Goal: Information Seeking & Learning: Learn about a topic

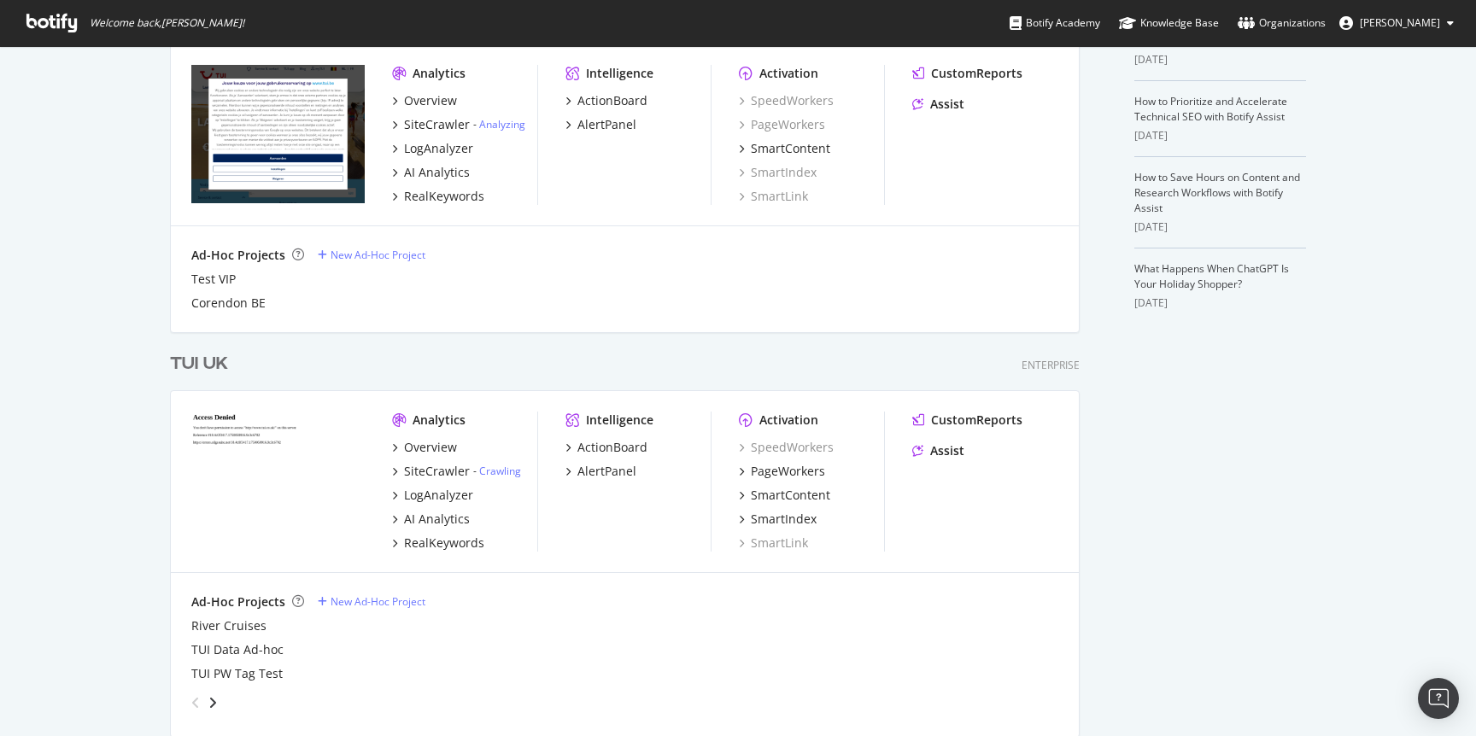
scroll to position [452, 0]
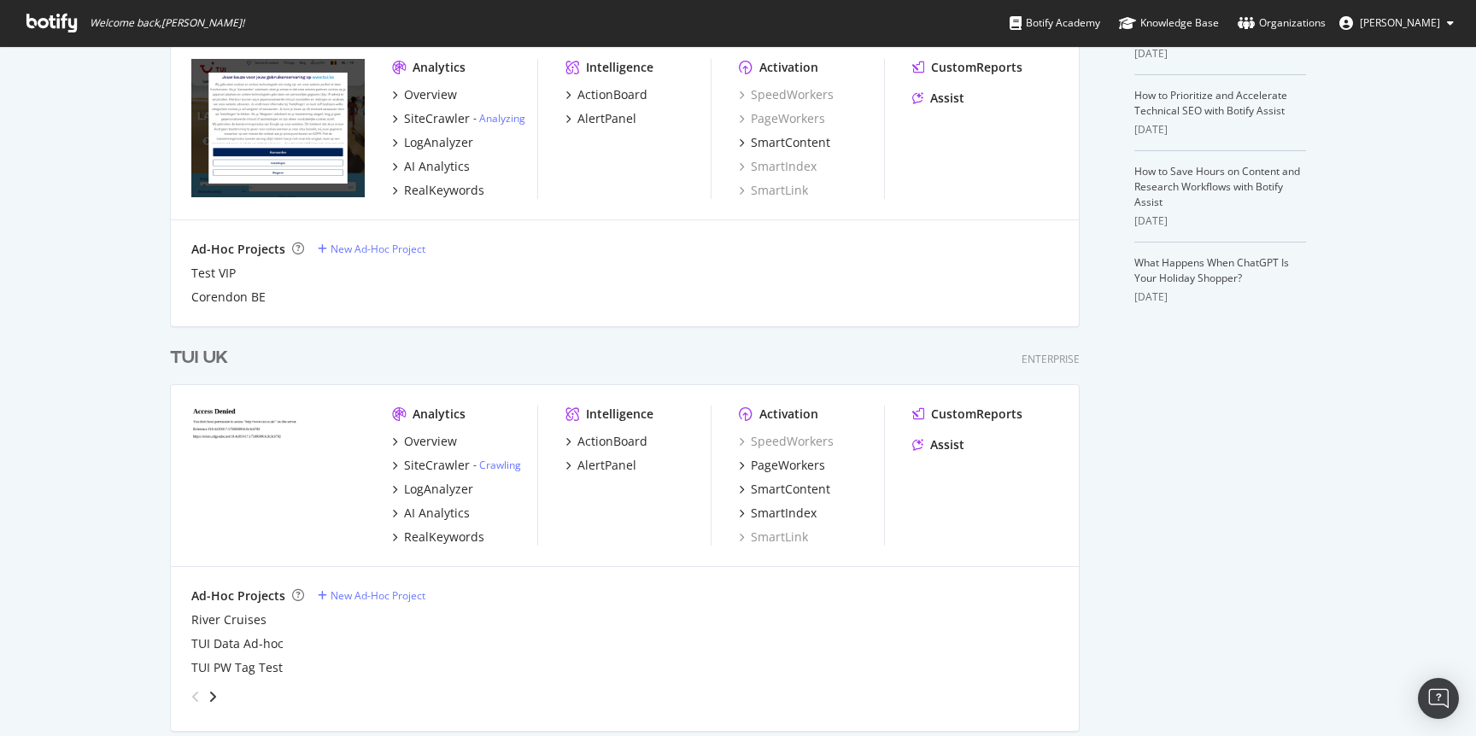
click at [208, 356] on div "TUI UK" at bounding box center [199, 358] width 58 height 25
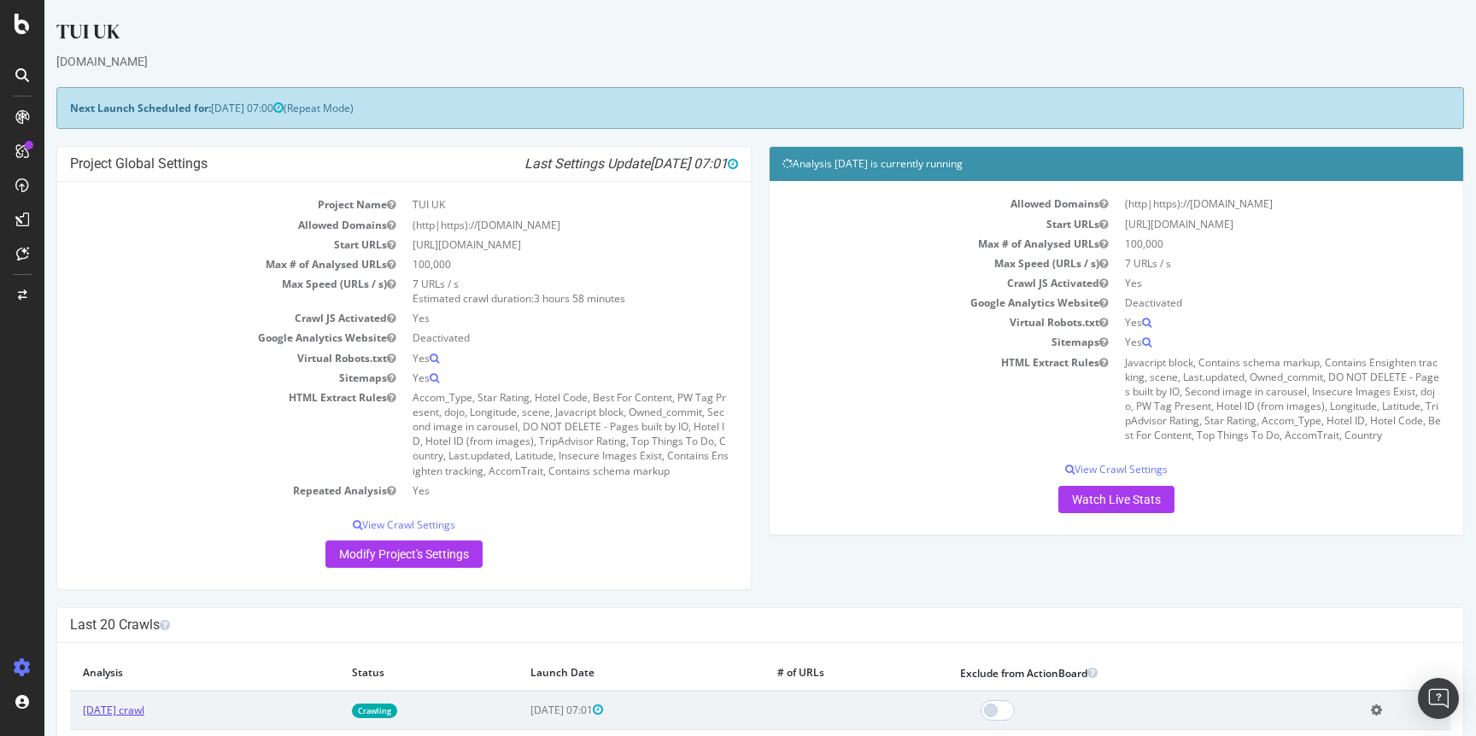
click at [123, 713] on link "[DATE] crawl" at bounding box center [113, 710] width 61 height 15
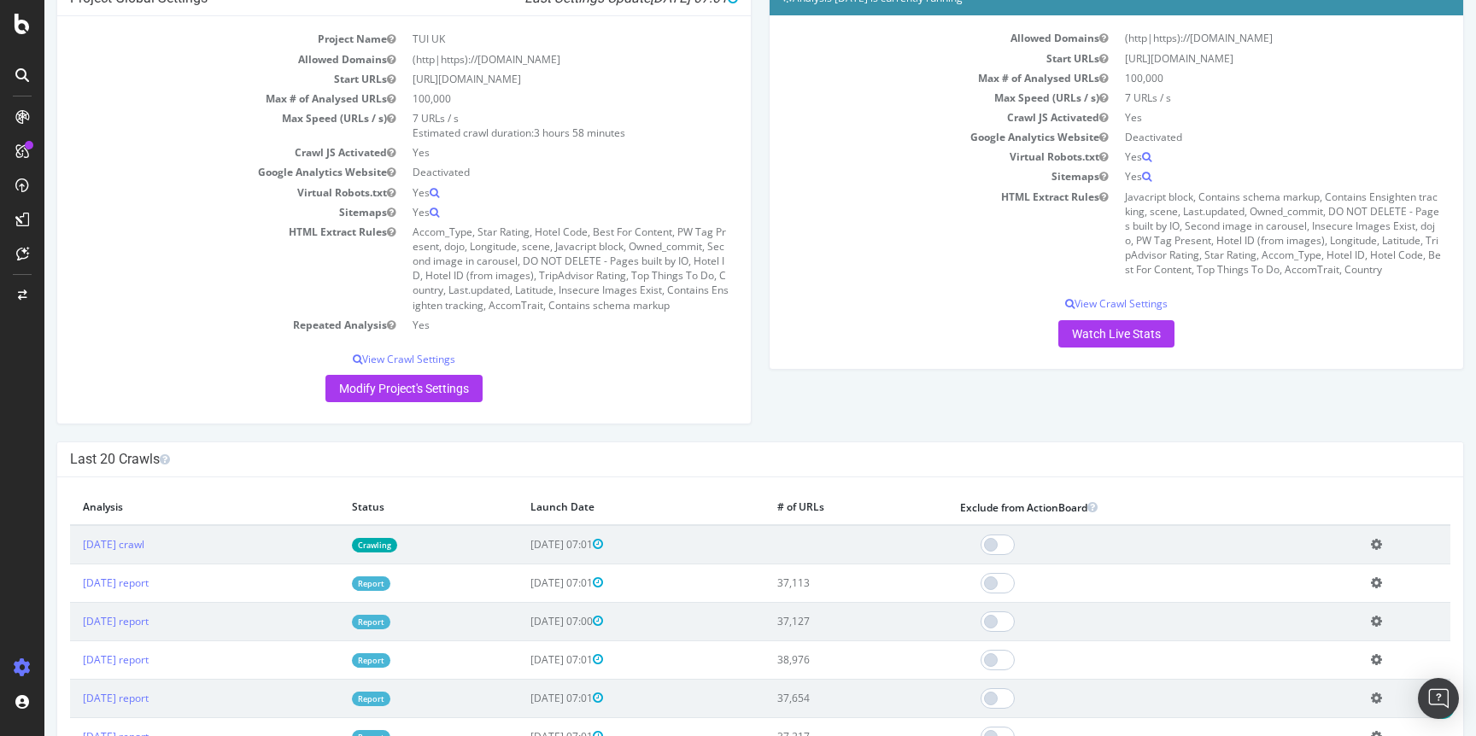
scroll to position [179, 0]
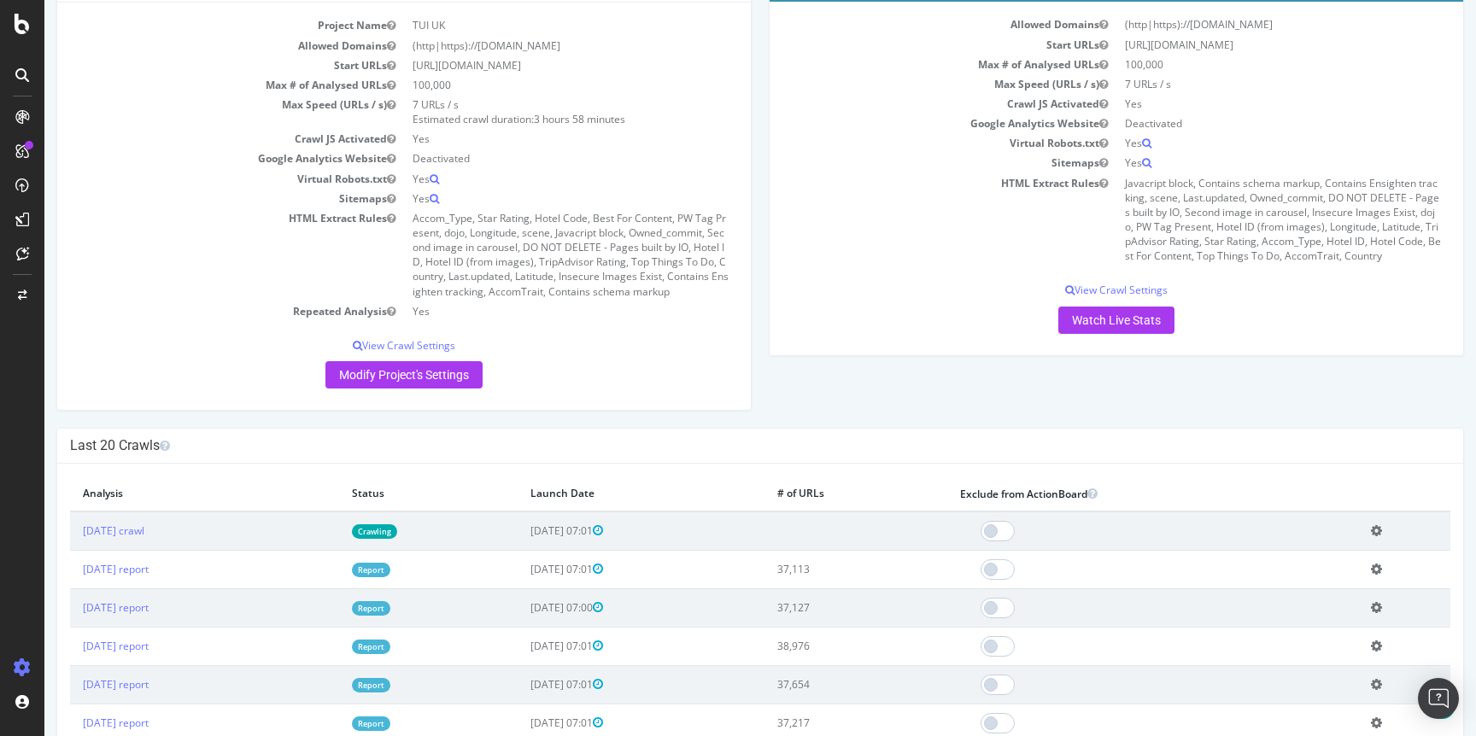
click at [390, 574] on link "Report" at bounding box center [371, 570] width 38 height 15
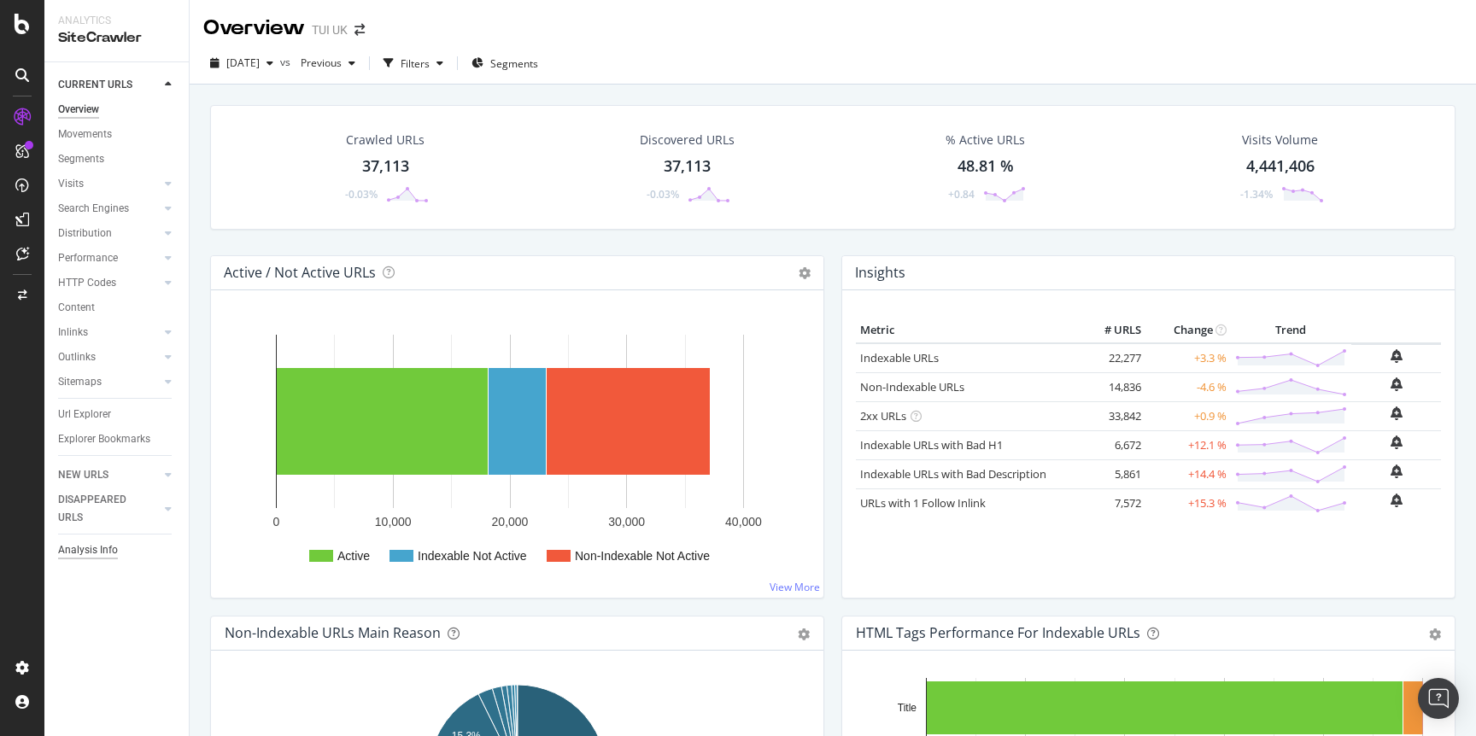
click at [106, 544] on div "Analysis Info" at bounding box center [88, 550] width 60 height 18
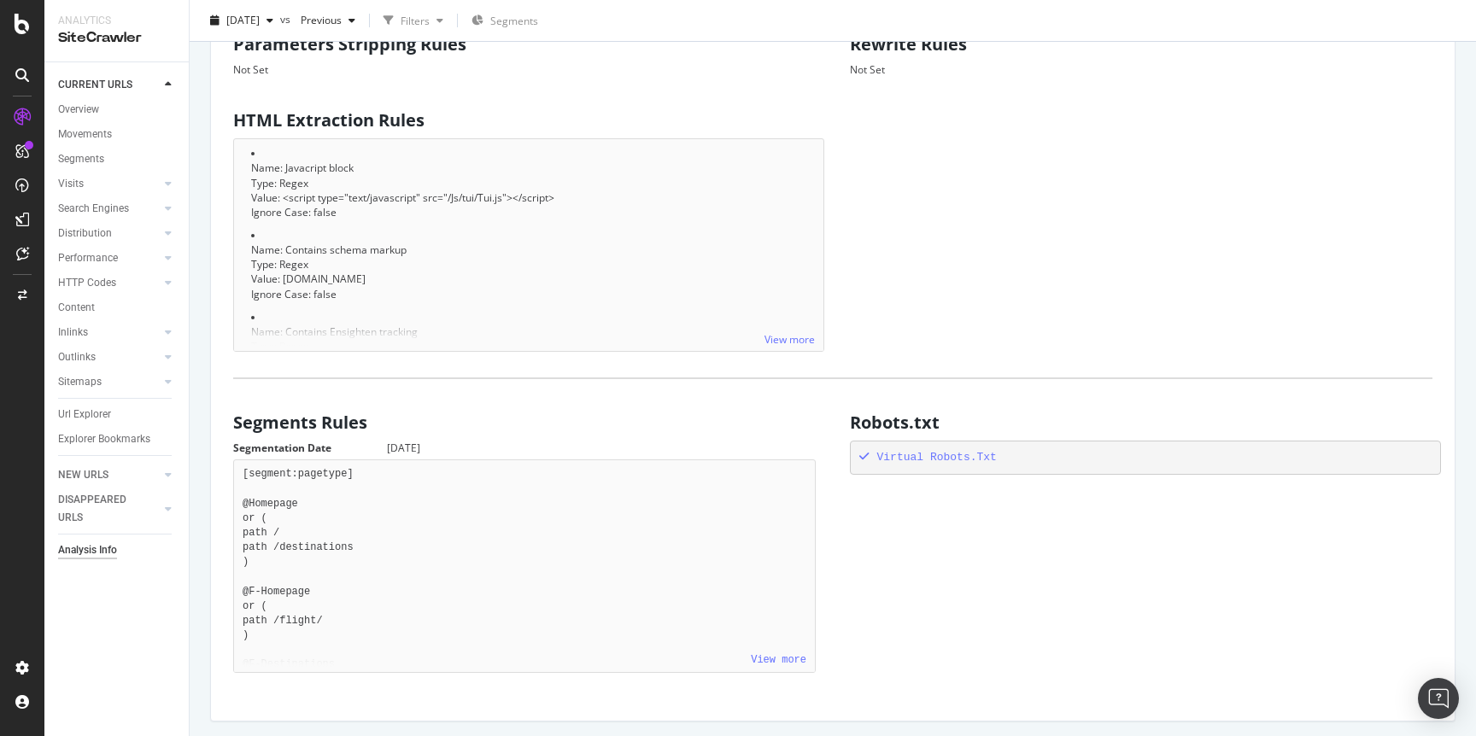
scroll to position [996, 0]
click at [80, 310] on div "Content" at bounding box center [76, 308] width 37 height 18
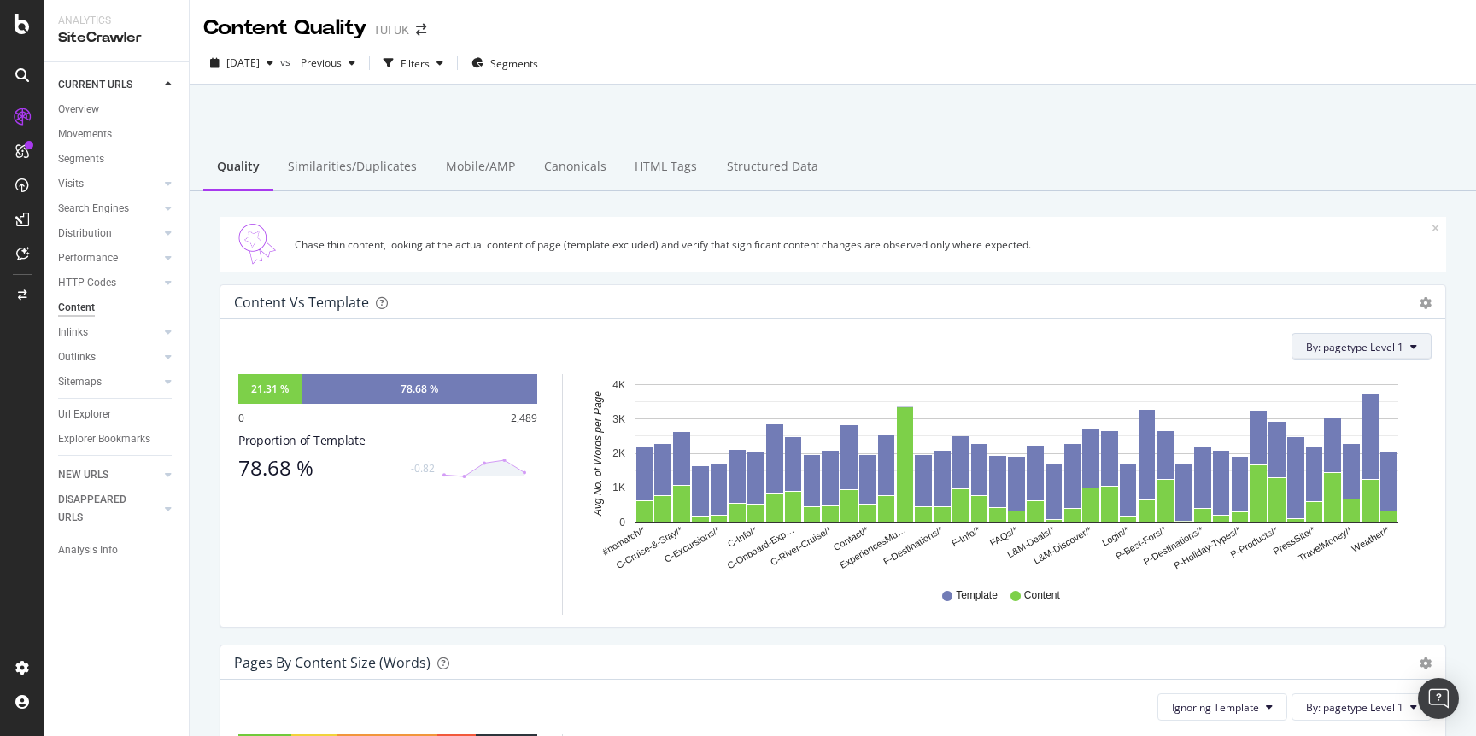
click at [1412, 349] on icon at bounding box center [1413, 347] width 7 height 10
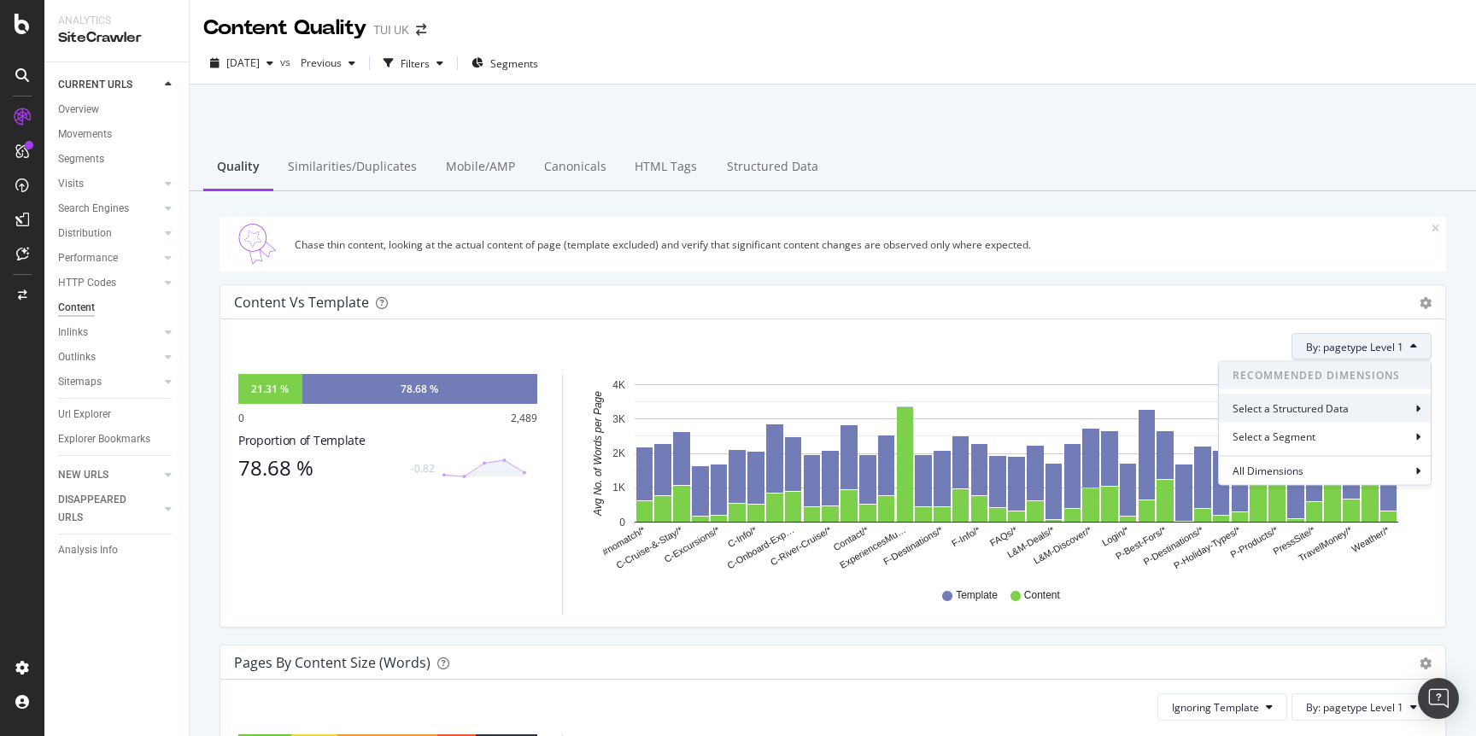
click at [1297, 409] on div "Select a Structured Data" at bounding box center [1292, 408] width 120 height 15
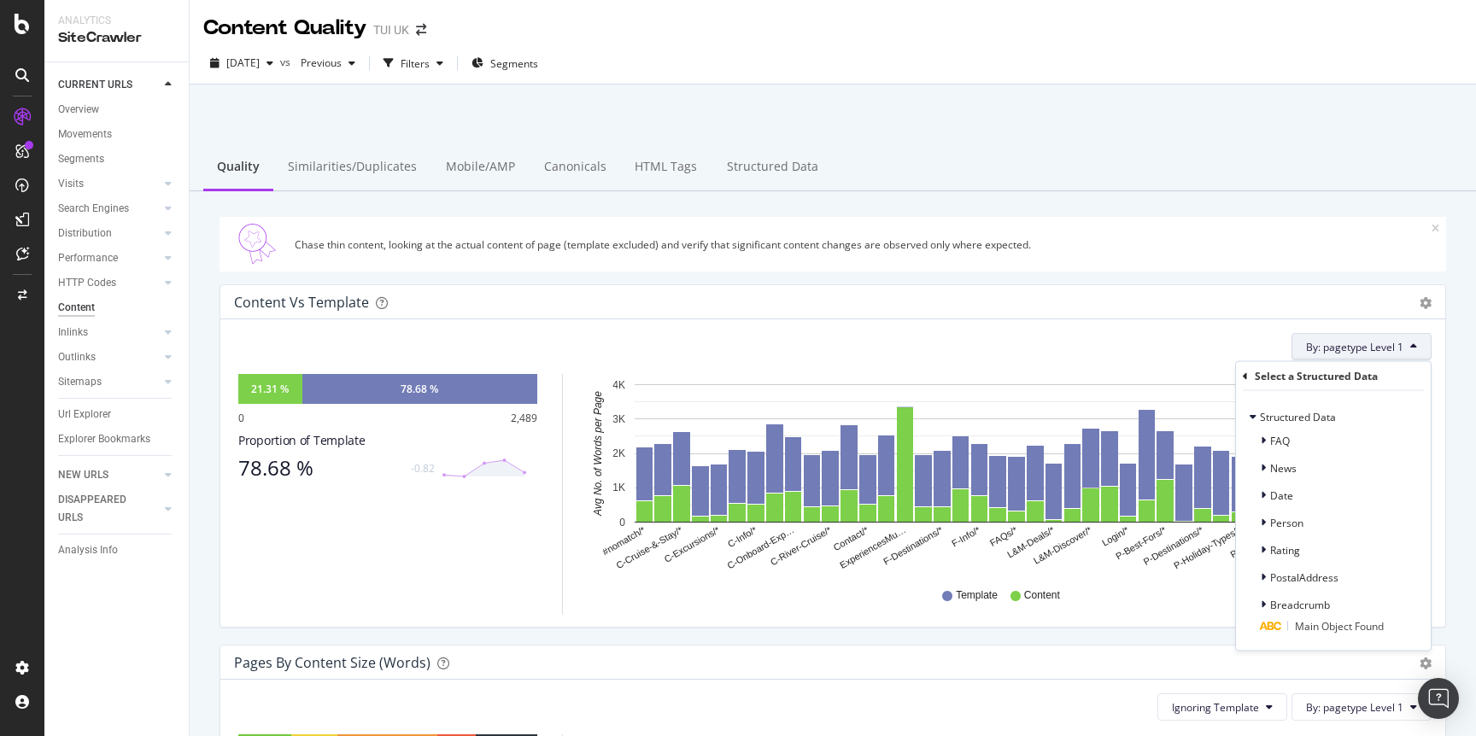
click at [1235, 324] on div "By: pagetype Level 1 Select a Structured Data Structured Data FAQ News Date Per…" at bounding box center [832, 472] width 1225 height 307
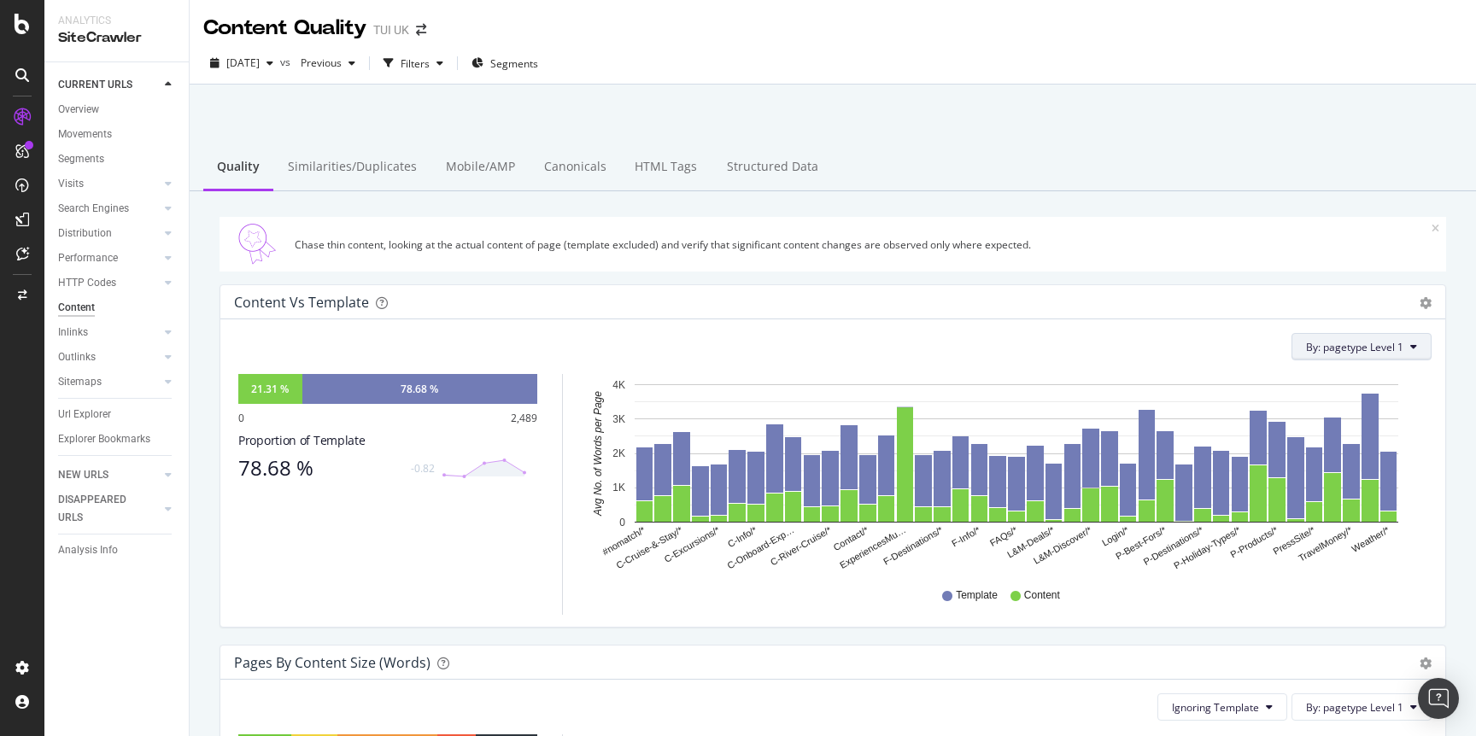
click at [1317, 356] on button "By: pagetype Level 1" at bounding box center [1361, 346] width 140 height 27
click at [1196, 346] on div "By: pagetype Level 1" at bounding box center [832, 346] width 1197 height 27
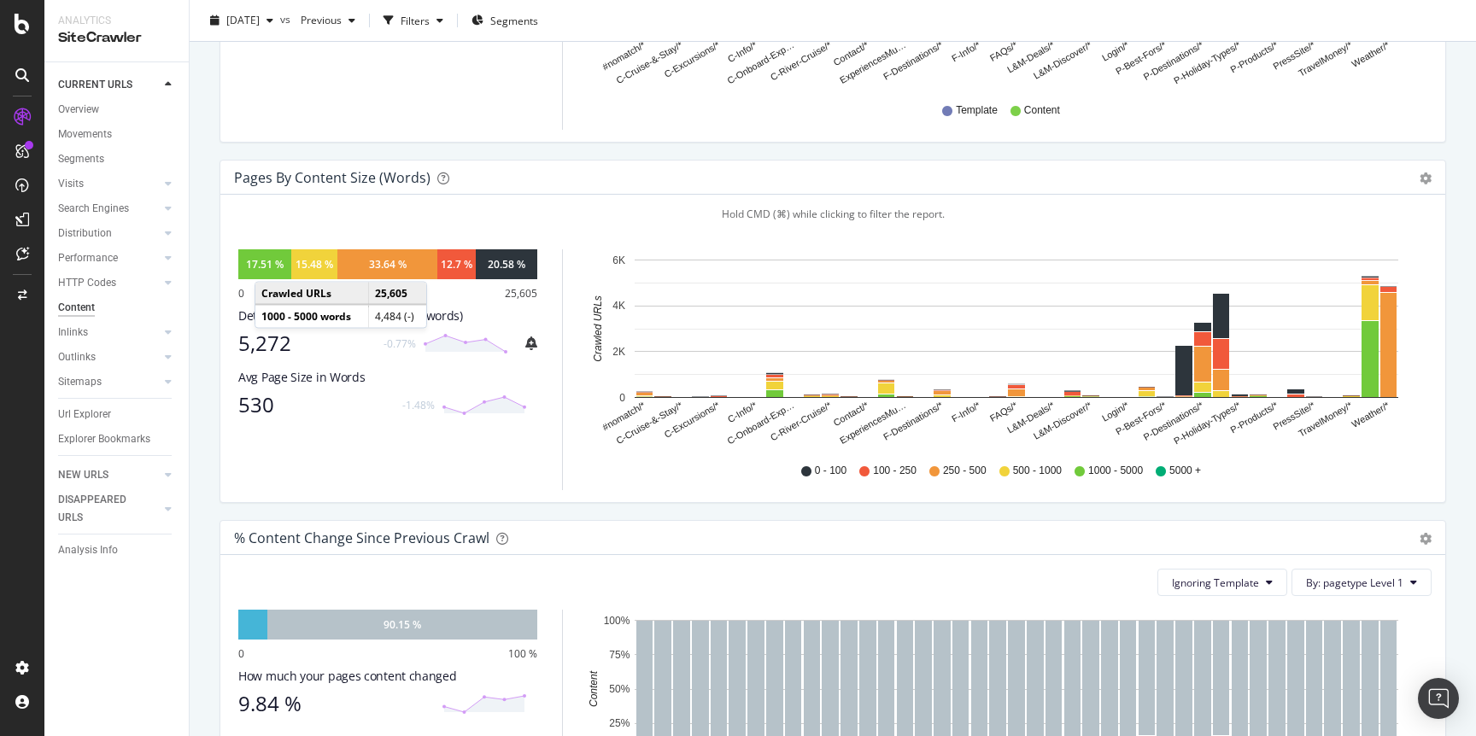
scroll to position [484, 0]
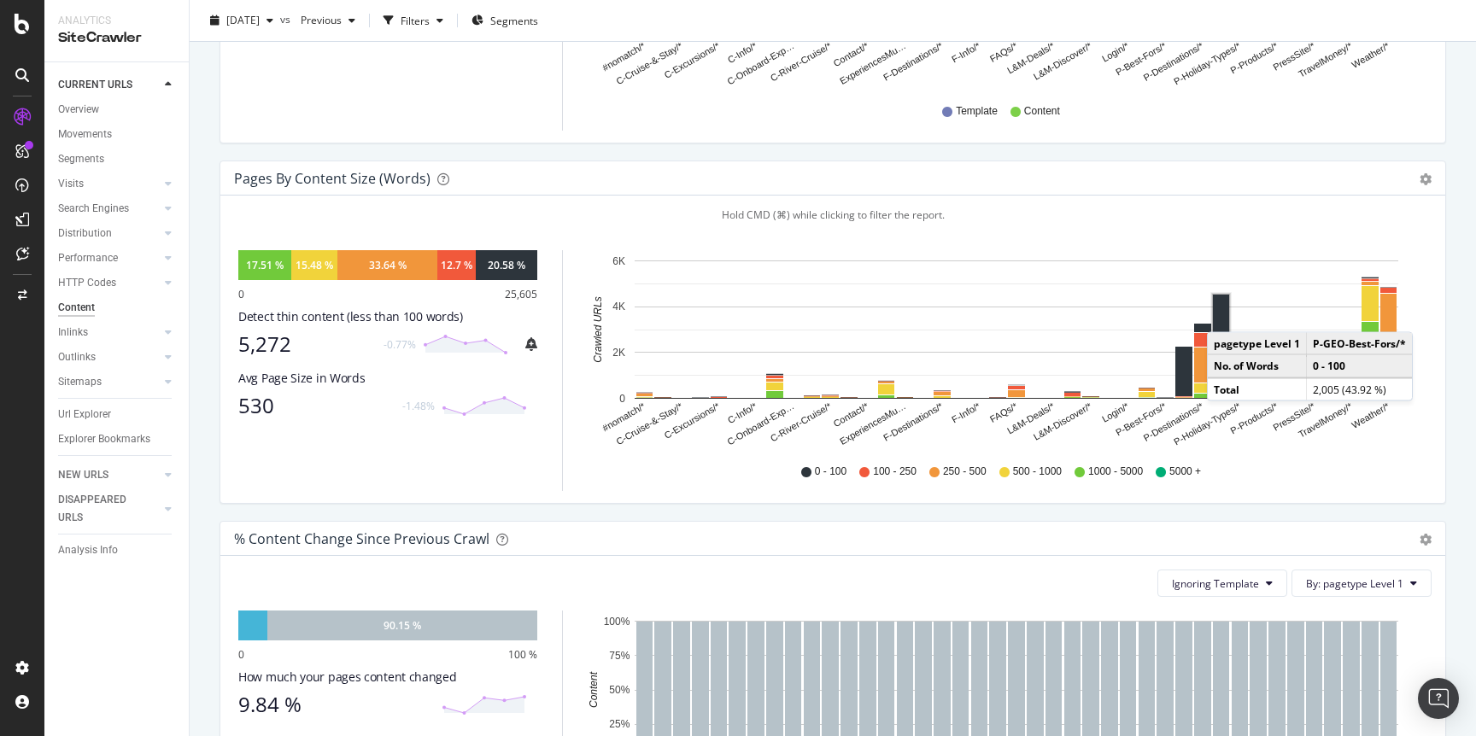
click at [1224, 315] on rect "A chart." at bounding box center [1221, 317] width 16 height 44
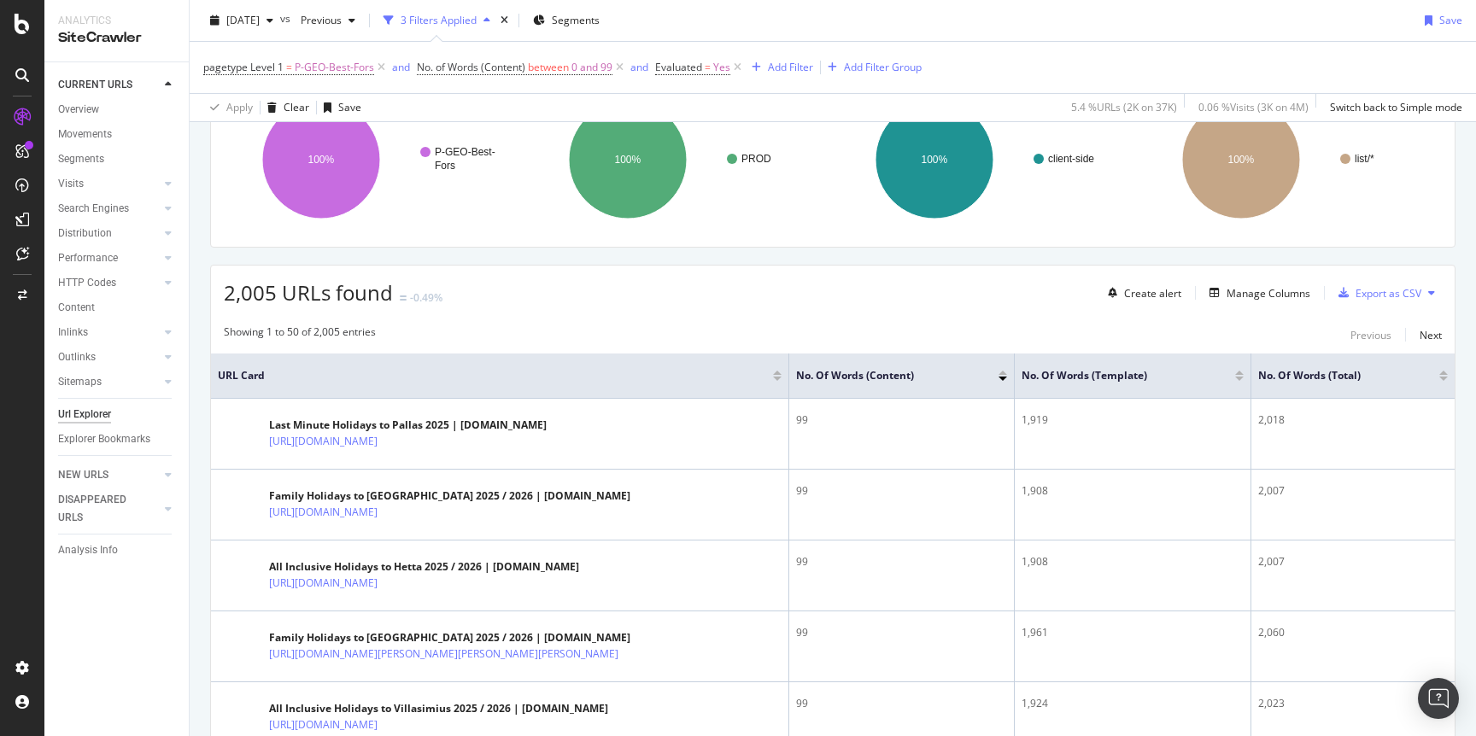
scroll to position [280, 0]
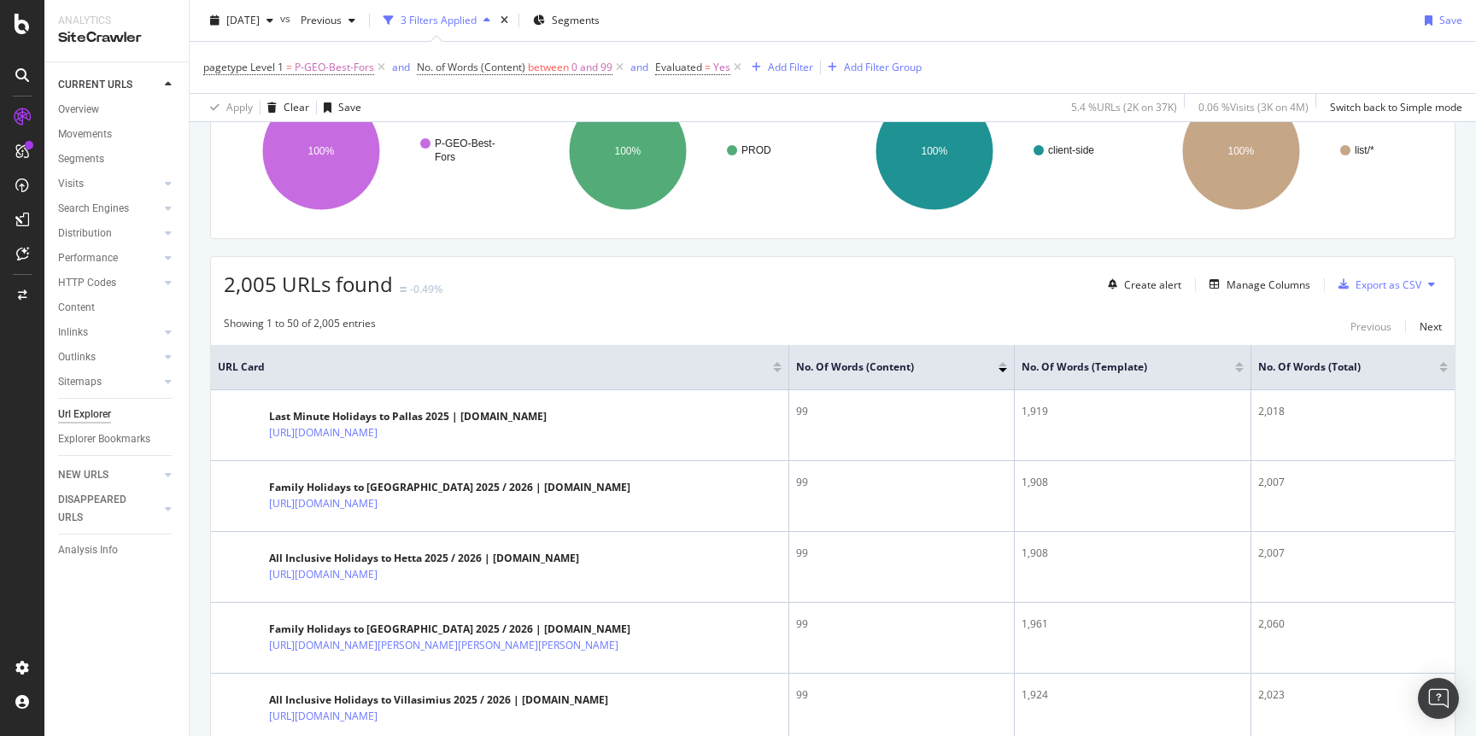
click at [569, 318] on div "Showing 1 to 50 of 2,005 entries Previous Next" at bounding box center [832, 326] width 1243 height 20
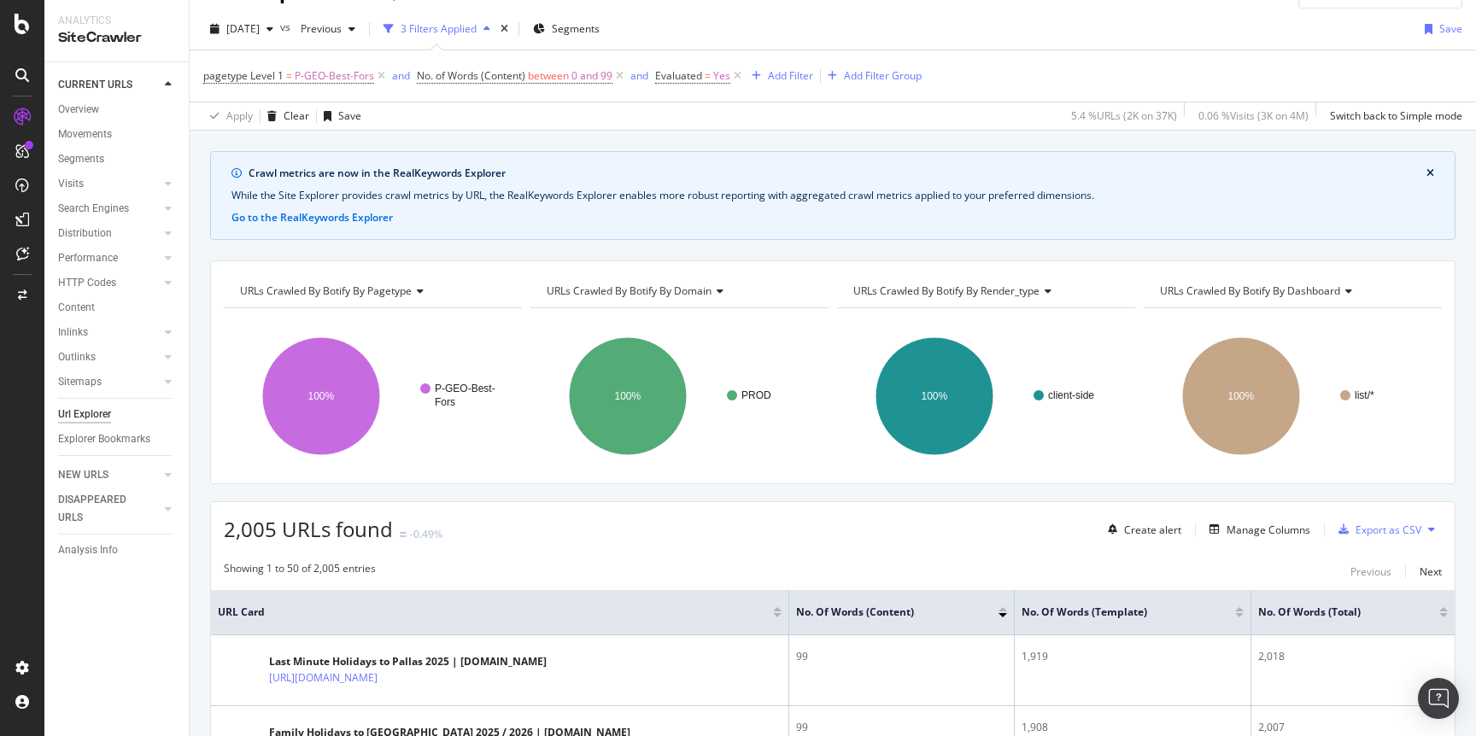
scroll to position [0, 0]
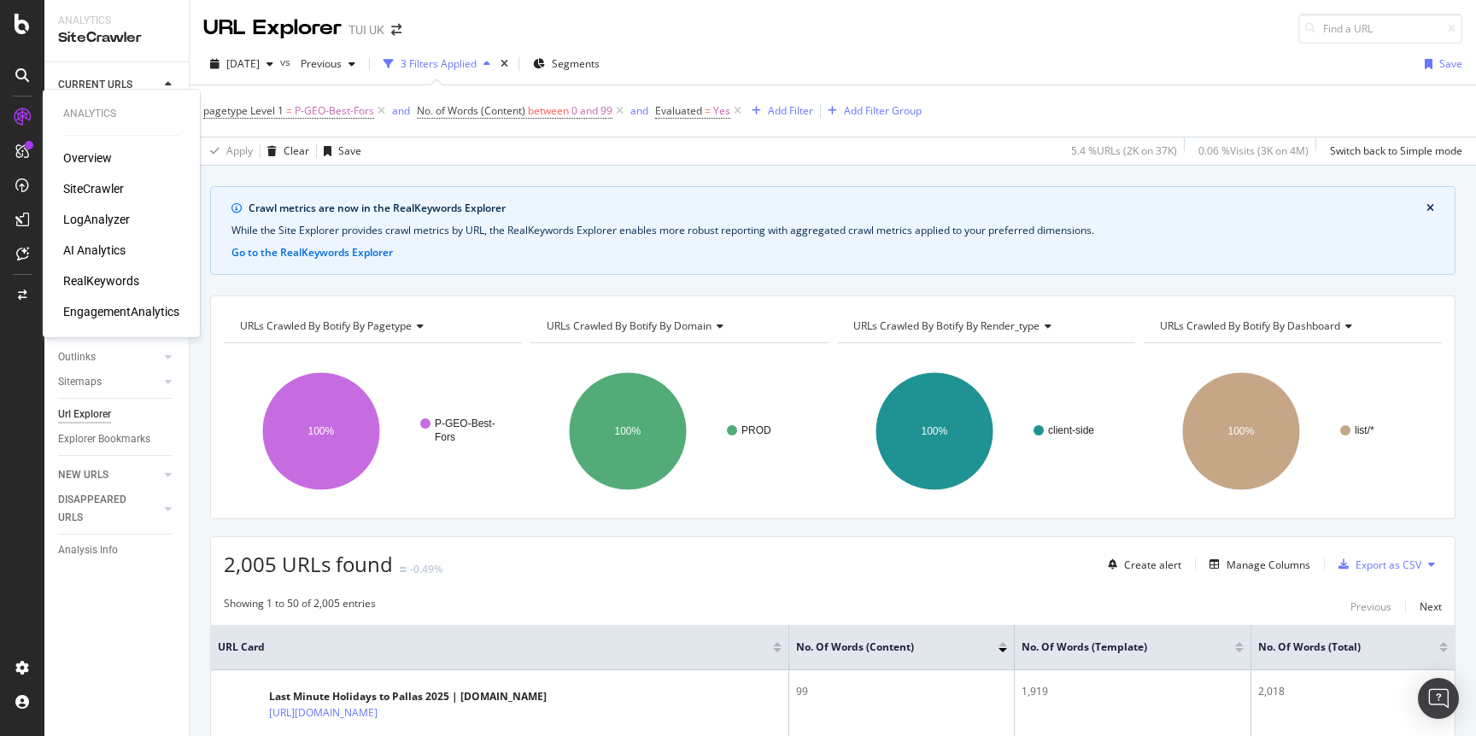
click at [101, 251] on div "AI Analytics" at bounding box center [94, 250] width 62 height 17
click at [98, 293] on div "DataExports" at bounding box center [96, 291] width 67 height 17
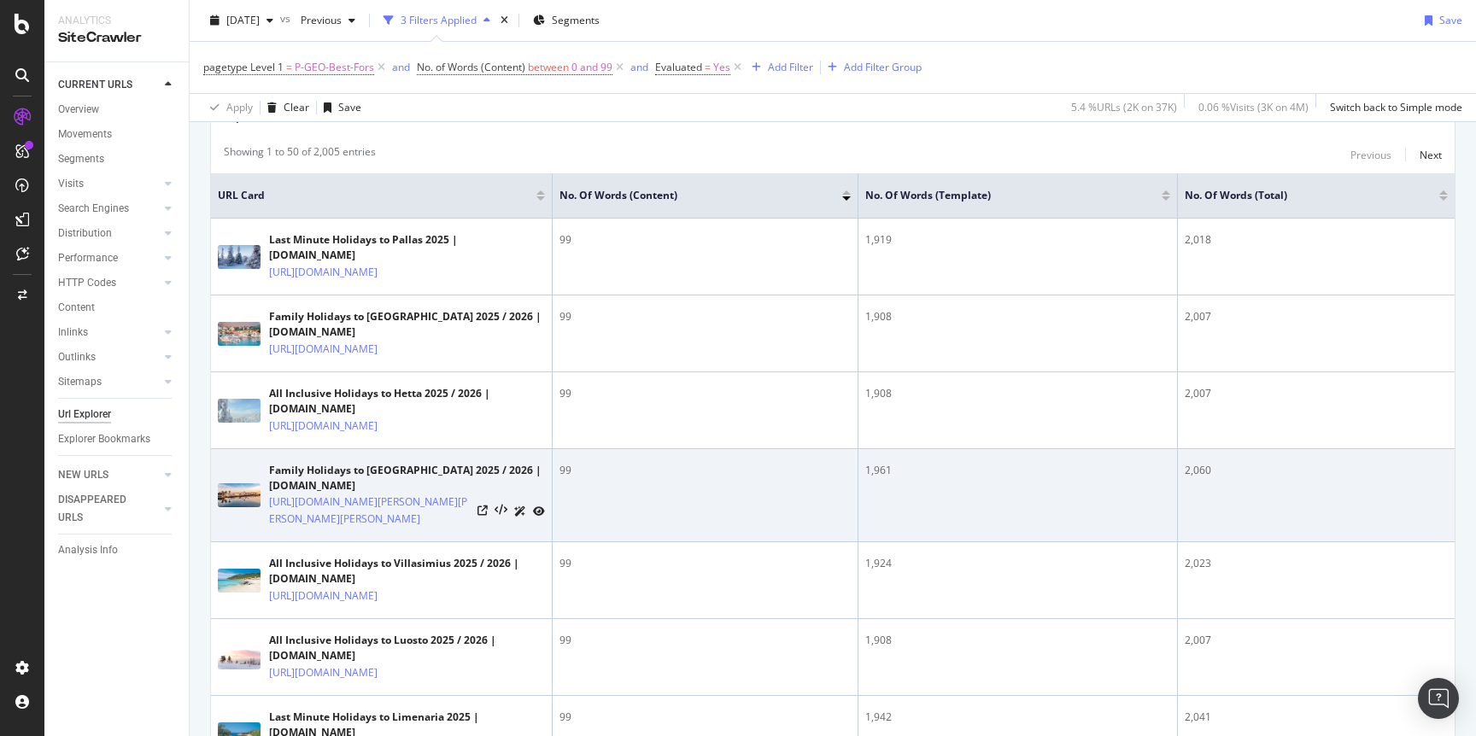
scroll to position [464, 0]
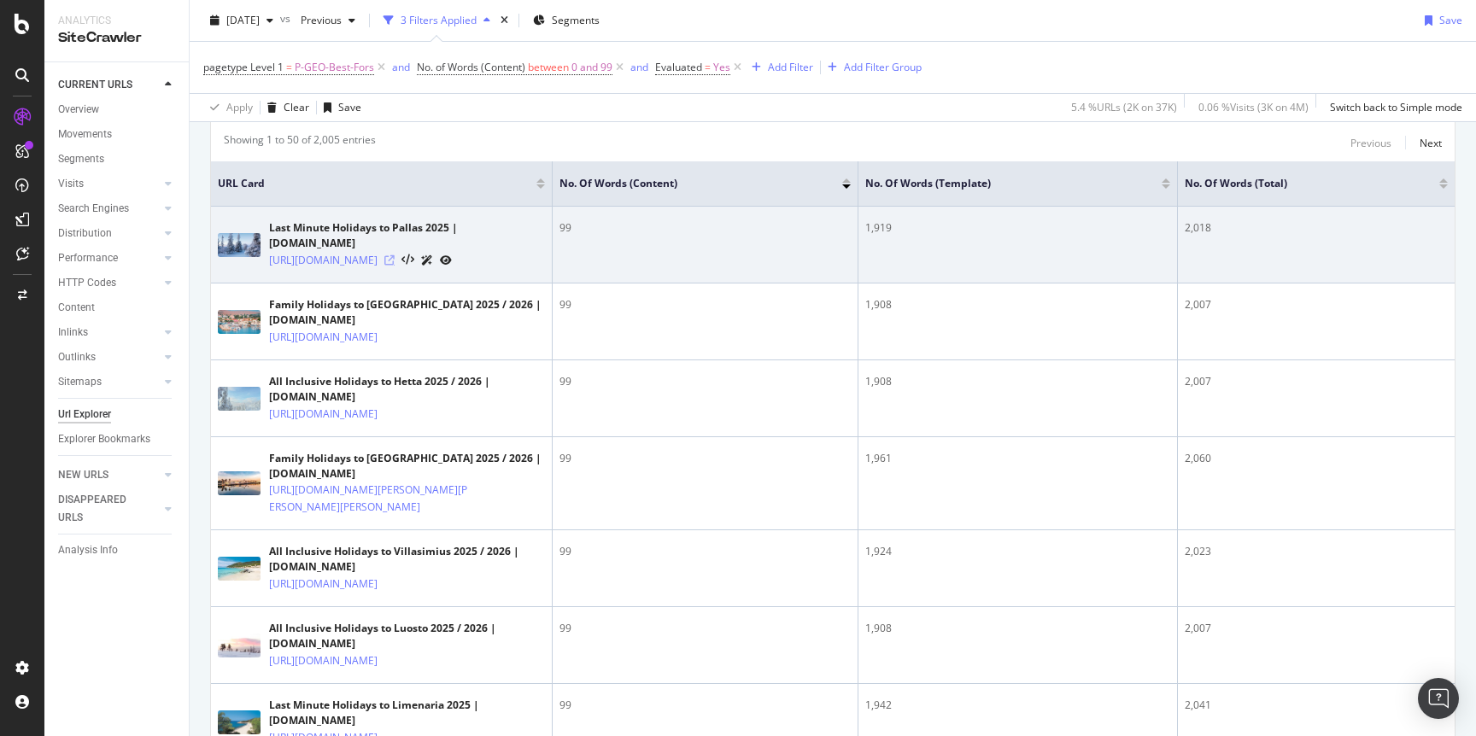
click at [395, 261] on icon at bounding box center [389, 260] width 10 height 10
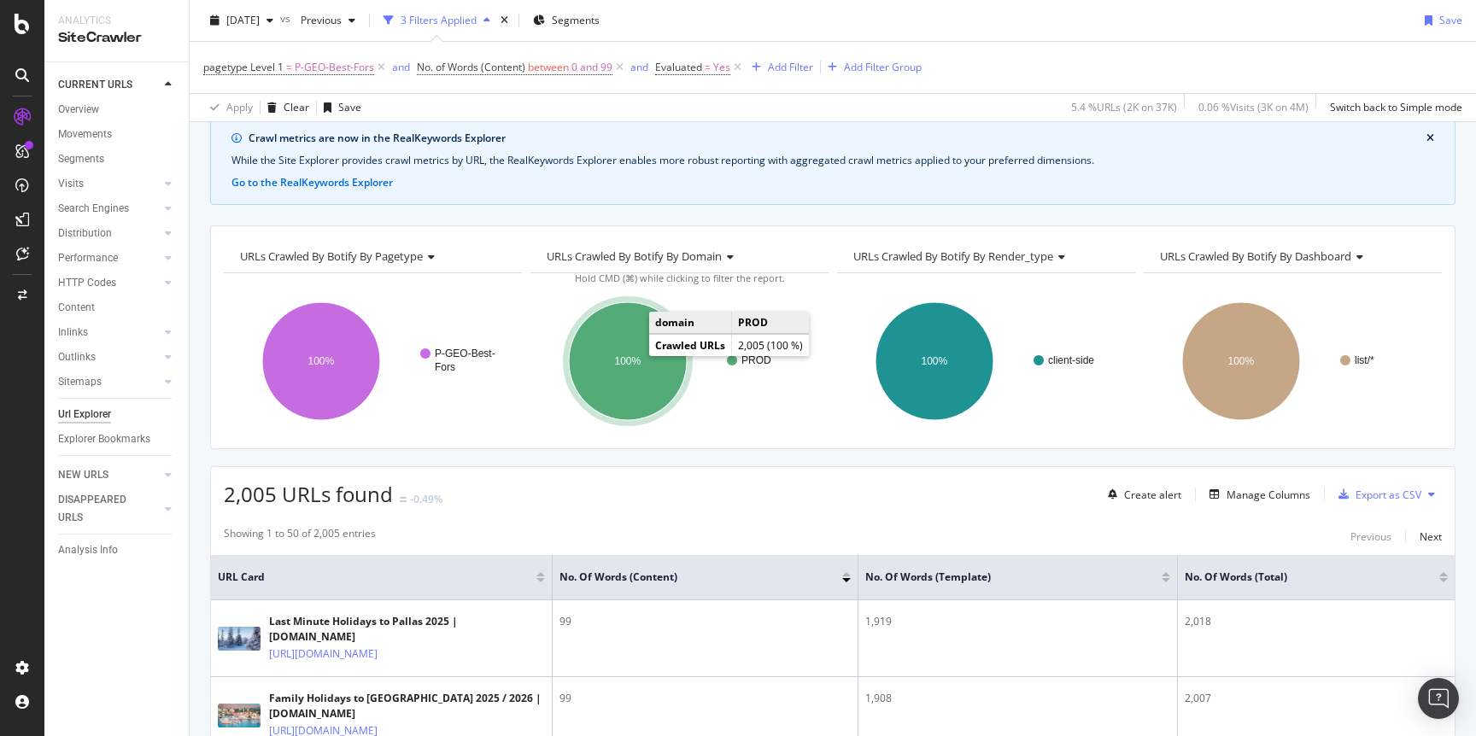
scroll to position [0, 0]
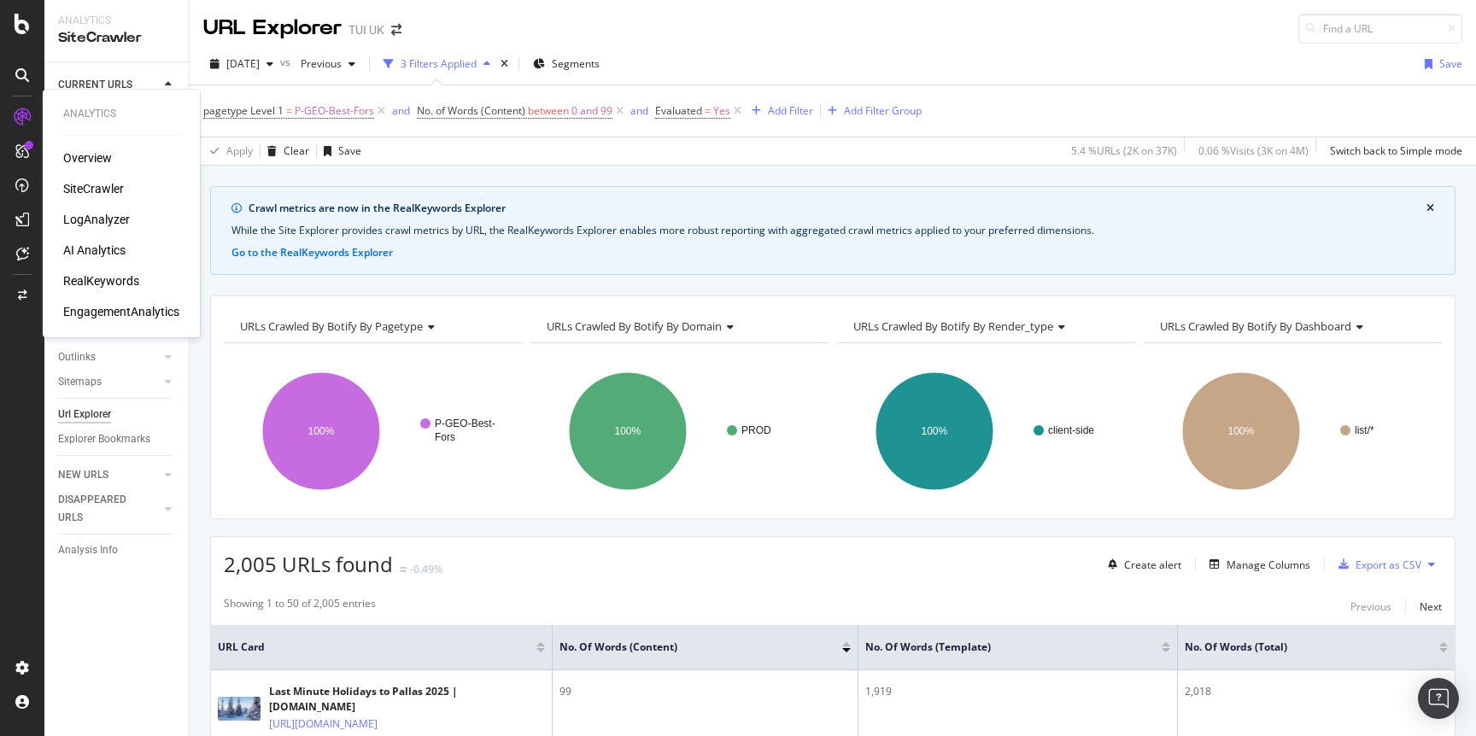
click at [112, 213] on div "LogAnalyzer" at bounding box center [96, 219] width 67 height 17
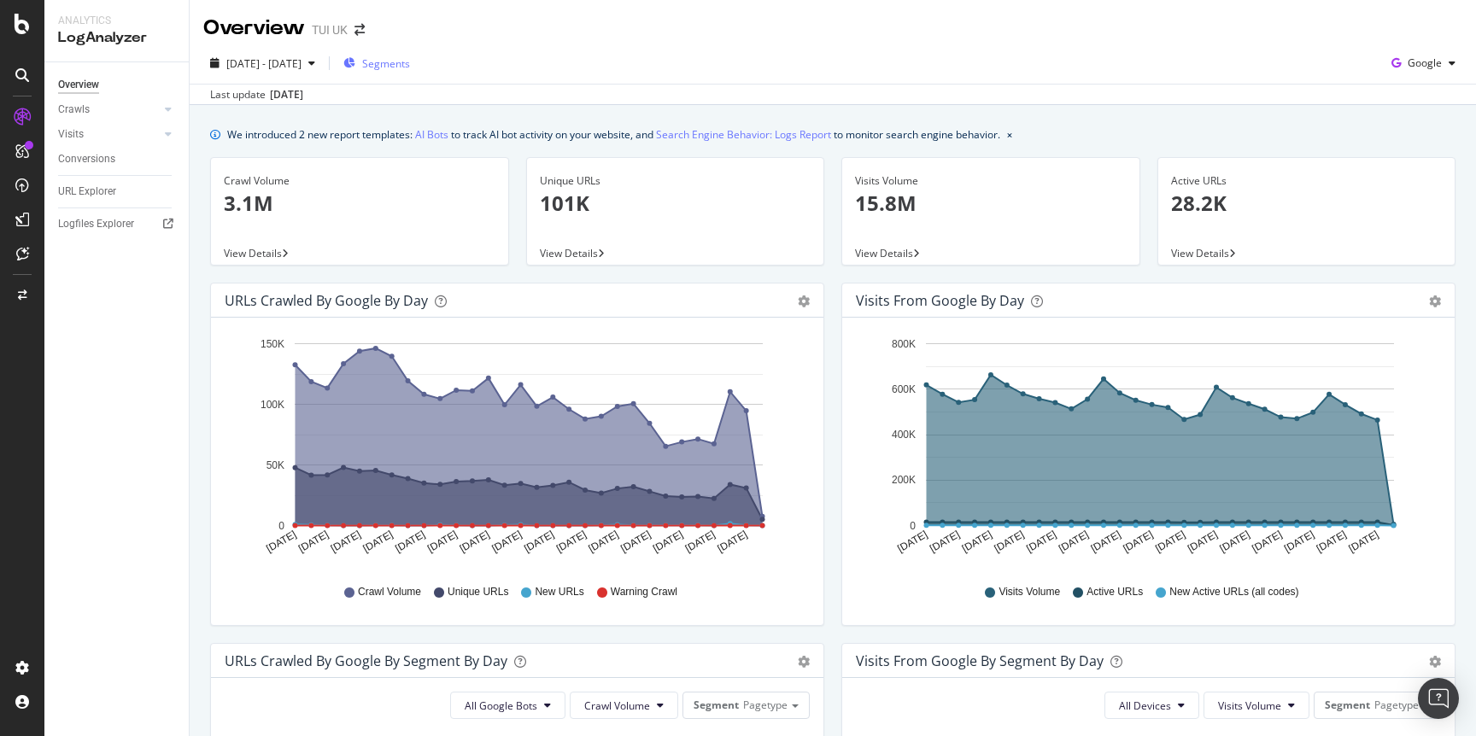
click at [410, 68] on span "Segments" at bounding box center [386, 63] width 48 height 15
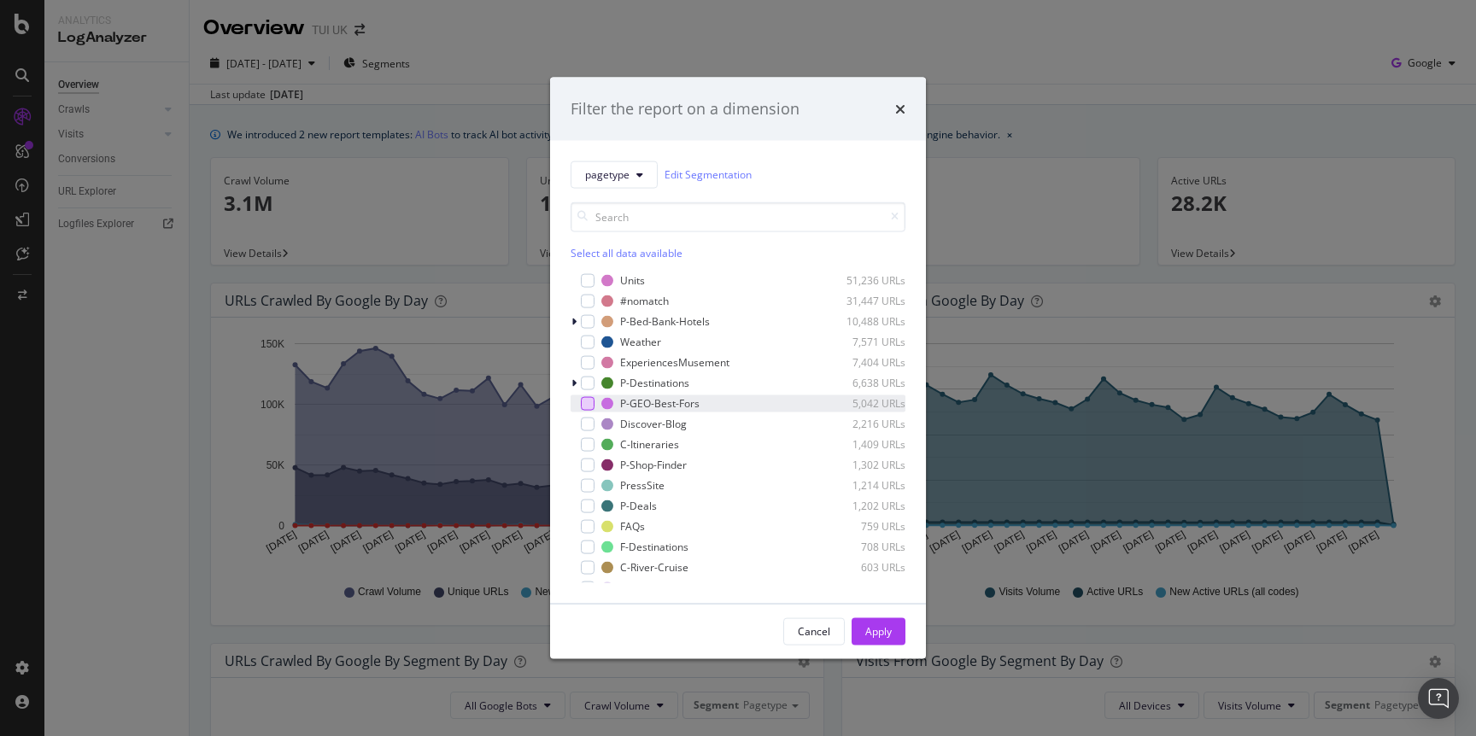
click at [590, 399] on div "modal" at bounding box center [588, 403] width 14 height 14
click at [890, 626] on div "Apply" at bounding box center [878, 631] width 26 height 15
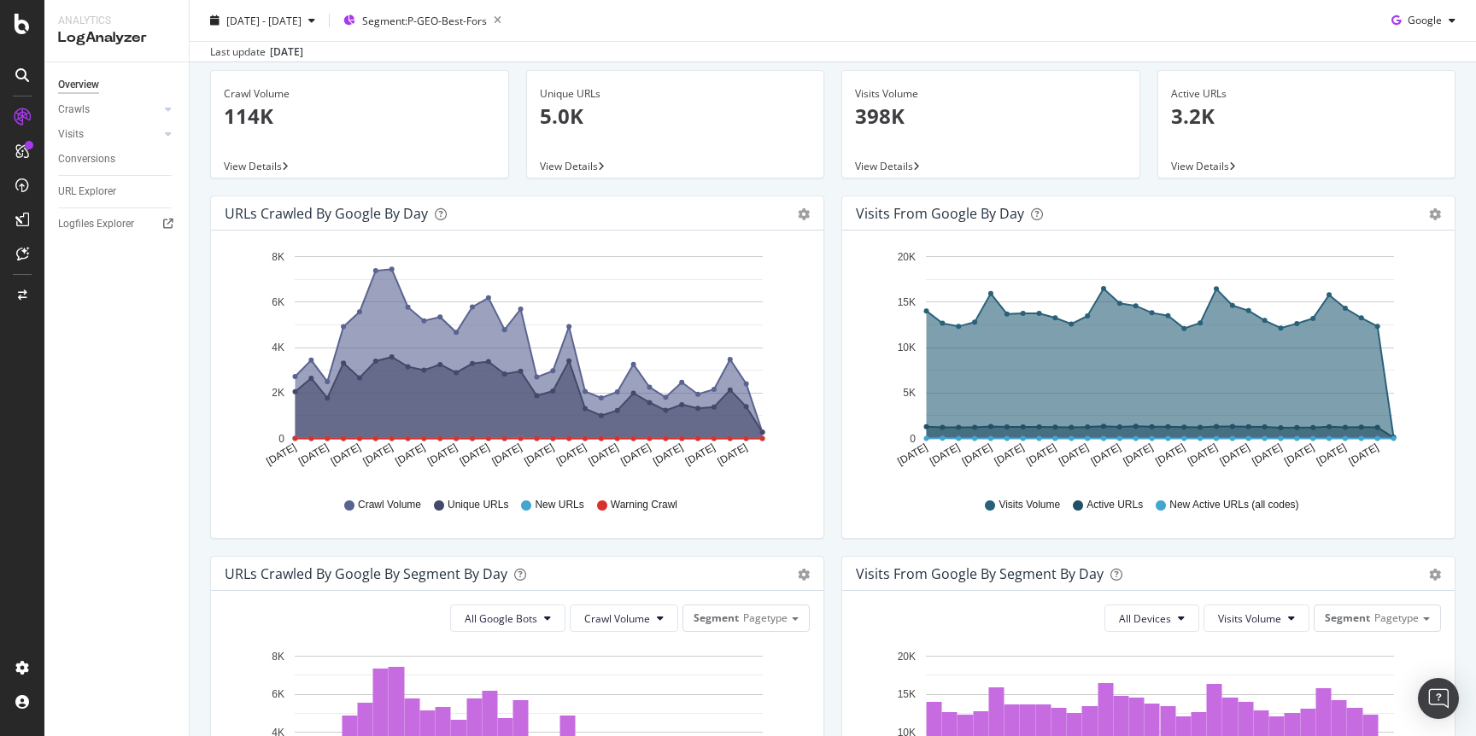
scroll to position [88, 0]
click at [804, 213] on icon "gear" at bounding box center [804, 214] width 12 height 12
click at [684, 211] on div "URLs Crawled by Google by day" at bounding box center [498, 212] width 547 height 17
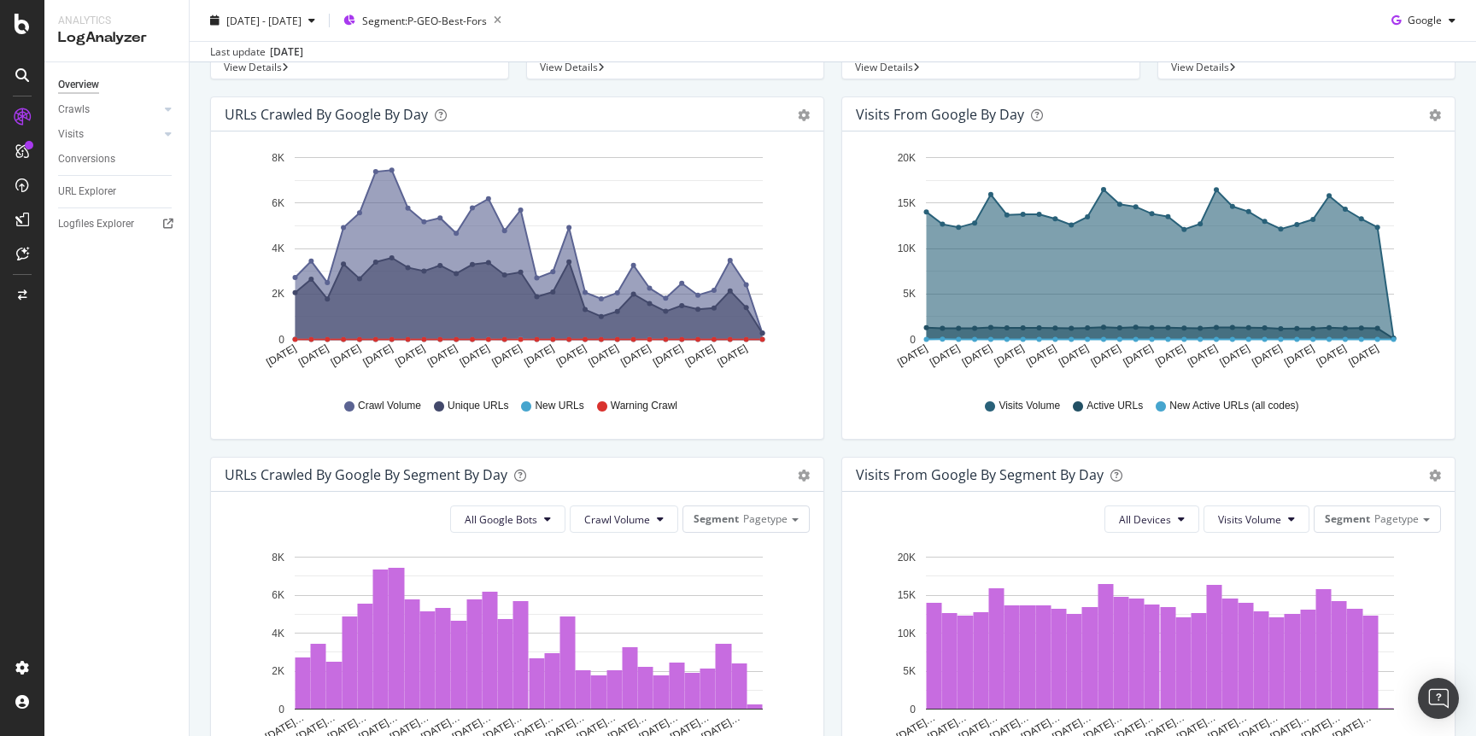
scroll to position [0, 0]
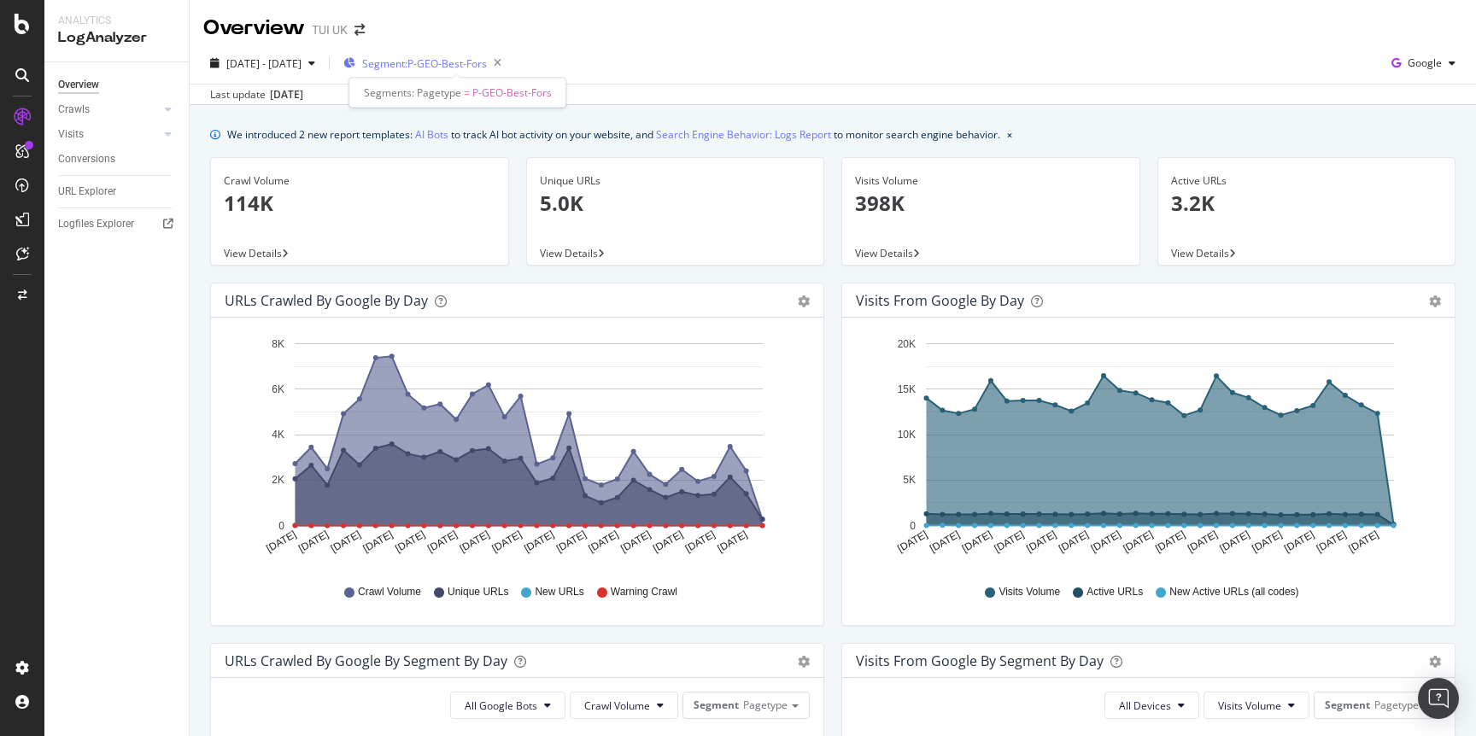
click at [436, 62] on span "Segment: P-GEO-Best-Fors" at bounding box center [424, 63] width 125 height 15
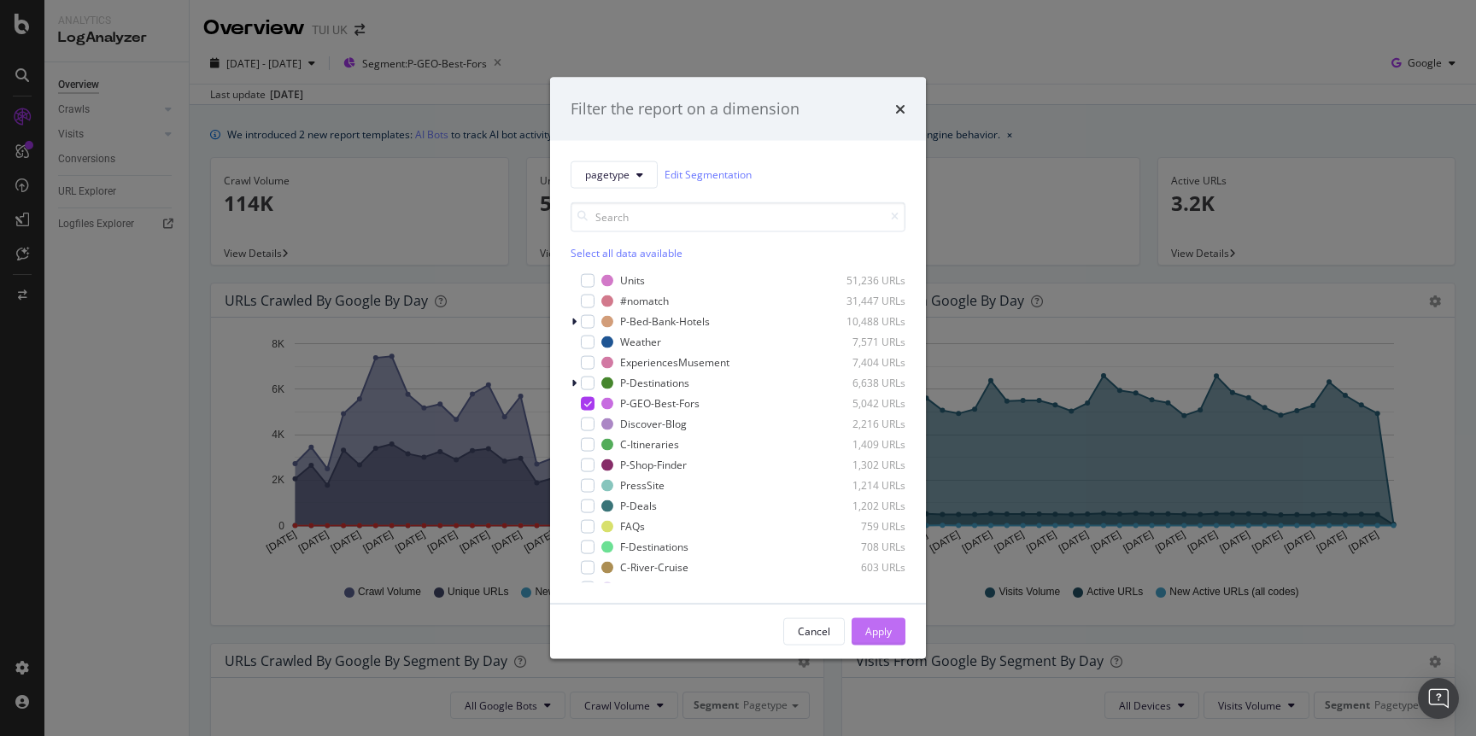
click at [873, 625] on div "Apply" at bounding box center [878, 631] width 26 height 15
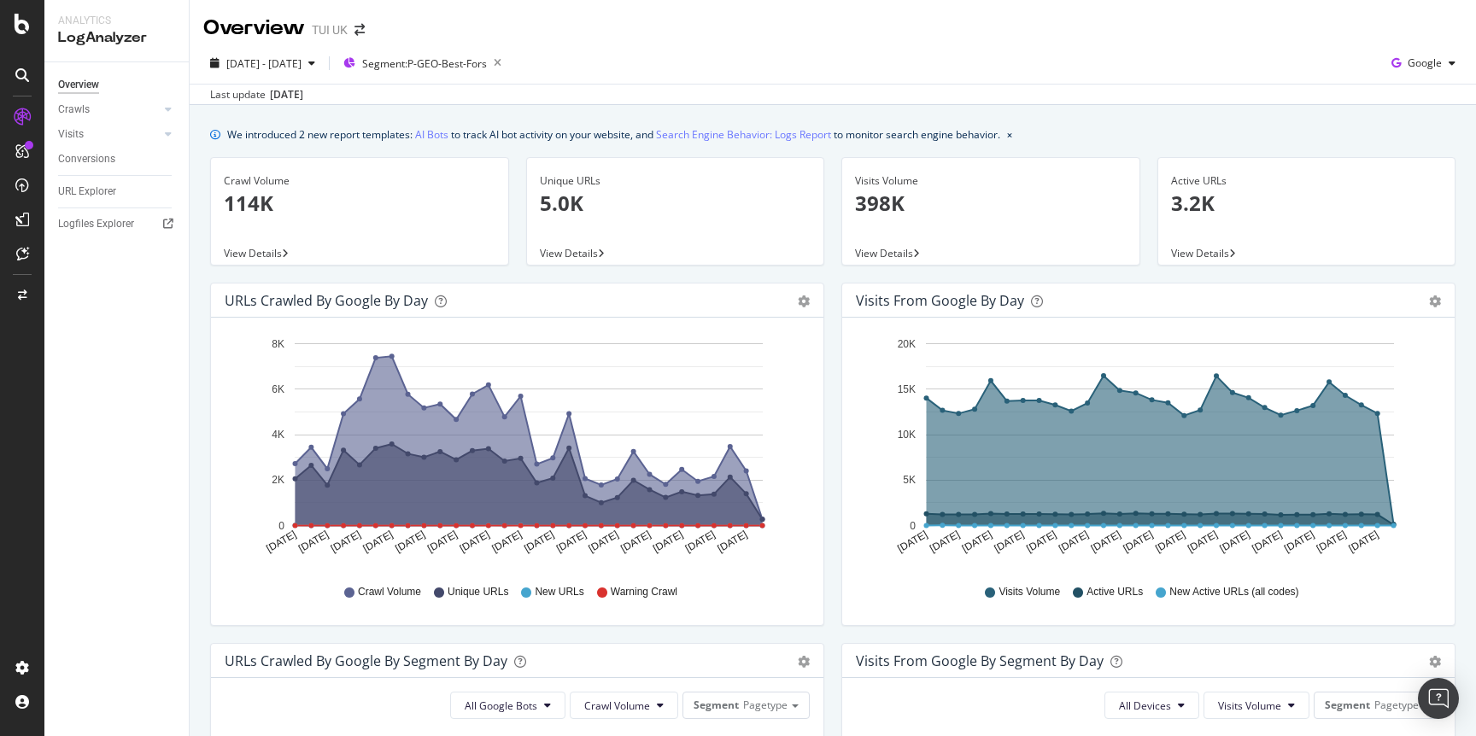
click at [1196, 255] on span "View Details" at bounding box center [1200, 253] width 58 height 15
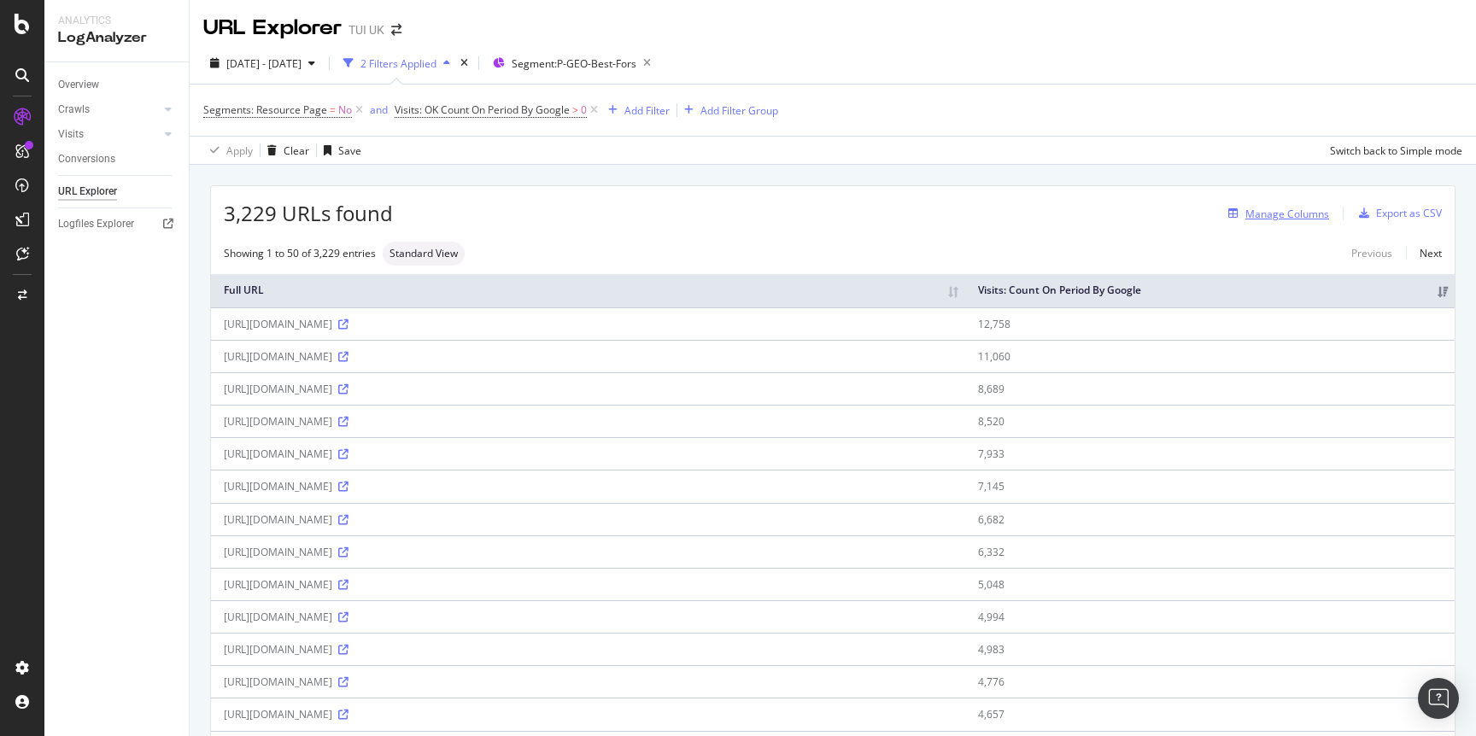
click at [1269, 214] on div "Manage Columns" at bounding box center [1287, 214] width 84 height 15
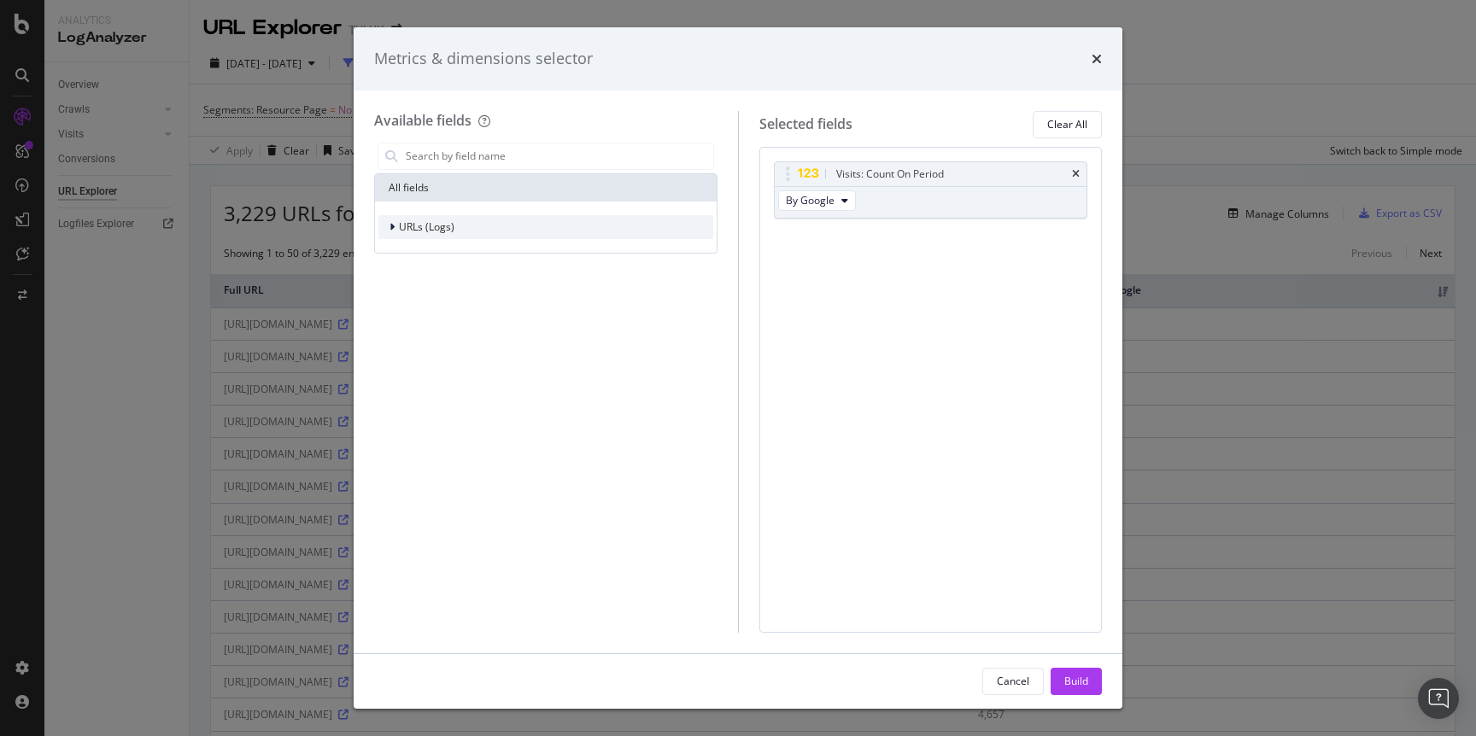
click at [447, 224] on span "URLs (Logs)" at bounding box center [427, 226] width 56 height 15
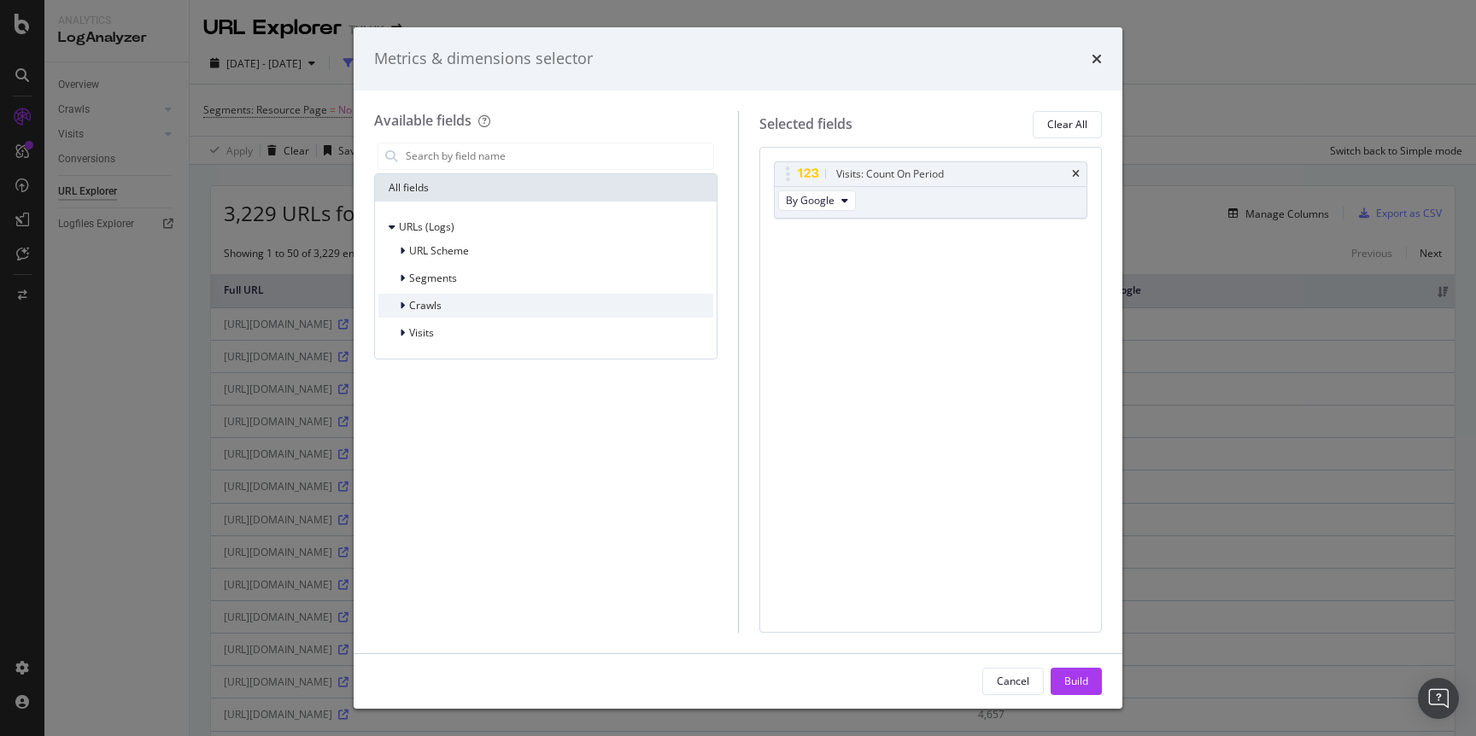
click at [407, 300] on div "modal" at bounding box center [404, 305] width 10 height 17
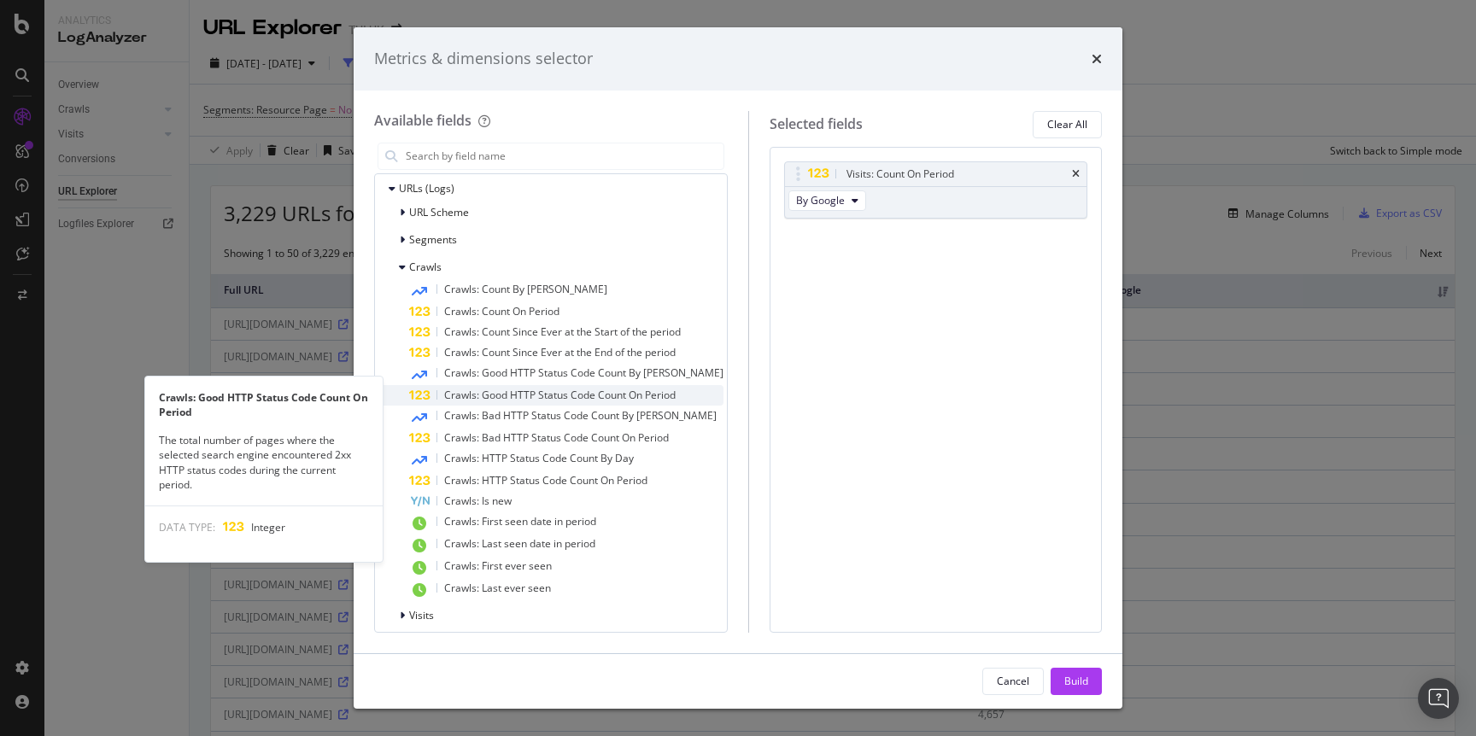
scroll to position [47, 0]
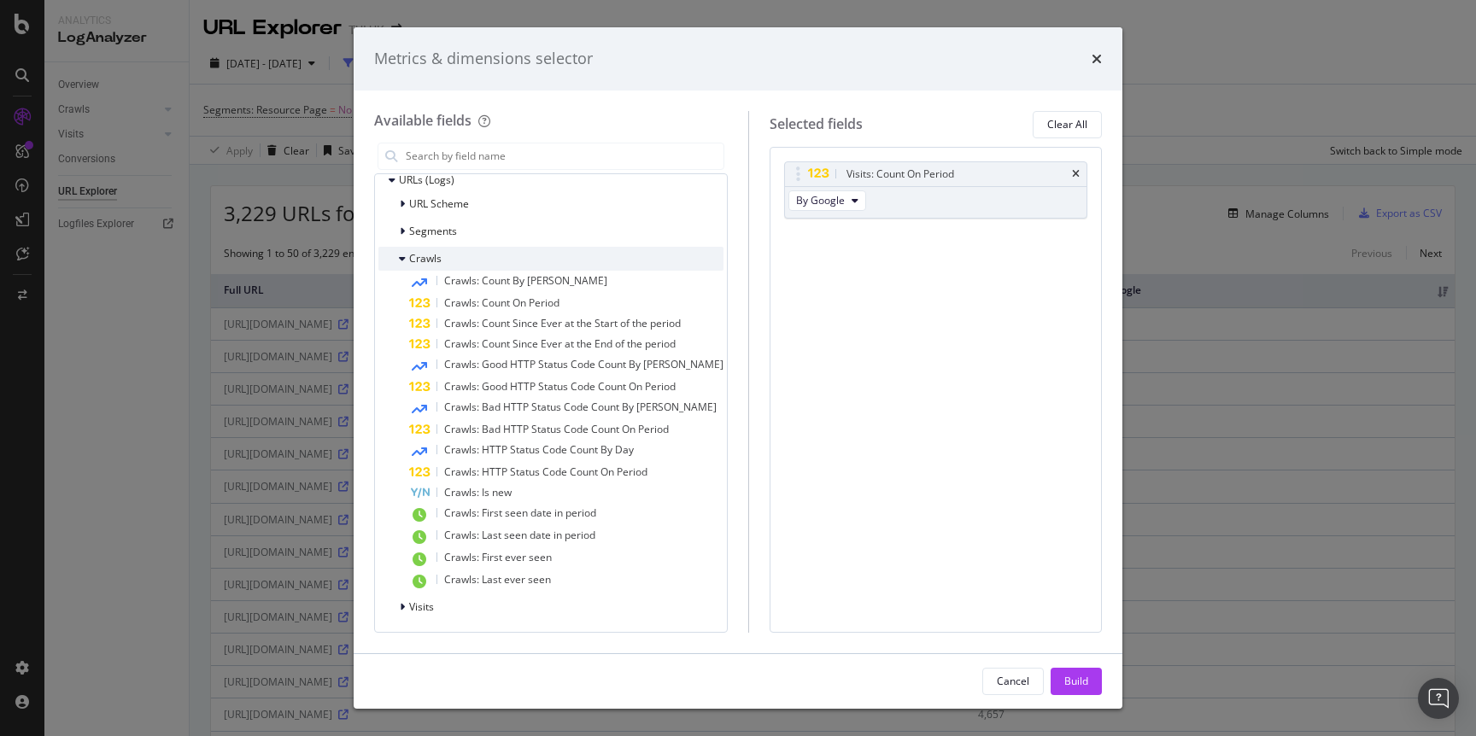
click at [399, 259] on icon "modal" at bounding box center [402, 259] width 7 height 10
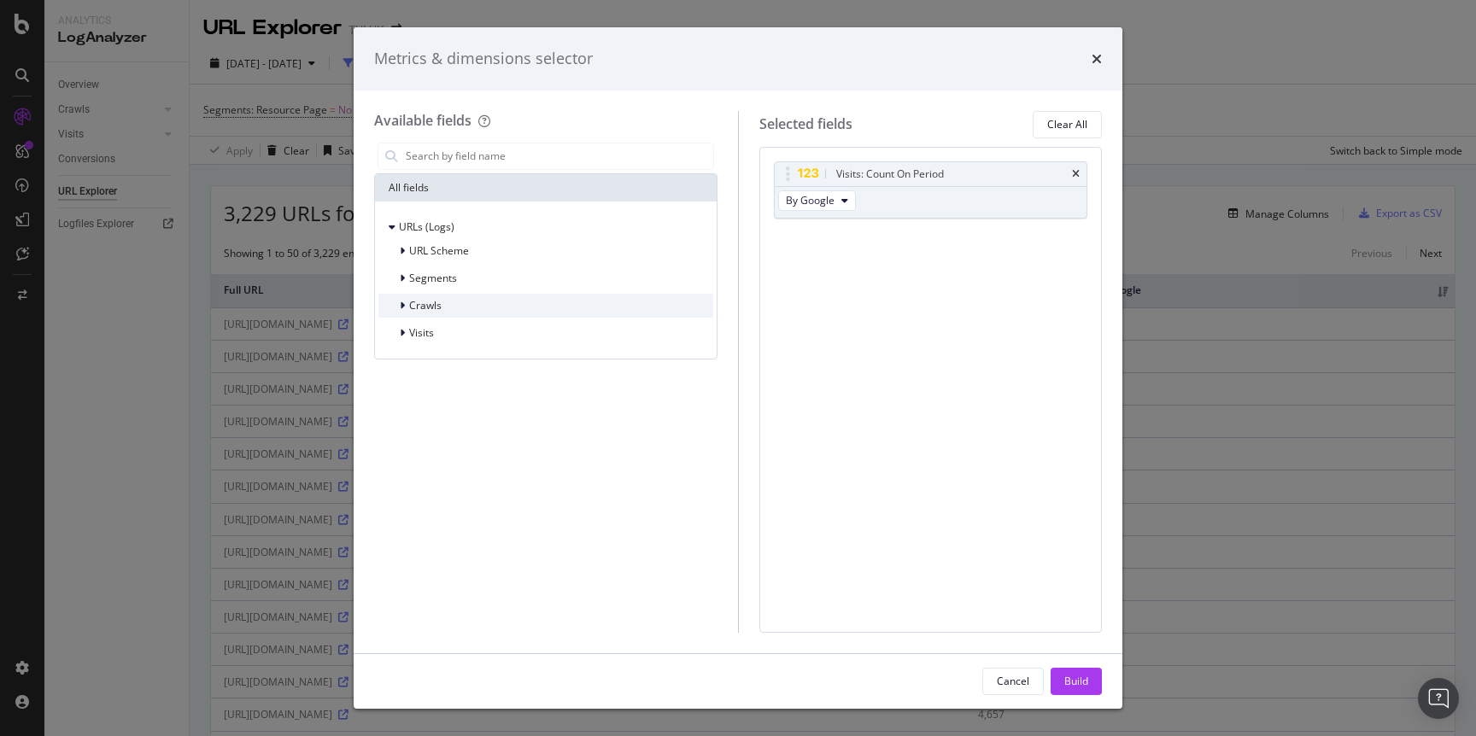
scroll to position [0, 0]
click at [403, 328] on icon "modal" at bounding box center [402, 333] width 5 height 10
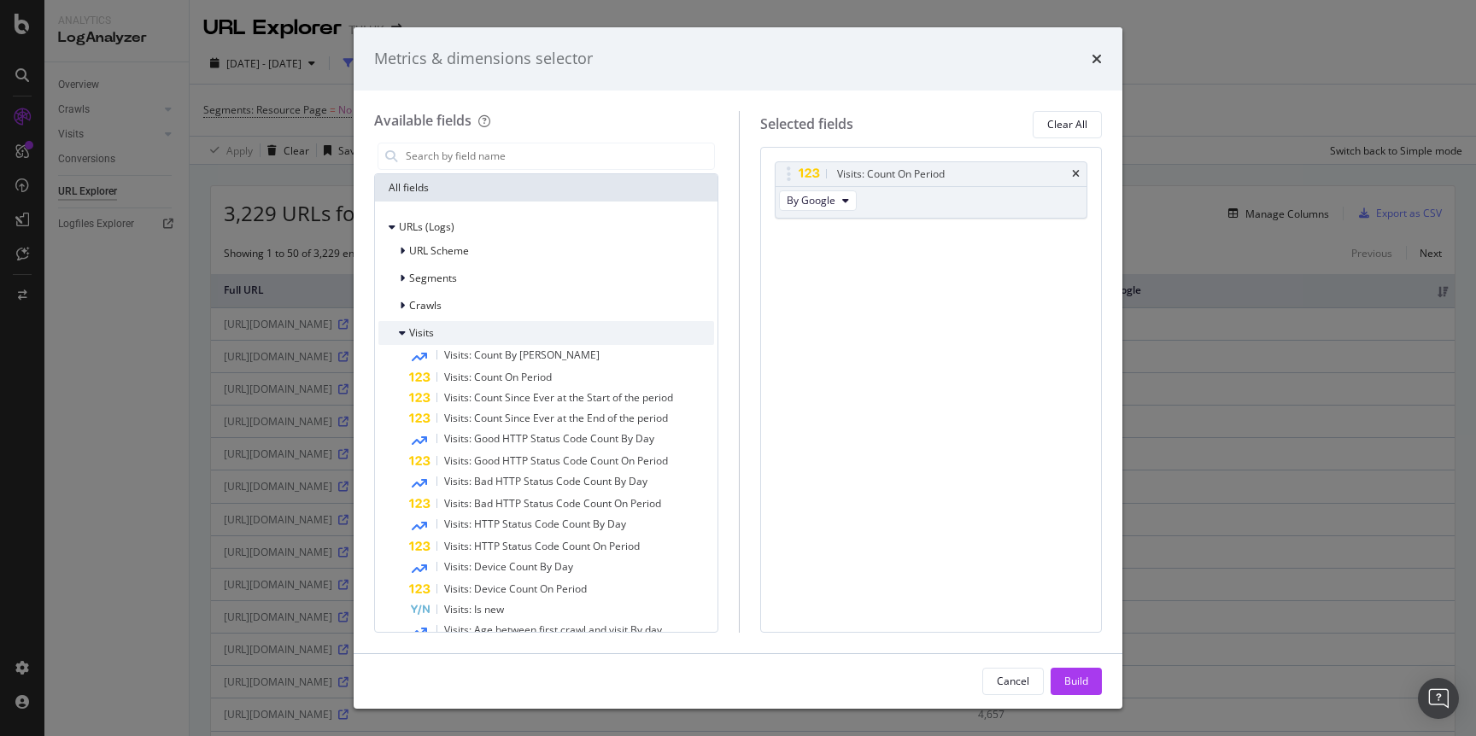
click at [408, 335] on div "modal" at bounding box center [404, 333] width 10 height 17
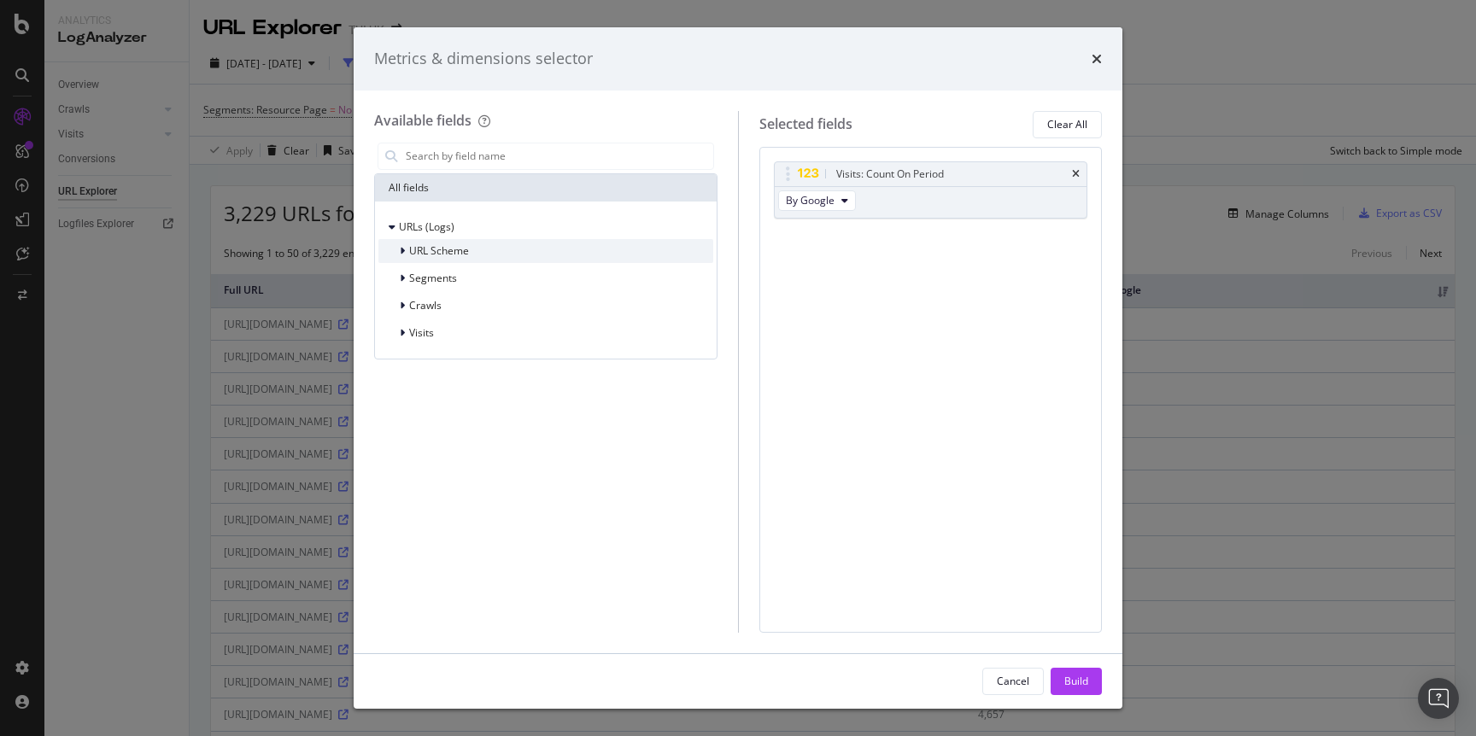
click at [404, 253] on icon "modal" at bounding box center [402, 251] width 5 height 10
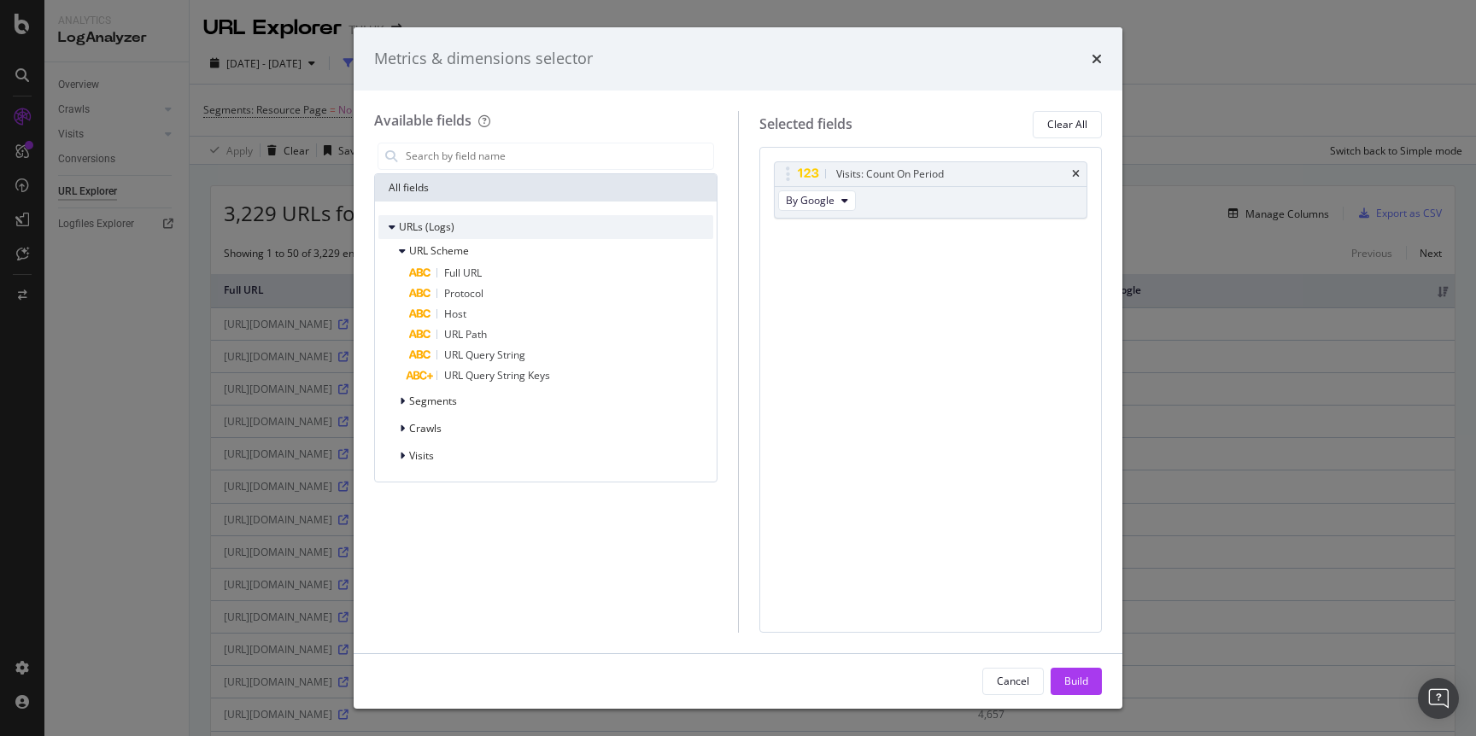
click at [389, 225] on icon "modal" at bounding box center [392, 227] width 7 height 10
click at [389, 225] on icon "modal" at bounding box center [391, 227] width 5 height 10
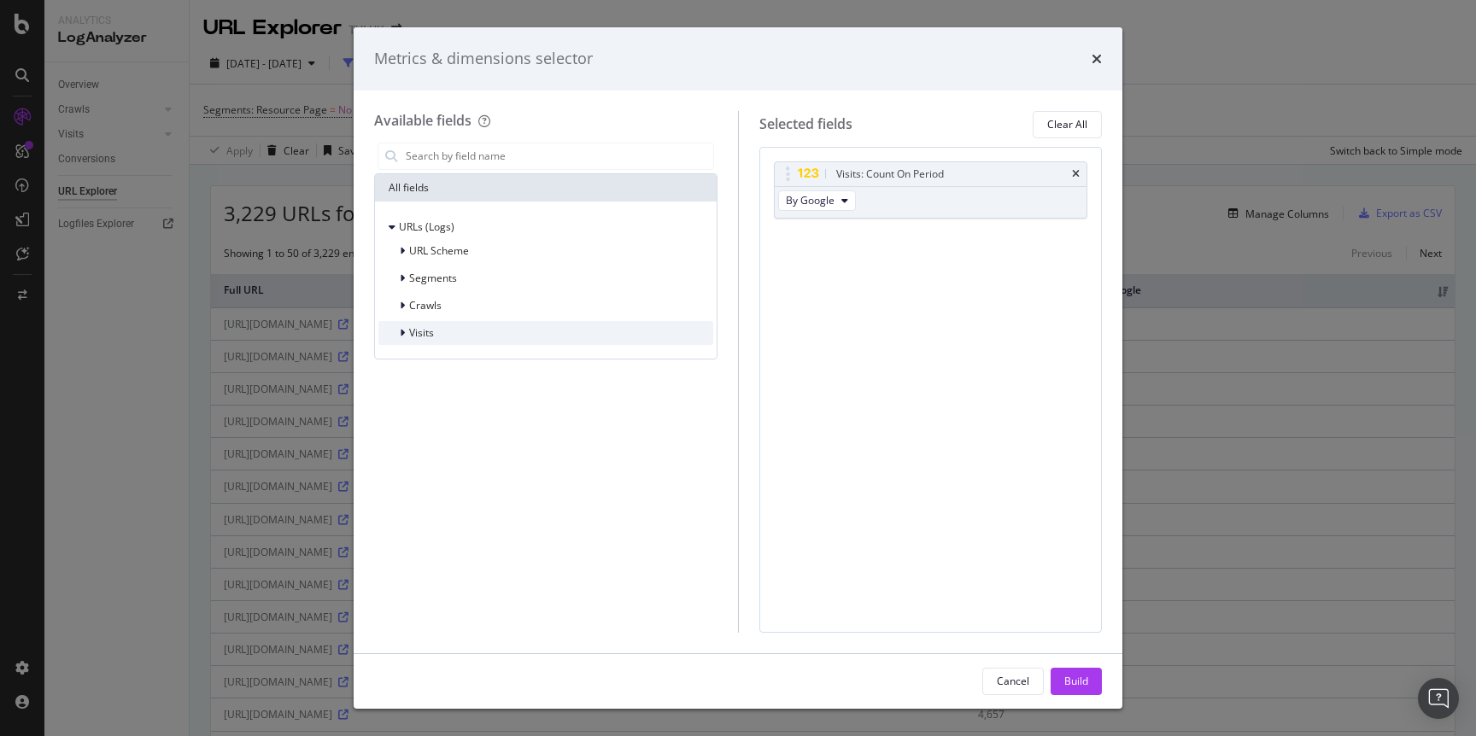
click at [403, 325] on div "modal" at bounding box center [404, 333] width 10 height 17
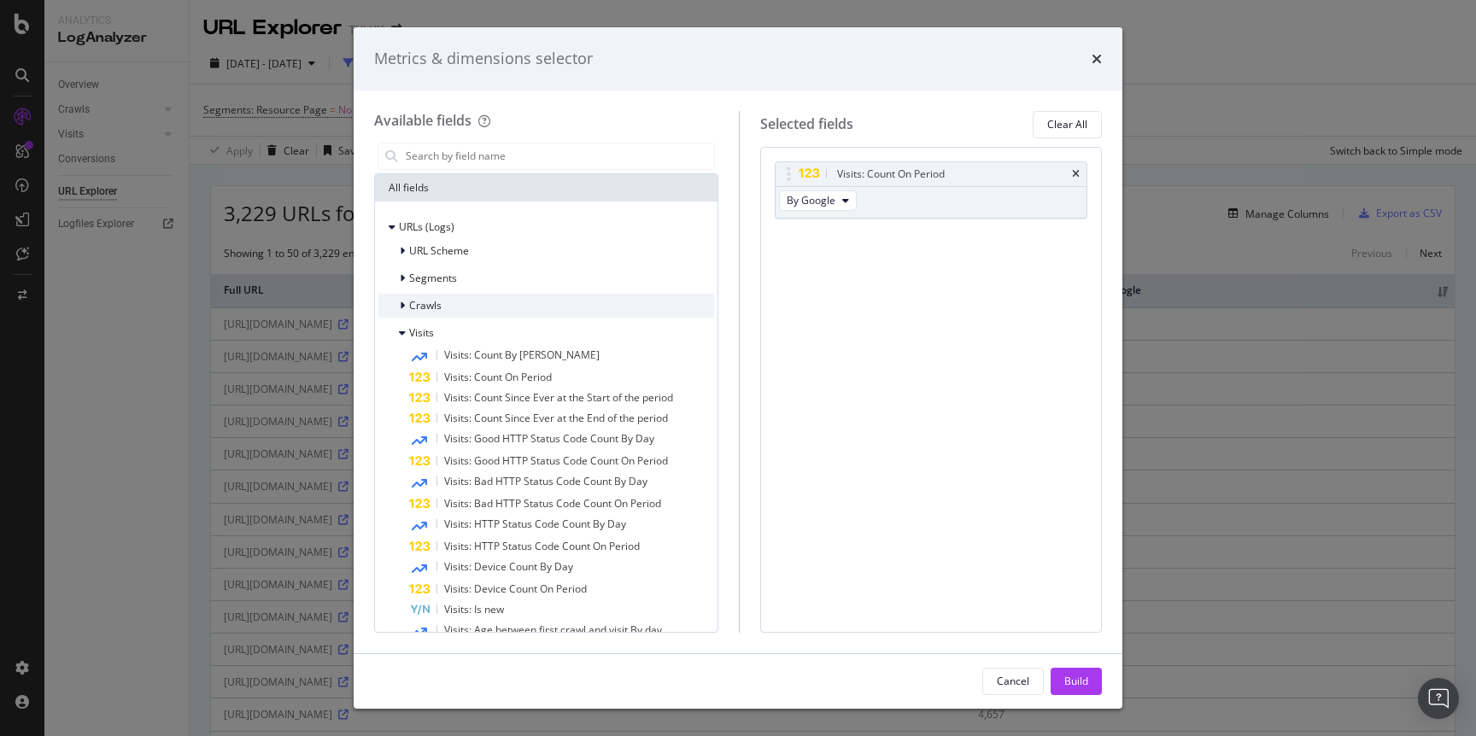
click at [401, 301] on icon "modal" at bounding box center [402, 306] width 5 height 10
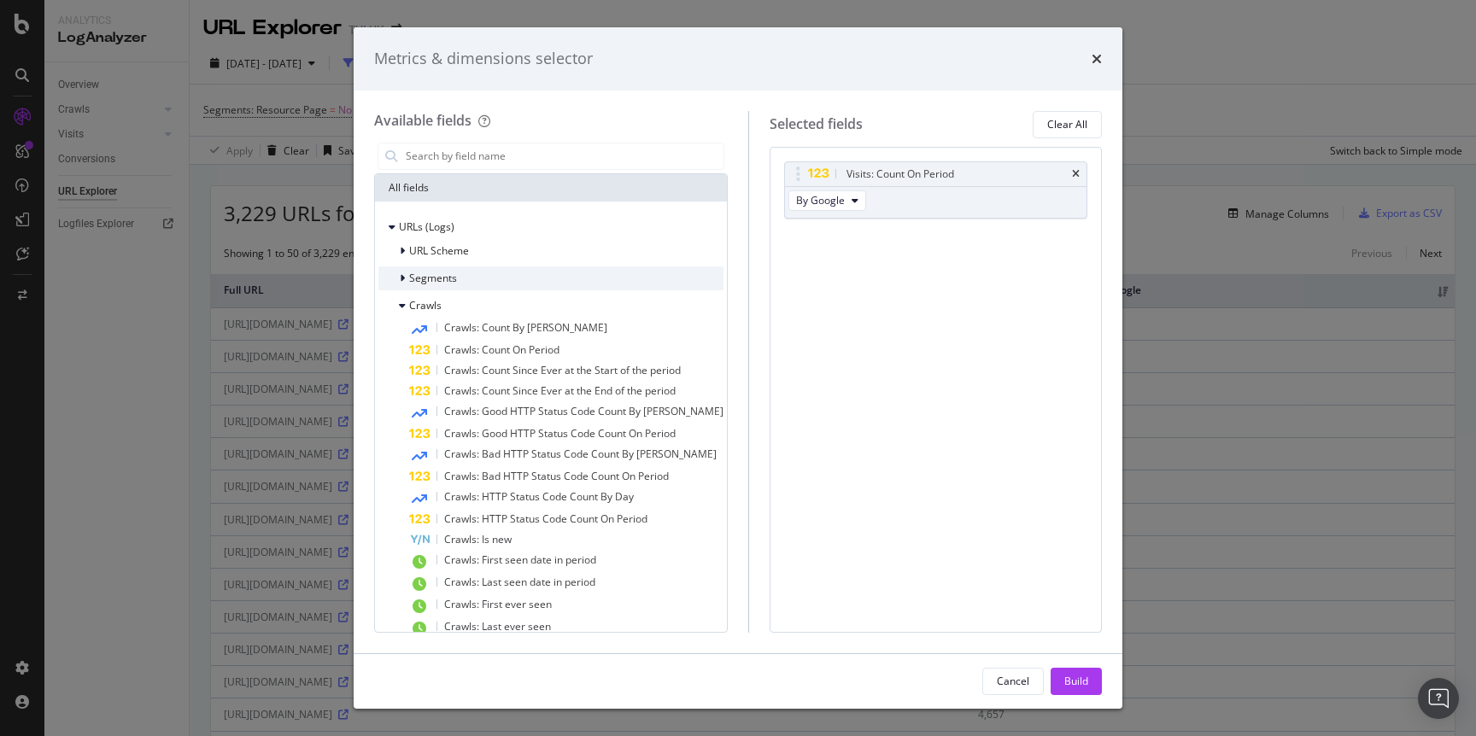
click at [406, 274] on div "modal" at bounding box center [404, 278] width 10 height 17
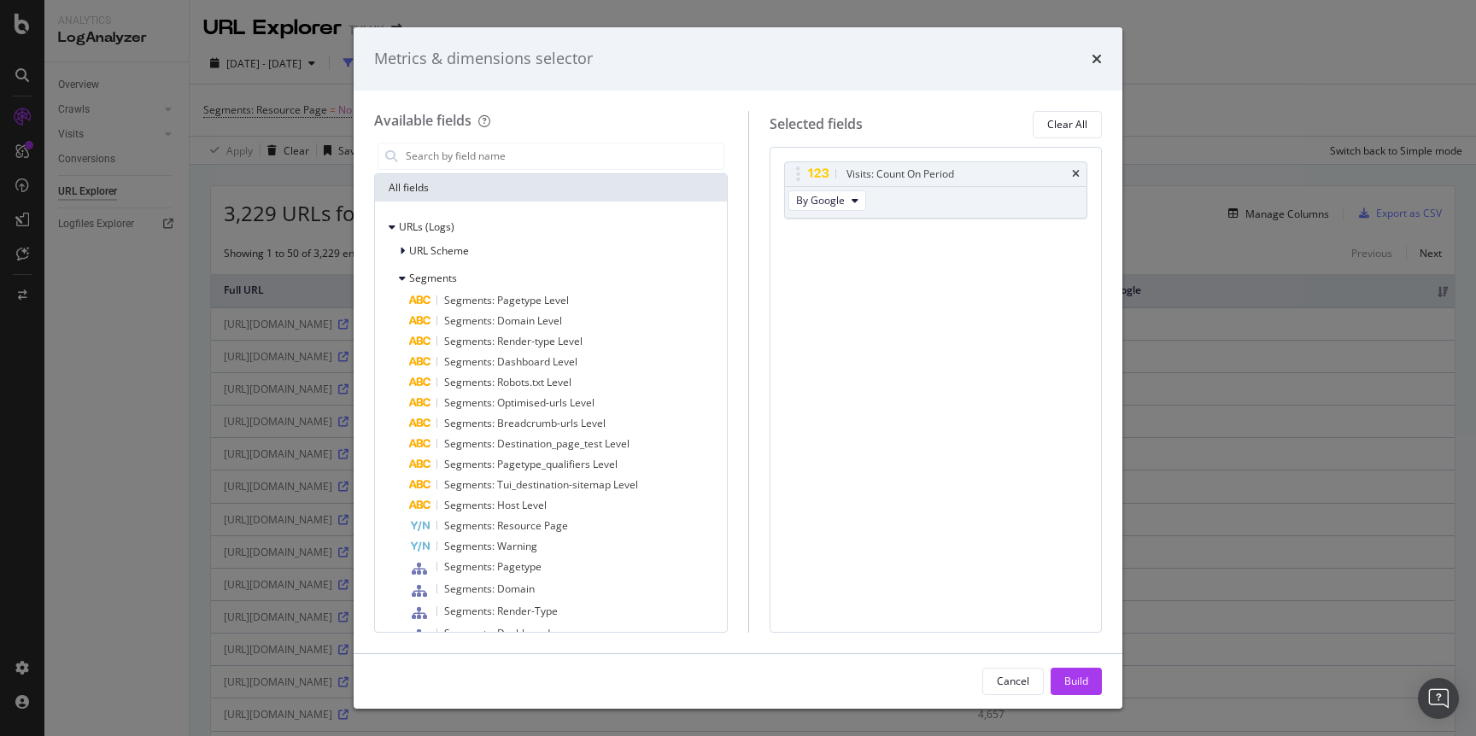
click at [974, 383] on div "Visits: Count On Period By Google You can use this field as a To pick up a drag…" at bounding box center [935, 390] width 332 height 486
click at [402, 251] on icon "modal" at bounding box center [402, 251] width 5 height 10
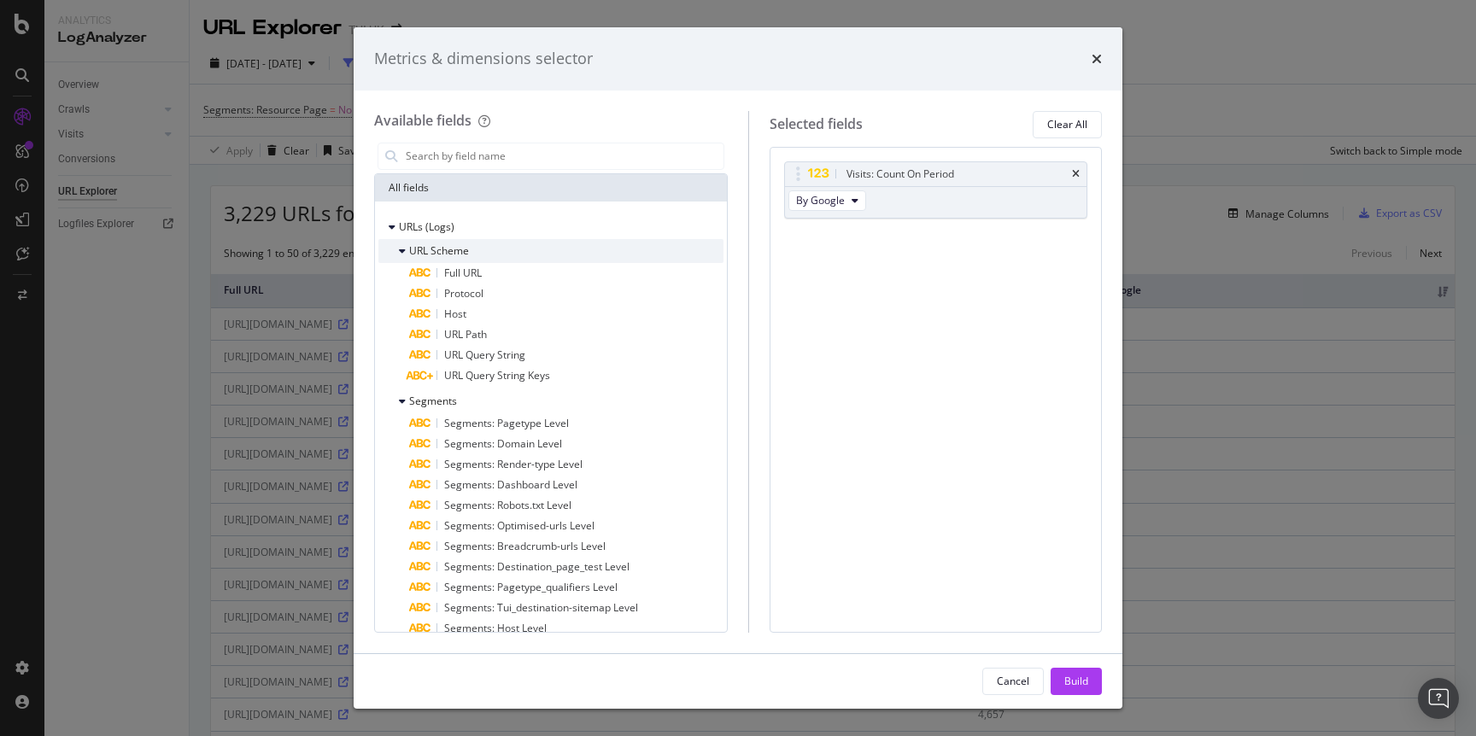
click at [401, 251] on icon "modal" at bounding box center [402, 251] width 7 height 10
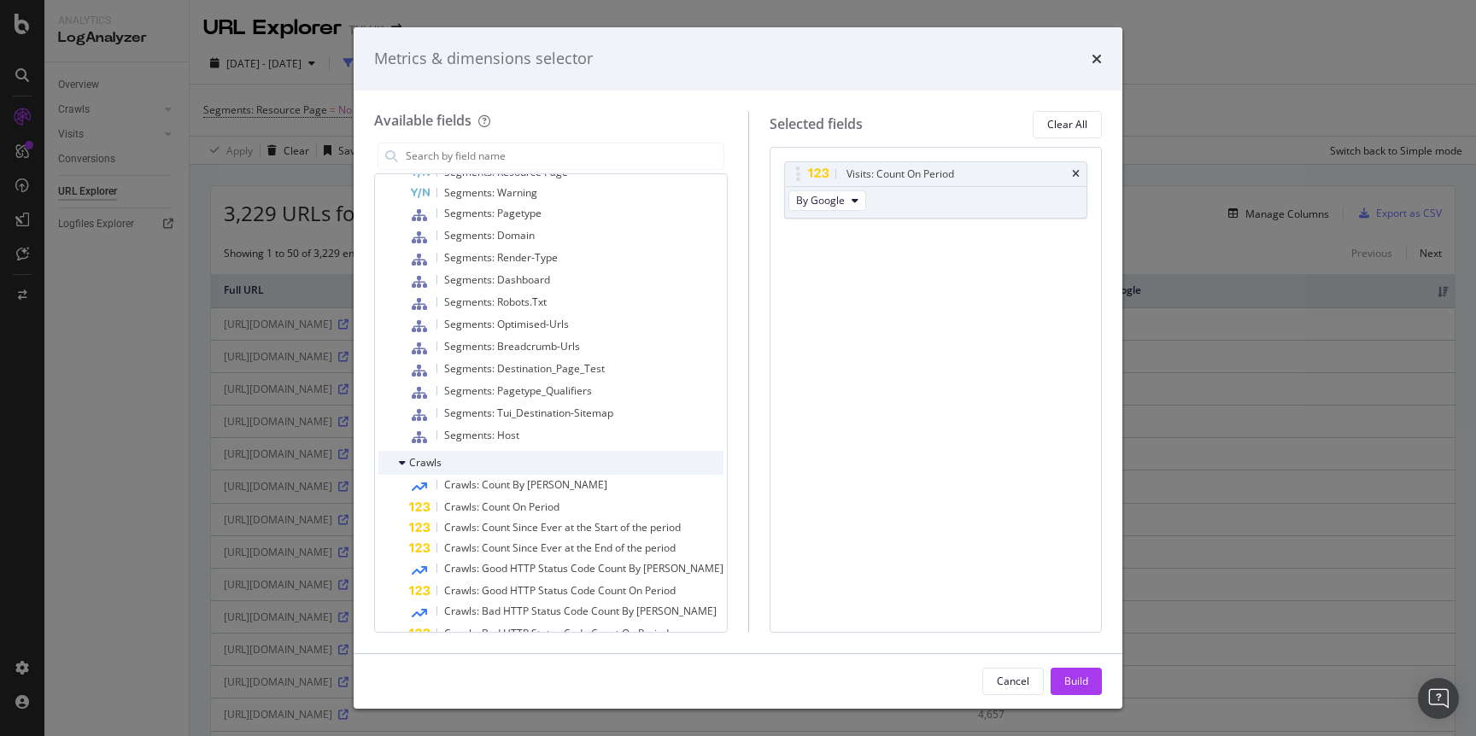
scroll to position [325, 0]
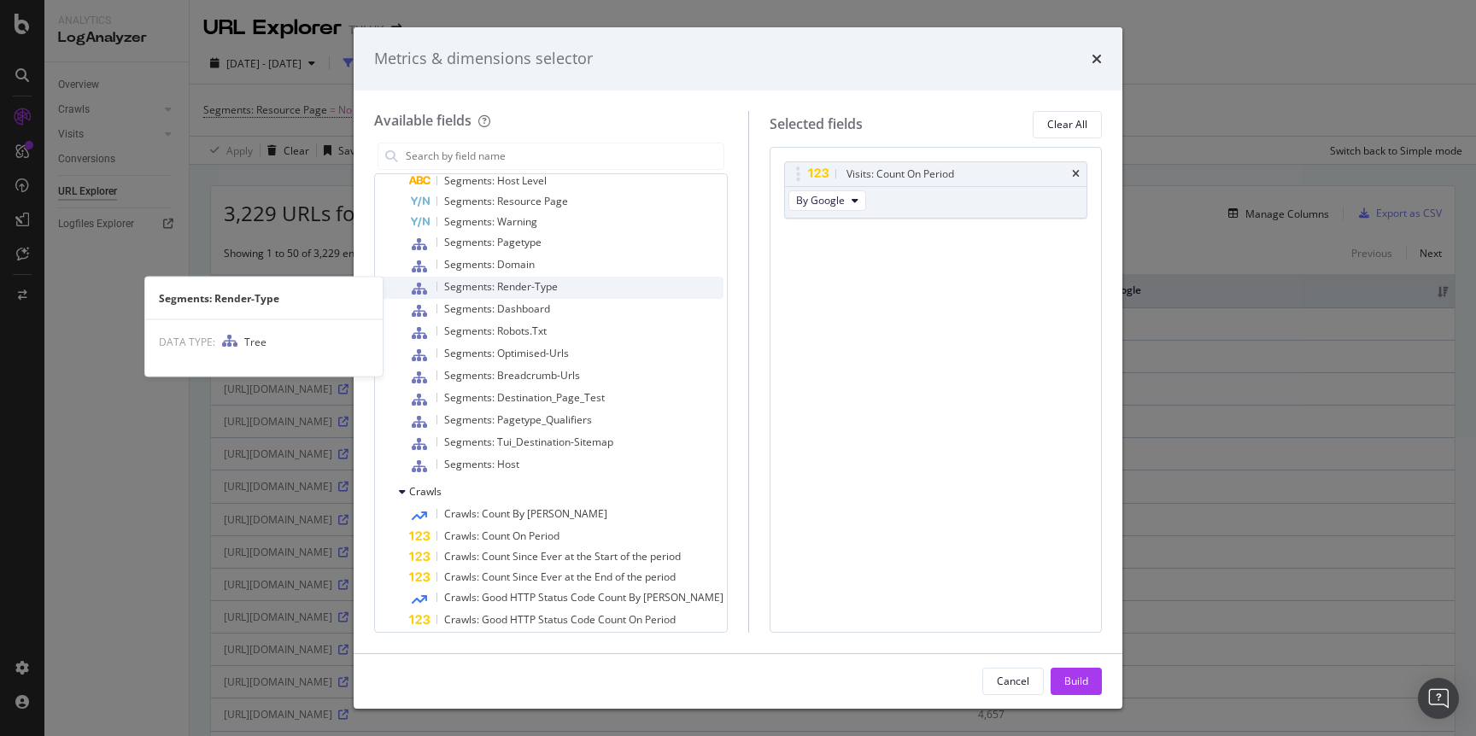
click at [547, 291] on span "Segments: Render-Type" at bounding box center [501, 286] width 114 height 15
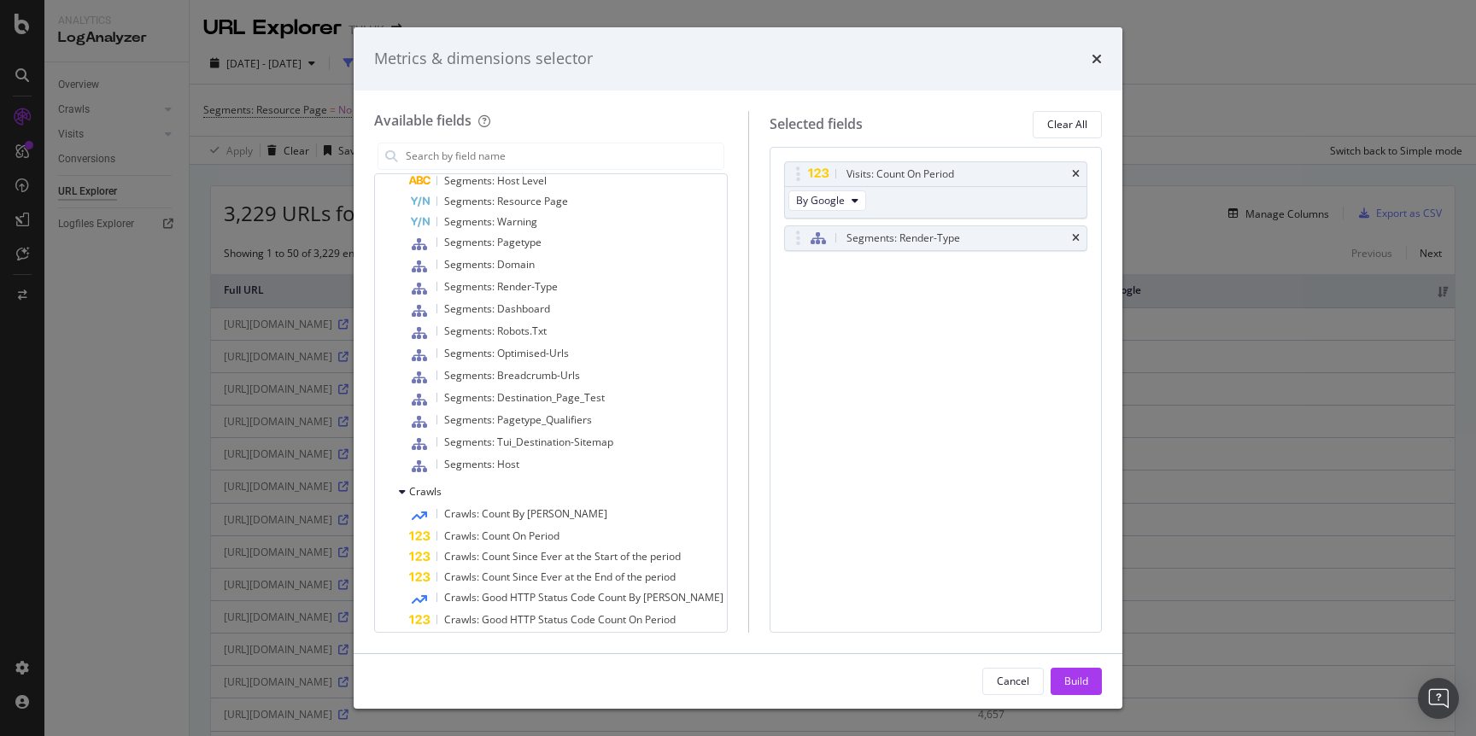
click at [859, 294] on div "Visits: Count On Period By Google Segments: Render-Type You can use this field …" at bounding box center [935, 390] width 332 height 486
click at [1073, 239] on icon "times" at bounding box center [1076, 238] width 8 height 10
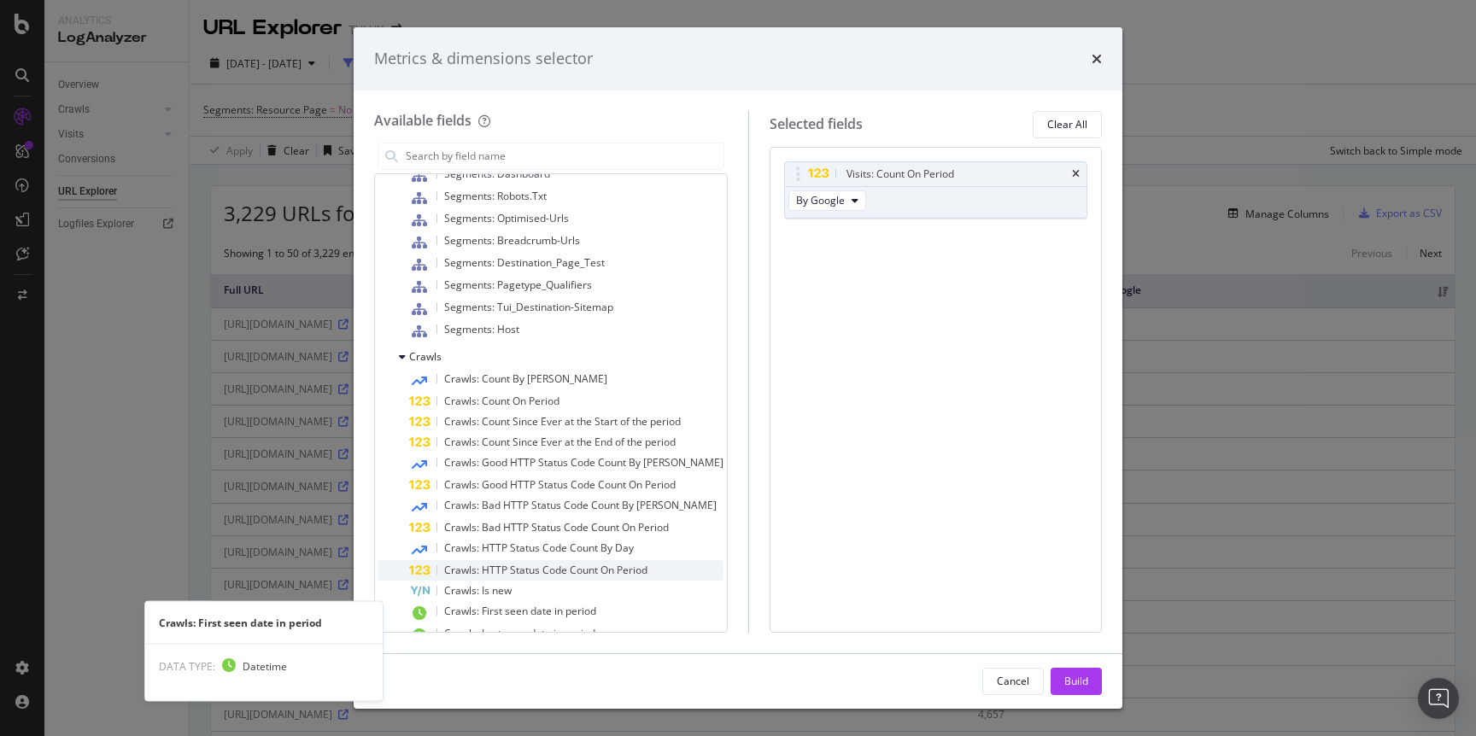
scroll to position [459, 0]
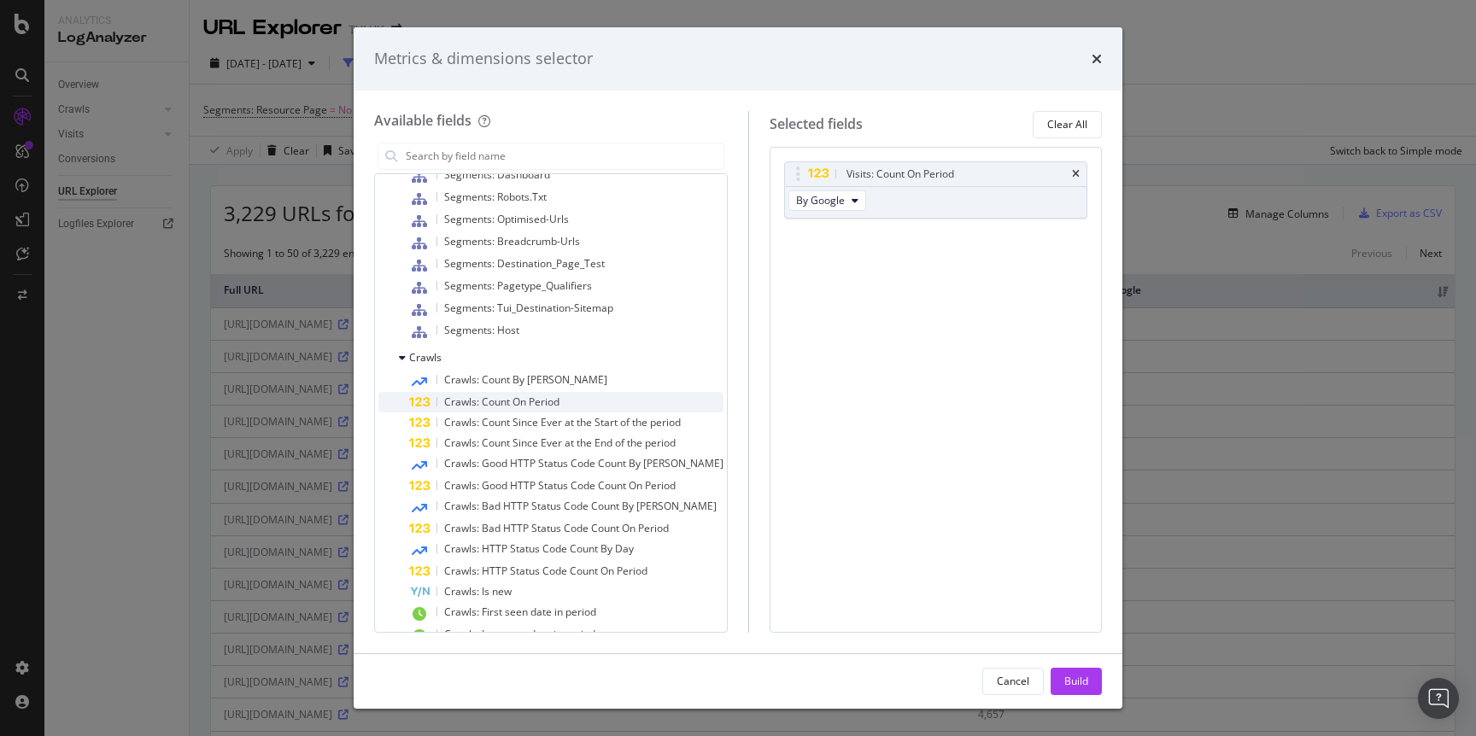
click at [547, 404] on span "Crawls: Count On Period" at bounding box center [501, 402] width 115 height 15
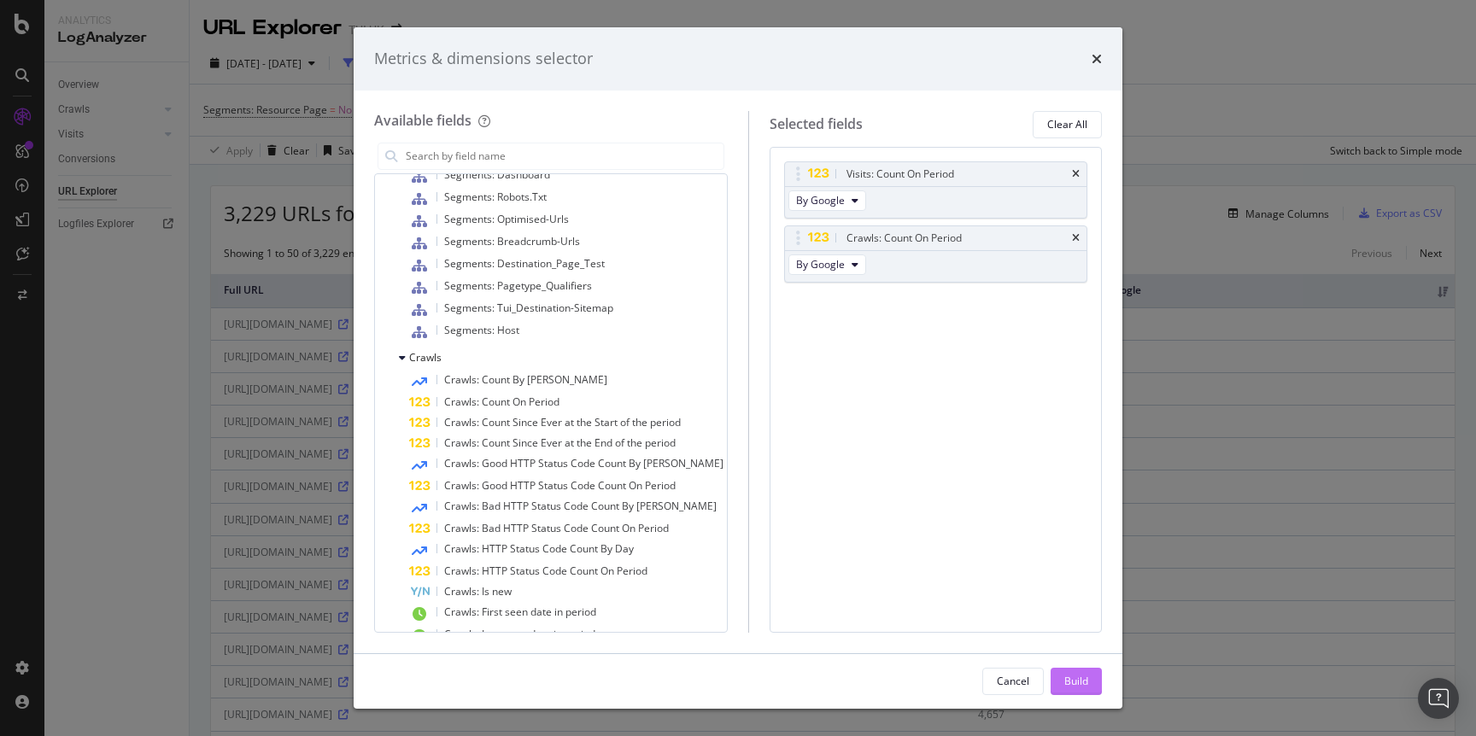
click at [1071, 676] on div "Build" at bounding box center [1076, 681] width 24 height 15
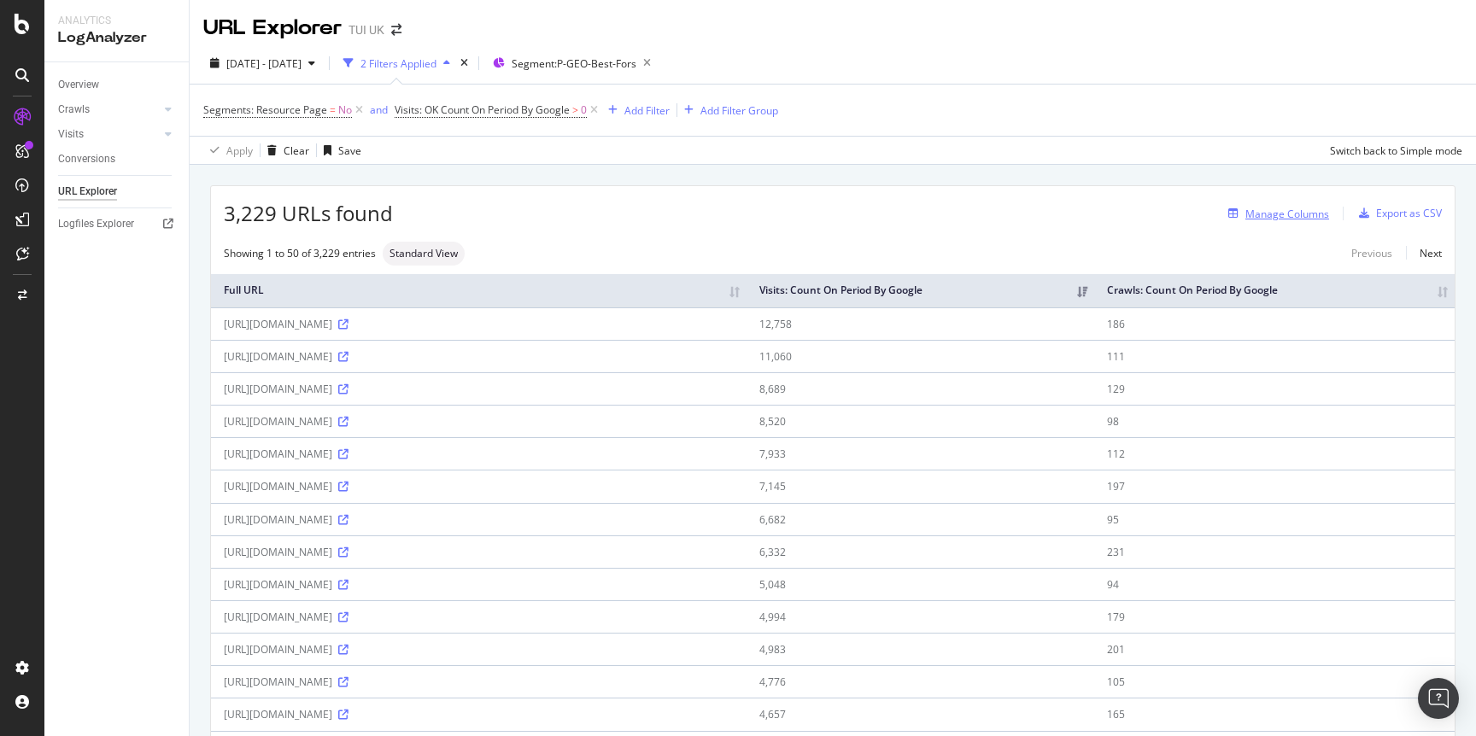
click at [1285, 218] on div "Manage Columns" at bounding box center [1287, 214] width 84 height 15
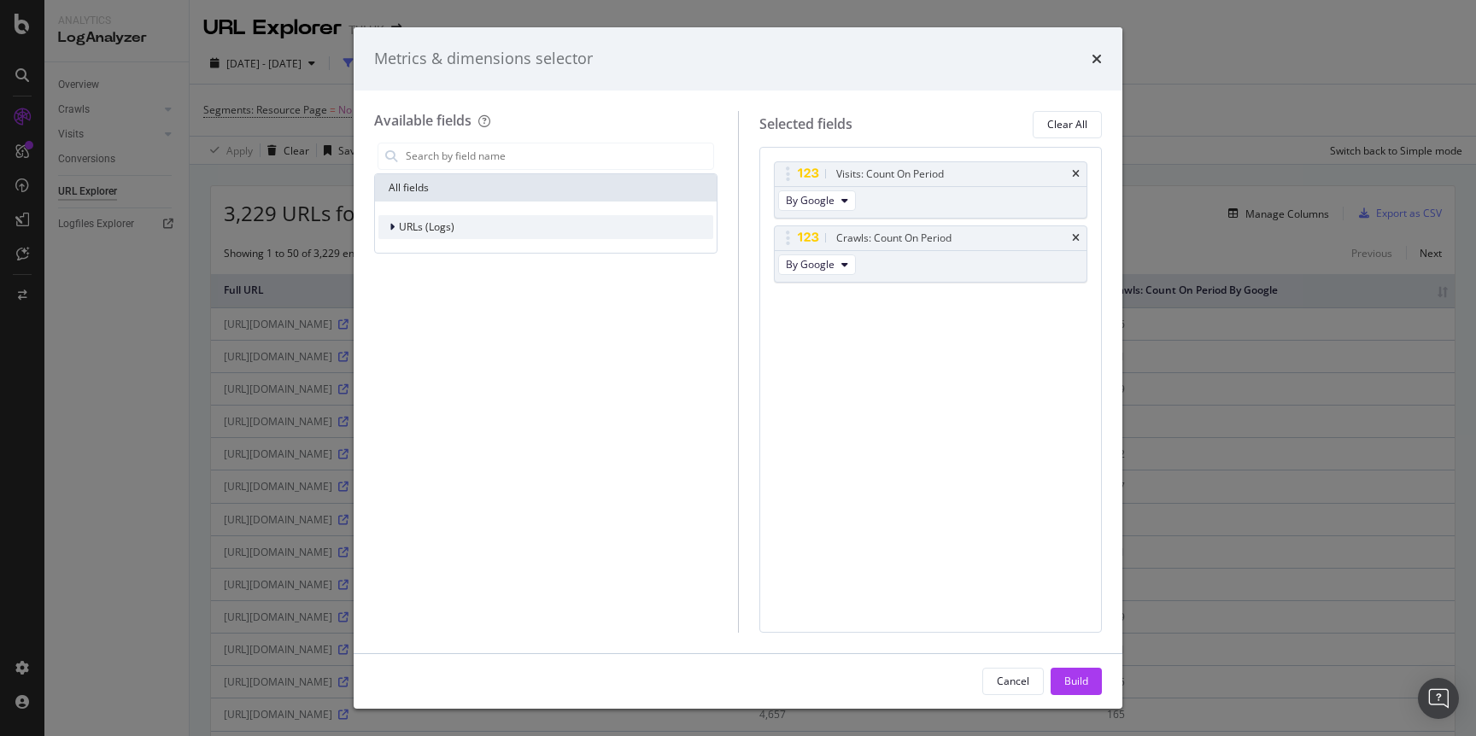
click at [395, 222] on div "modal" at bounding box center [394, 227] width 10 height 17
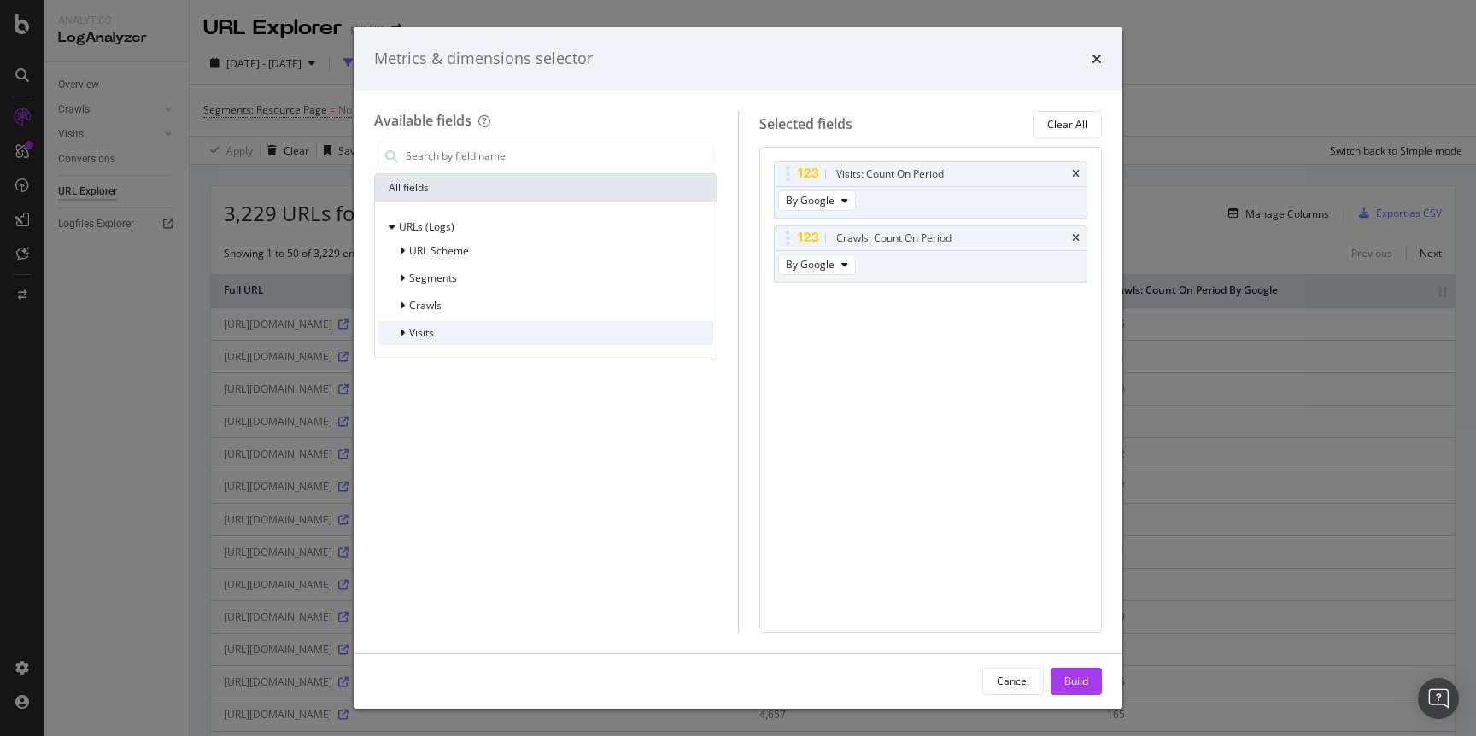
click at [400, 334] on icon "modal" at bounding box center [402, 333] width 5 height 10
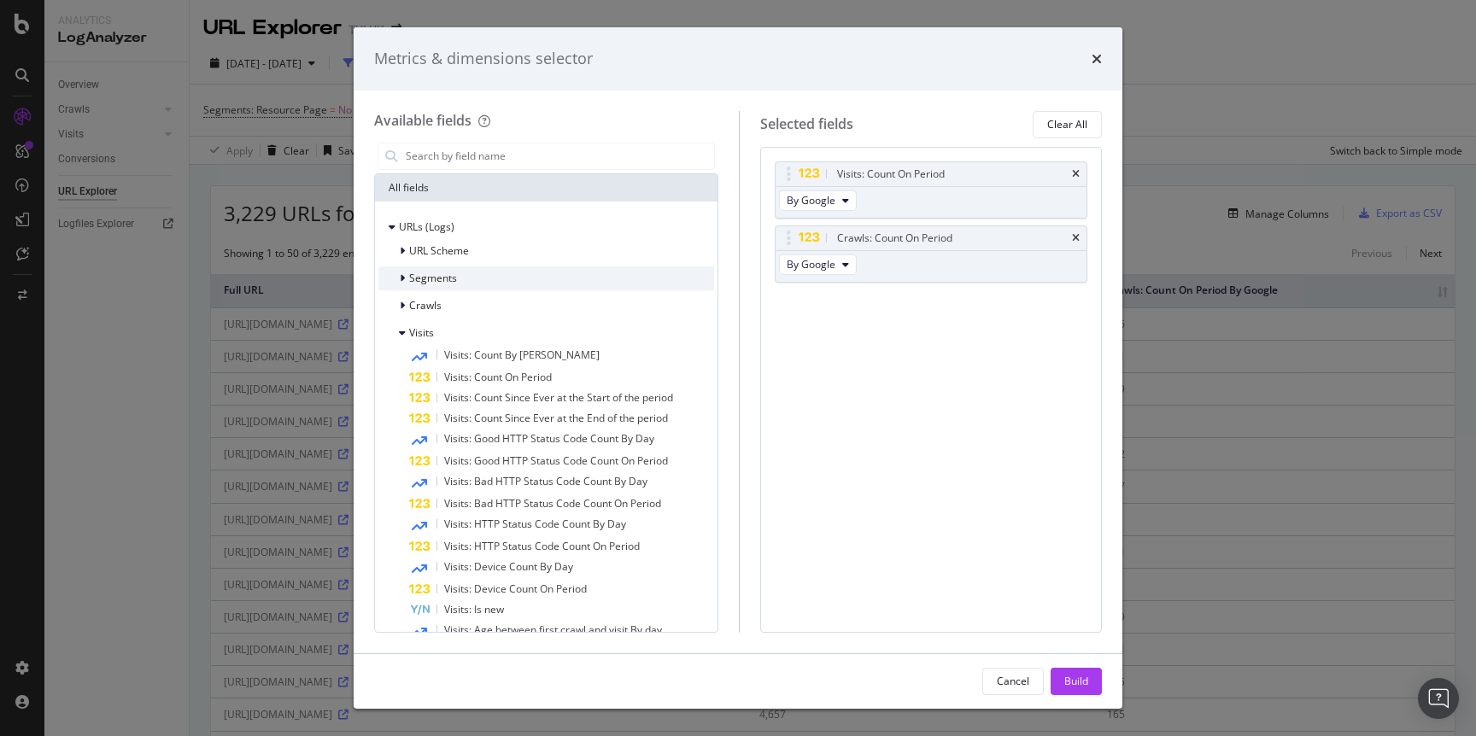
click at [401, 280] on icon "modal" at bounding box center [402, 278] width 5 height 10
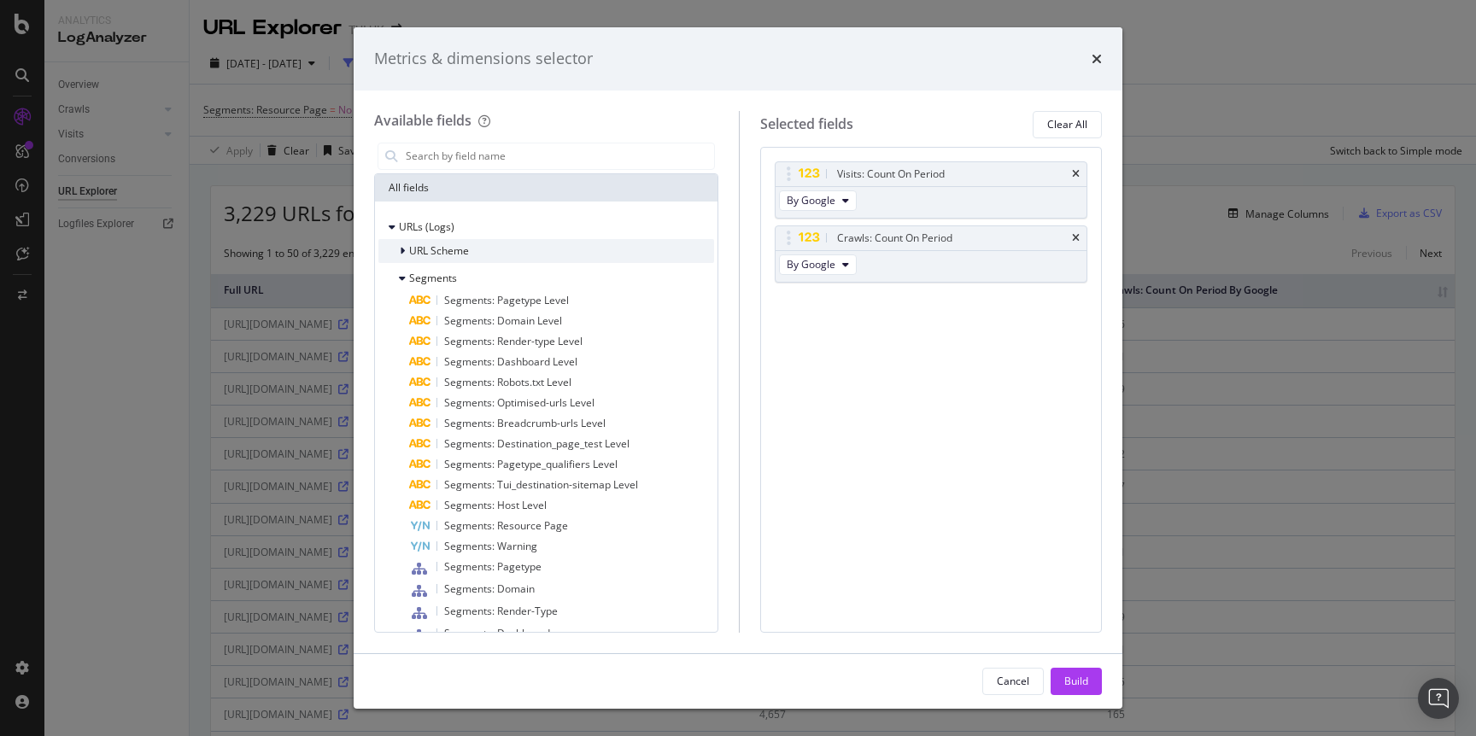
click at [400, 253] on icon "modal" at bounding box center [402, 251] width 5 height 10
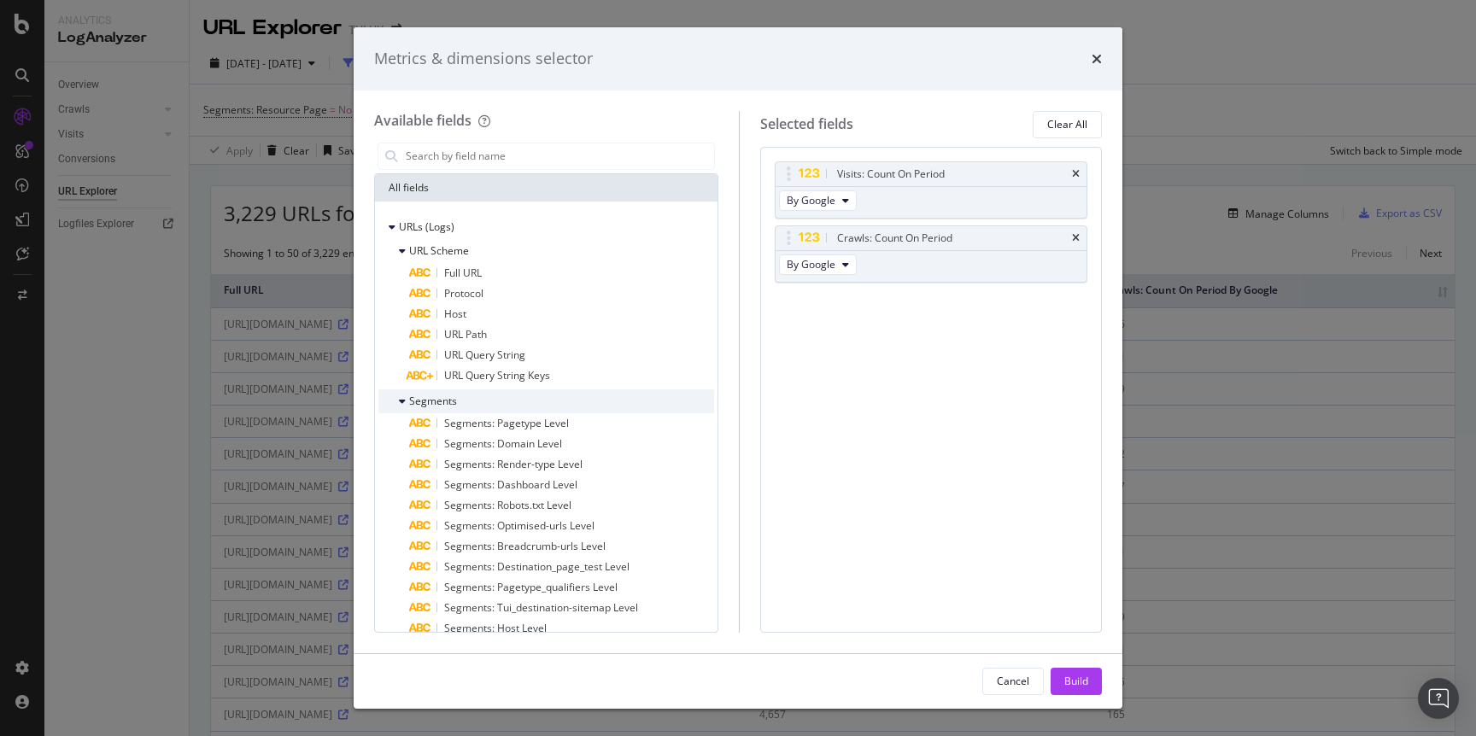
click at [401, 399] on icon "modal" at bounding box center [402, 401] width 7 height 10
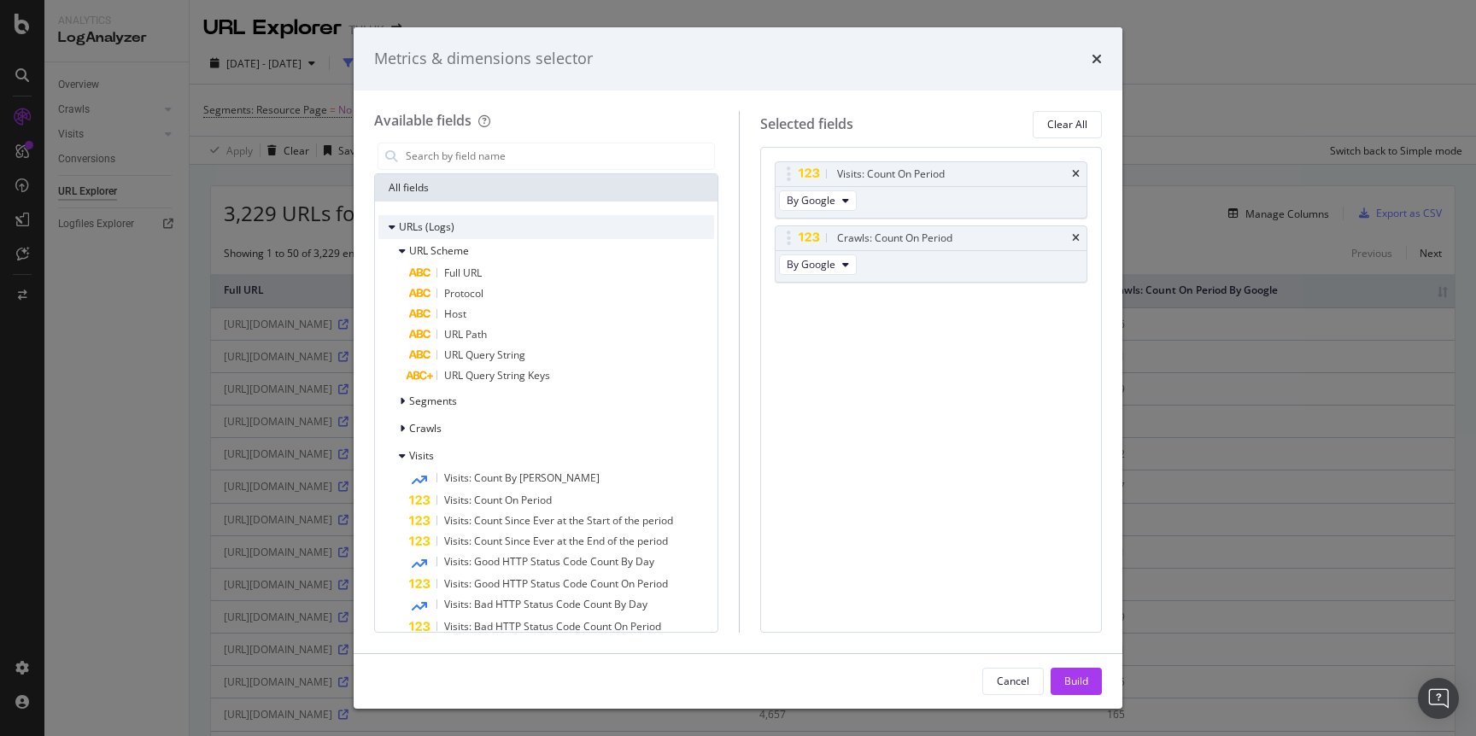
click at [395, 227] on div "modal" at bounding box center [394, 227] width 10 height 17
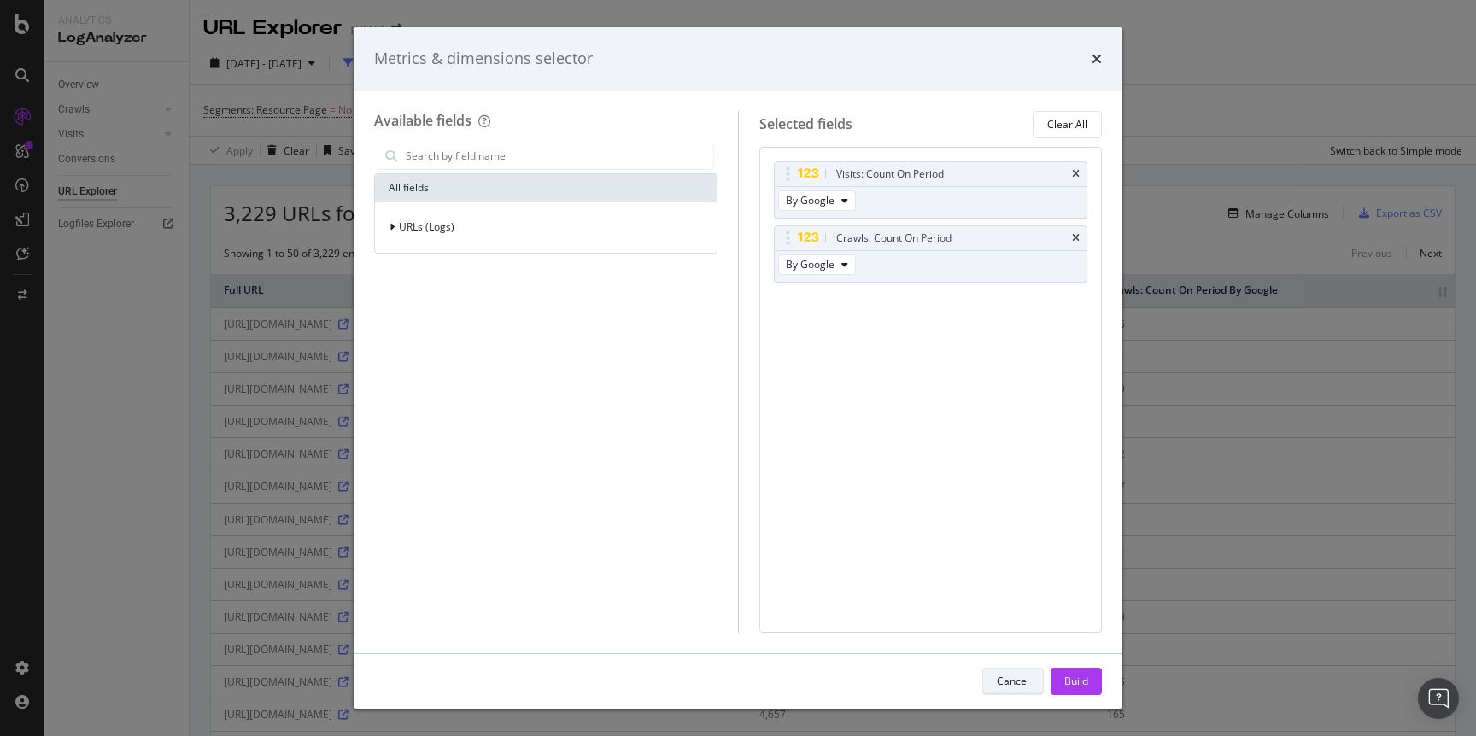
click at [1020, 681] on div "Cancel" at bounding box center [1013, 681] width 32 height 15
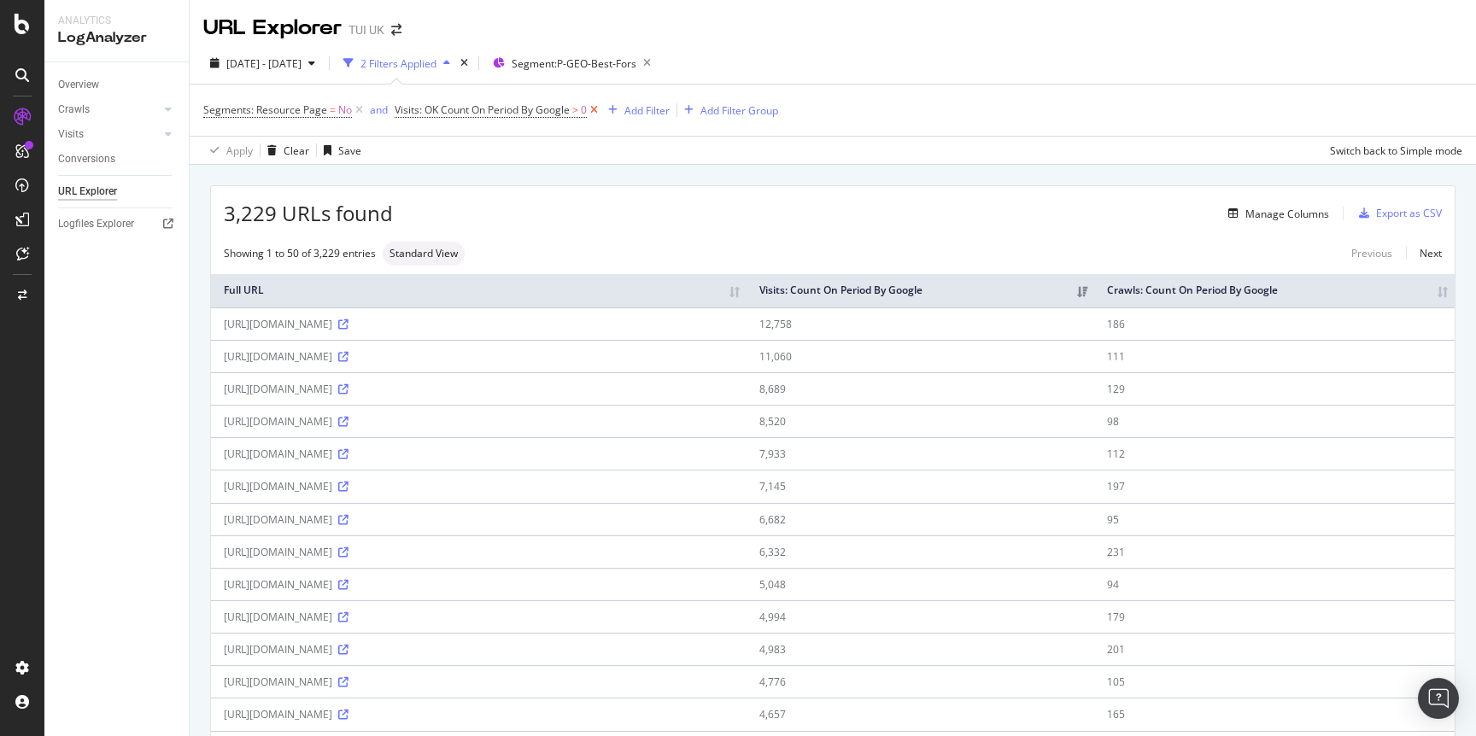
click at [595, 108] on icon at bounding box center [594, 110] width 15 height 17
click at [1398, 218] on div "Export as CSV" at bounding box center [1409, 213] width 66 height 15
click at [102, 190] on div "URL Explorer" at bounding box center [87, 192] width 59 height 18
click at [1296, 210] on div "Manage Columns" at bounding box center [1287, 214] width 84 height 15
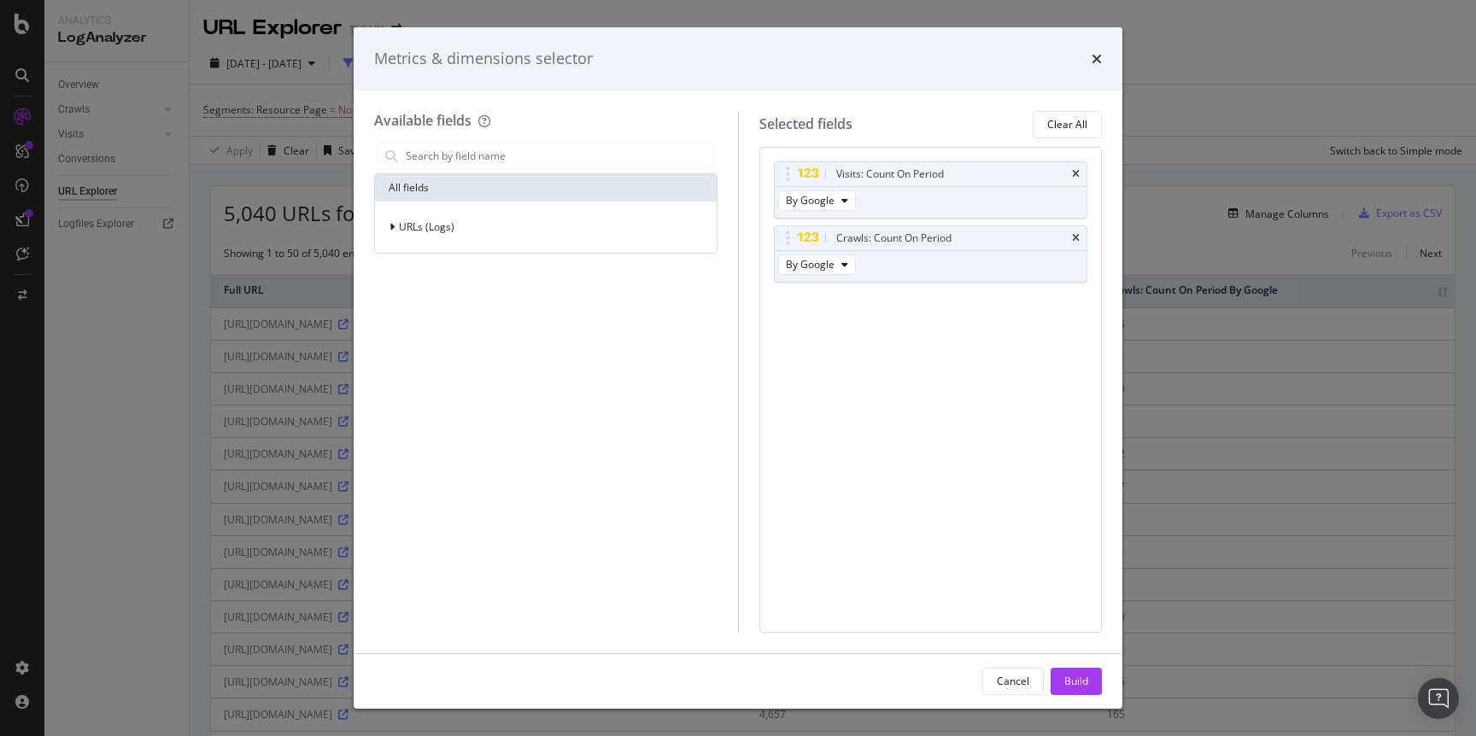
drag, startPoint x: 1095, startPoint y: 58, endPoint x: 1079, endPoint y: 56, distance: 16.4
click at [1095, 58] on icon "times" at bounding box center [1096, 59] width 10 height 14
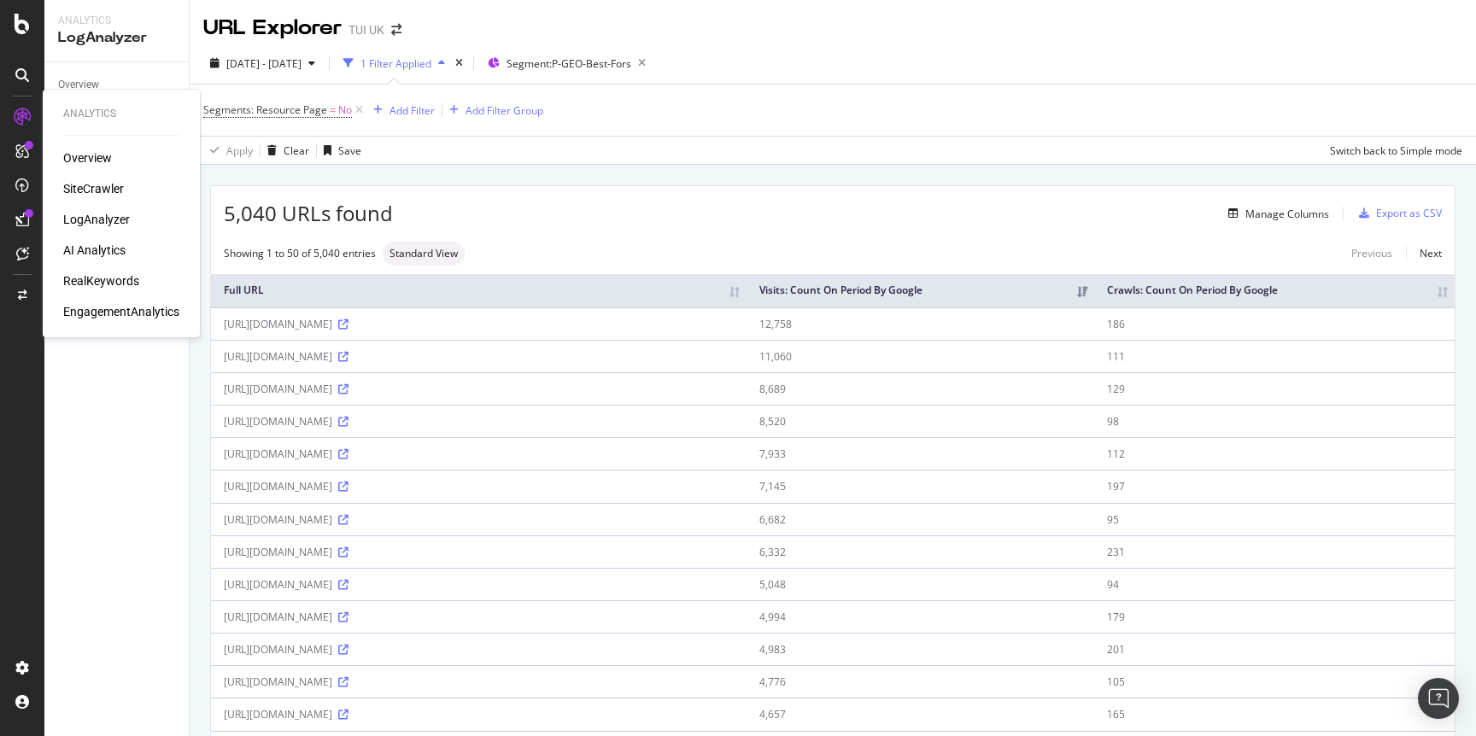
click at [92, 190] on div "SiteCrawler" at bounding box center [93, 188] width 61 height 17
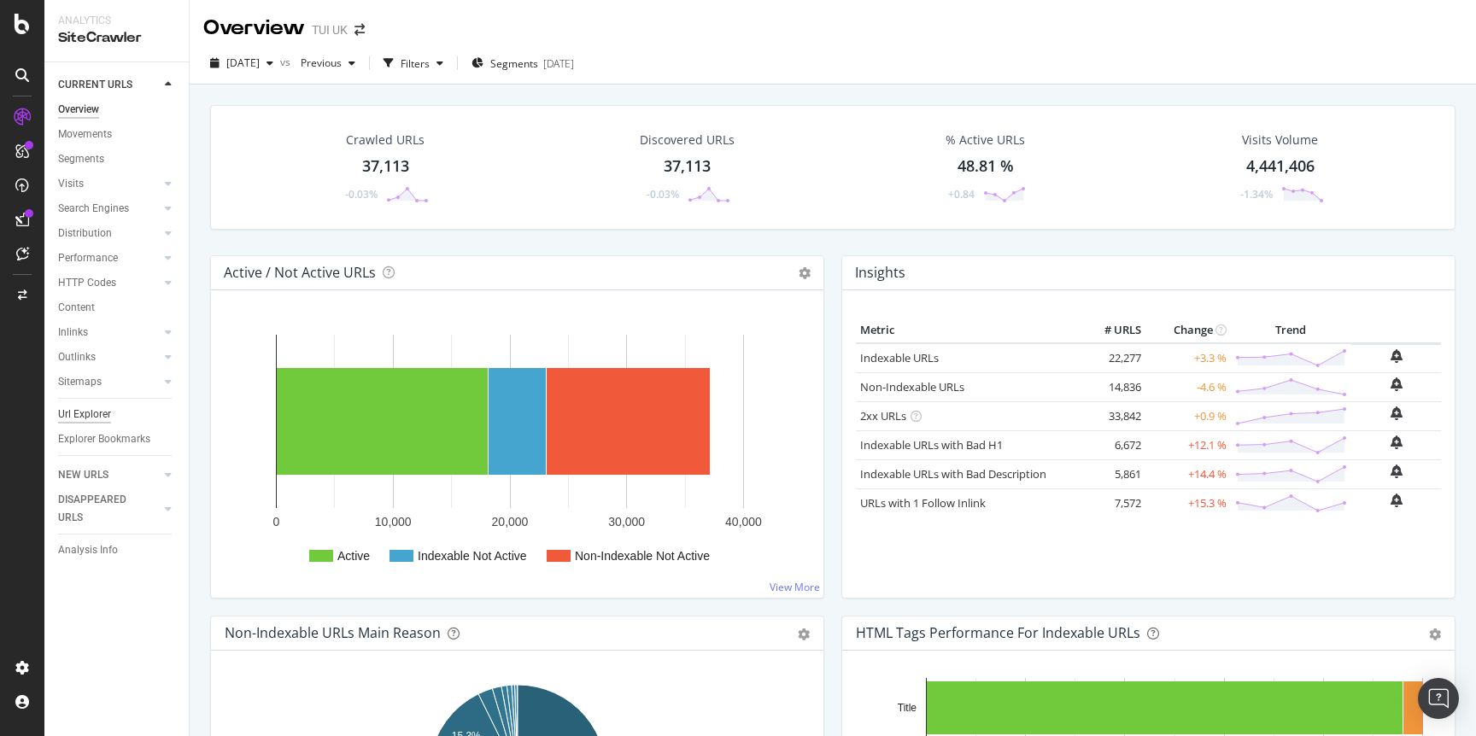
click at [88, 416] on div "Url Explorer" at bounding box center [84, 415] width 53 height 18
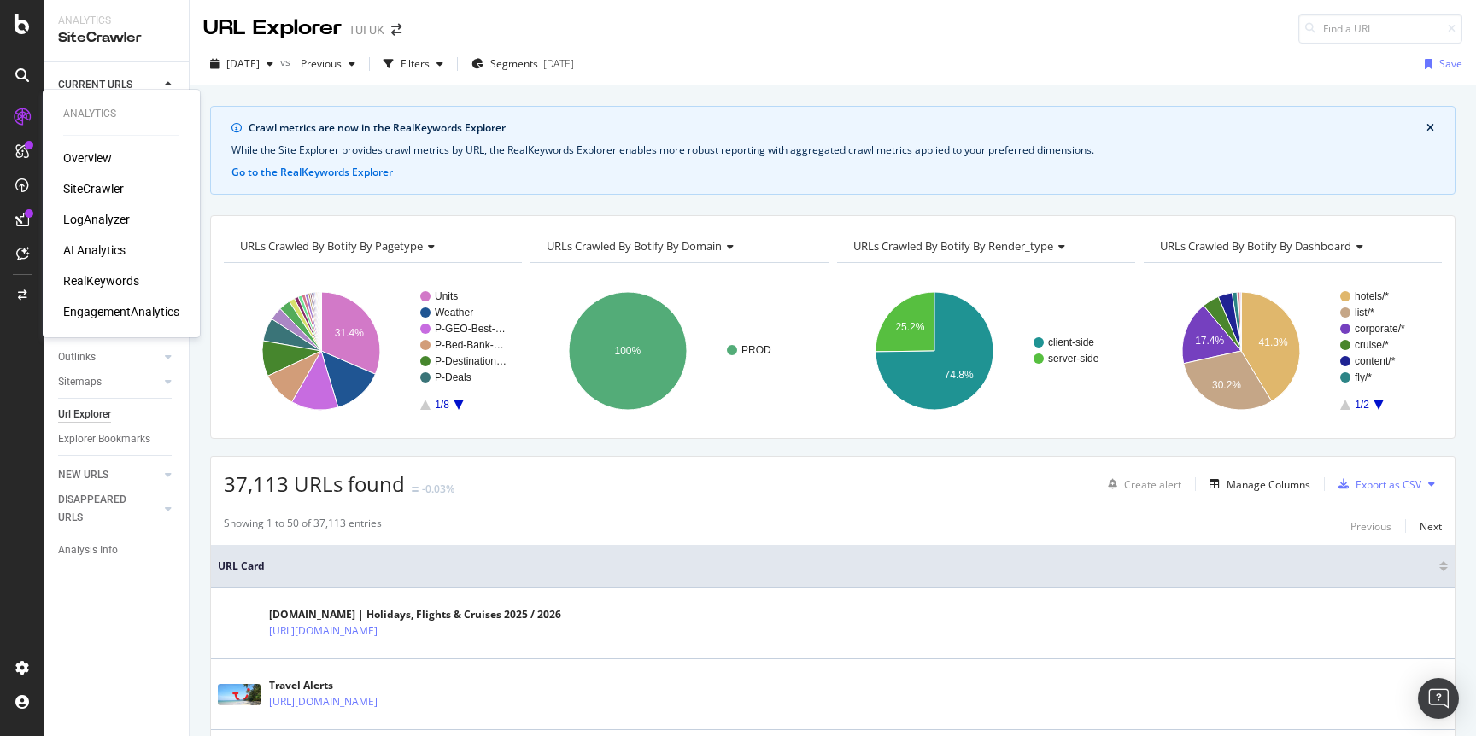
click at [104, 284] on div "RealKeywords" at bounding box center [101, 280] width 76 height 17
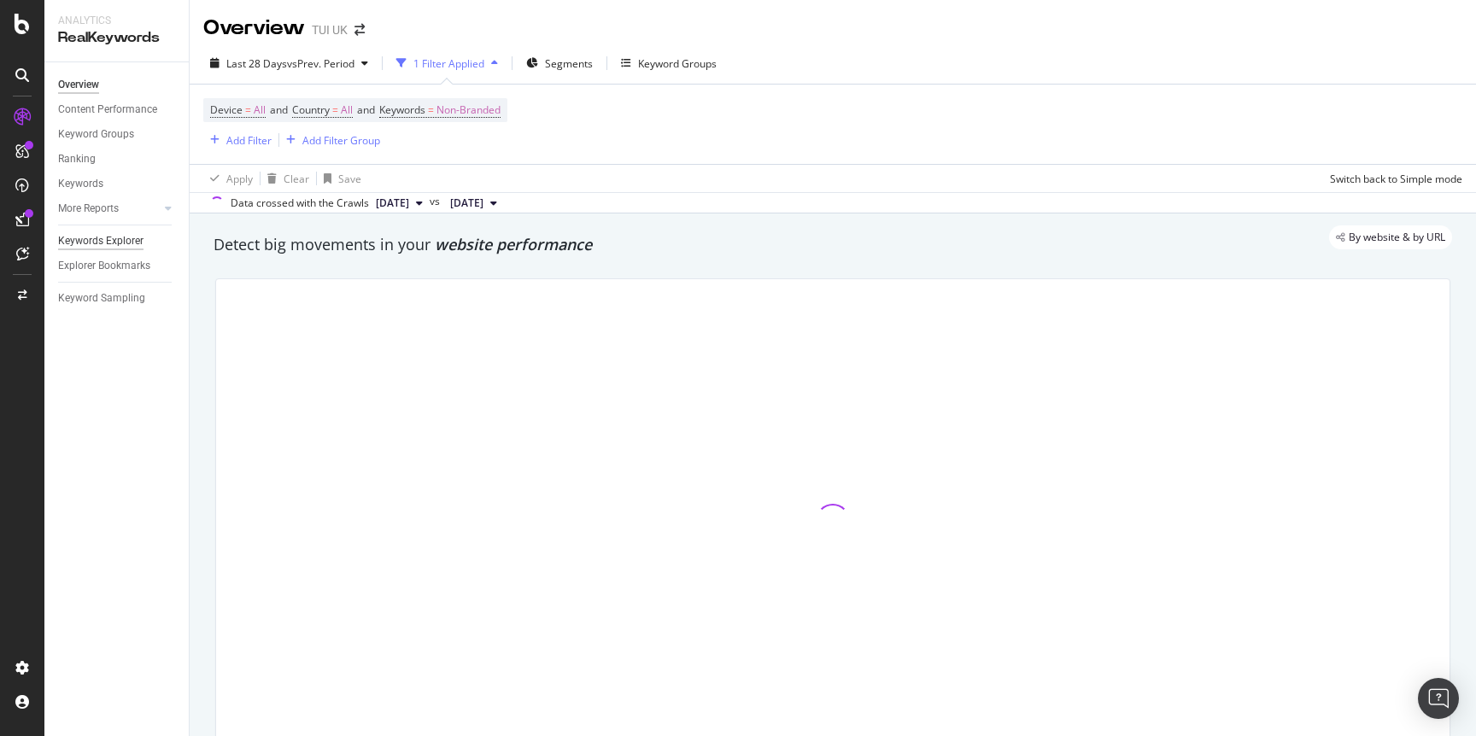
click at [93, 239] on div "Keywords Explorer" at bounding box center [100, 241] width 85 height 18
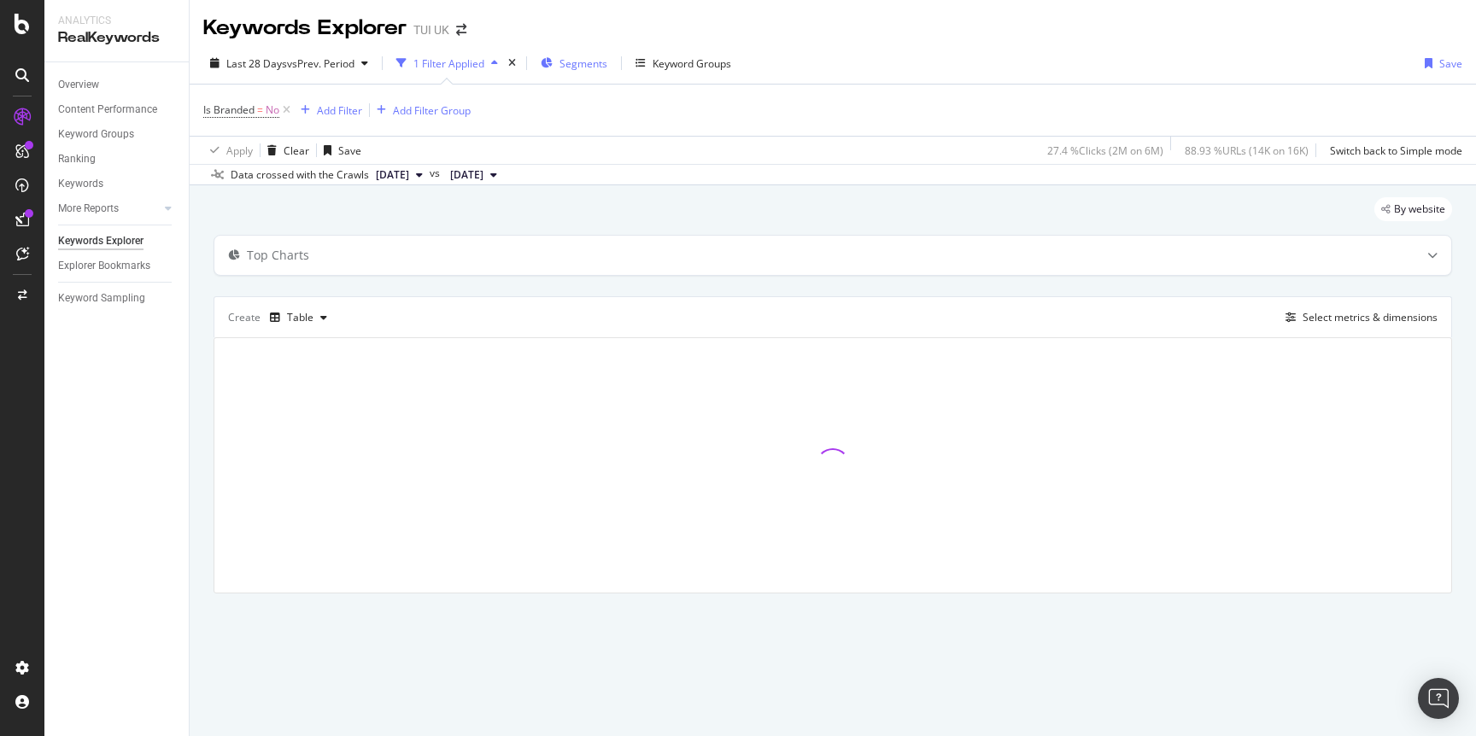
click at [596, 65] on span "Segments" at bounding box center [583, 63] width 48 height 15
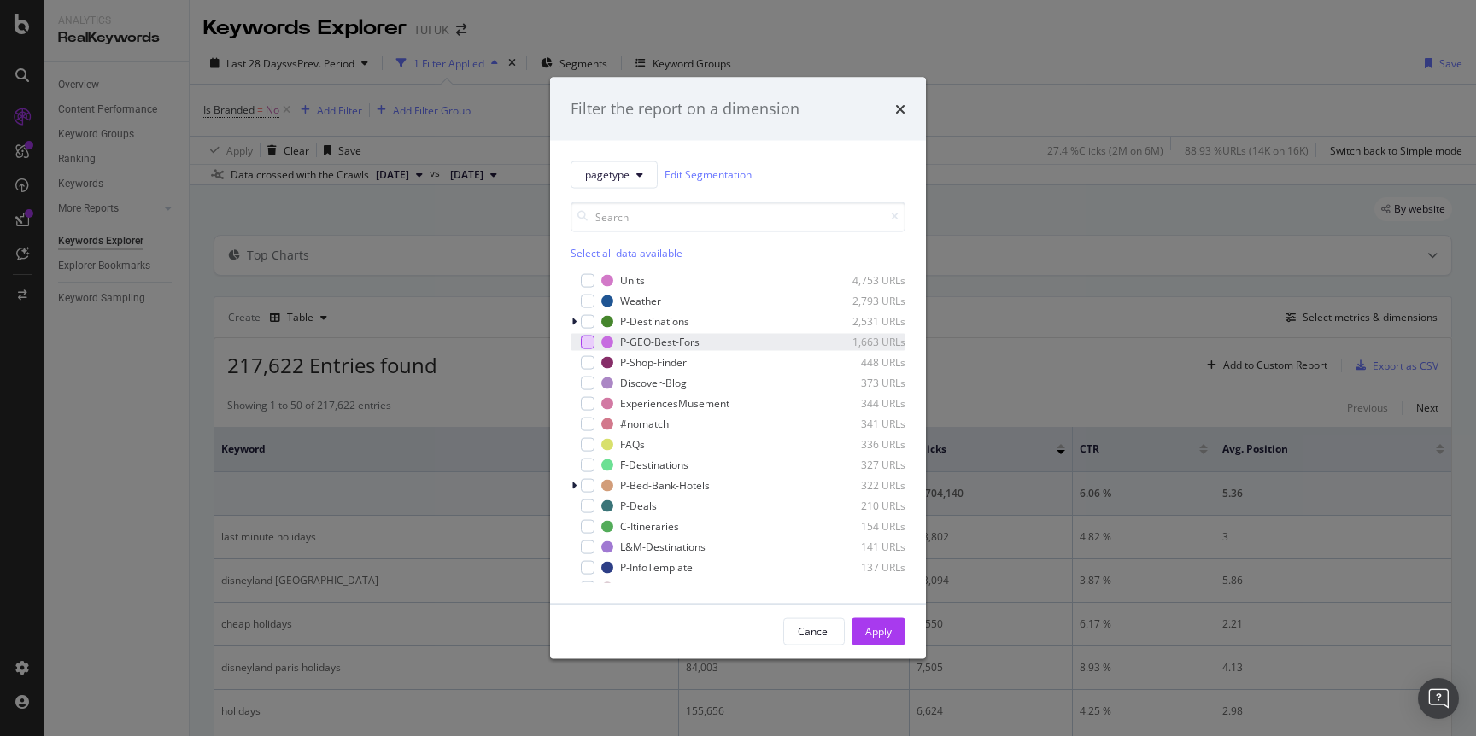
click at [591, 338] on div "modal" at bounding box center [588, 342] width 14 height 14
click at [882, 639] on div "Apply" at bounding box center [878, 631] width 26 height 26
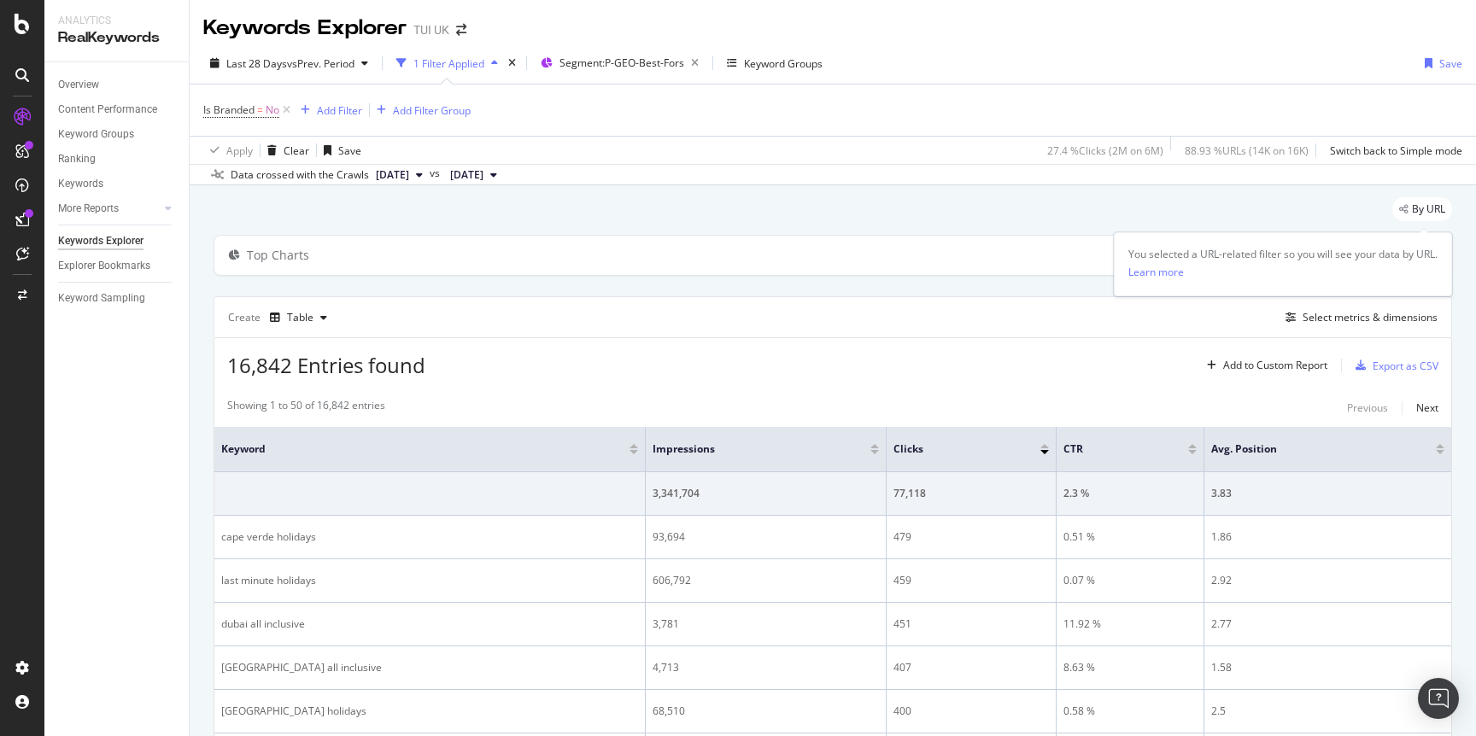
click at [1423, 208] on span "By URL" at bounding box center [1428, 209] width 33 height 10
click at [1429, 256] on icon at bounding box center [1432, 255] width 10 height 10
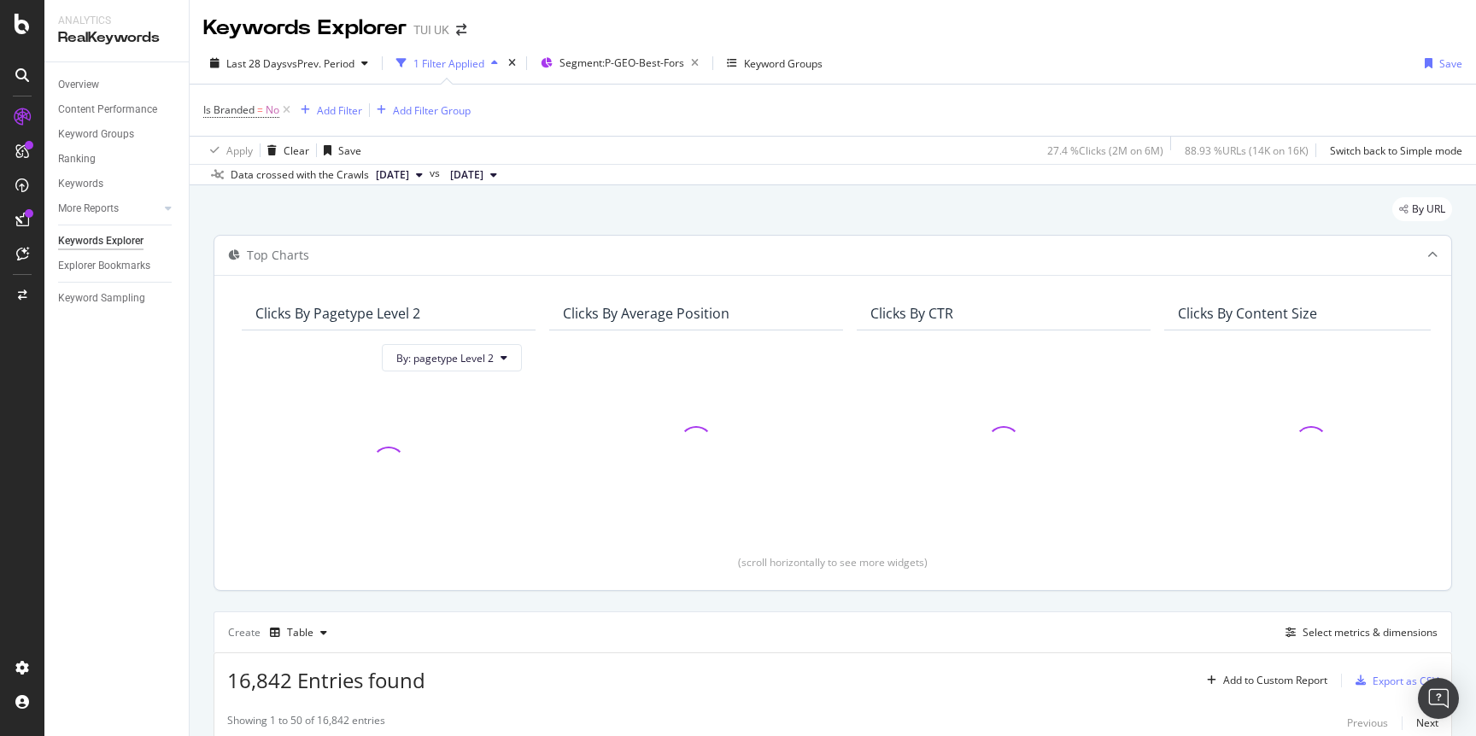
click at [1429, 256] on icon at bounding box center [1432, 255] width 10 height 10
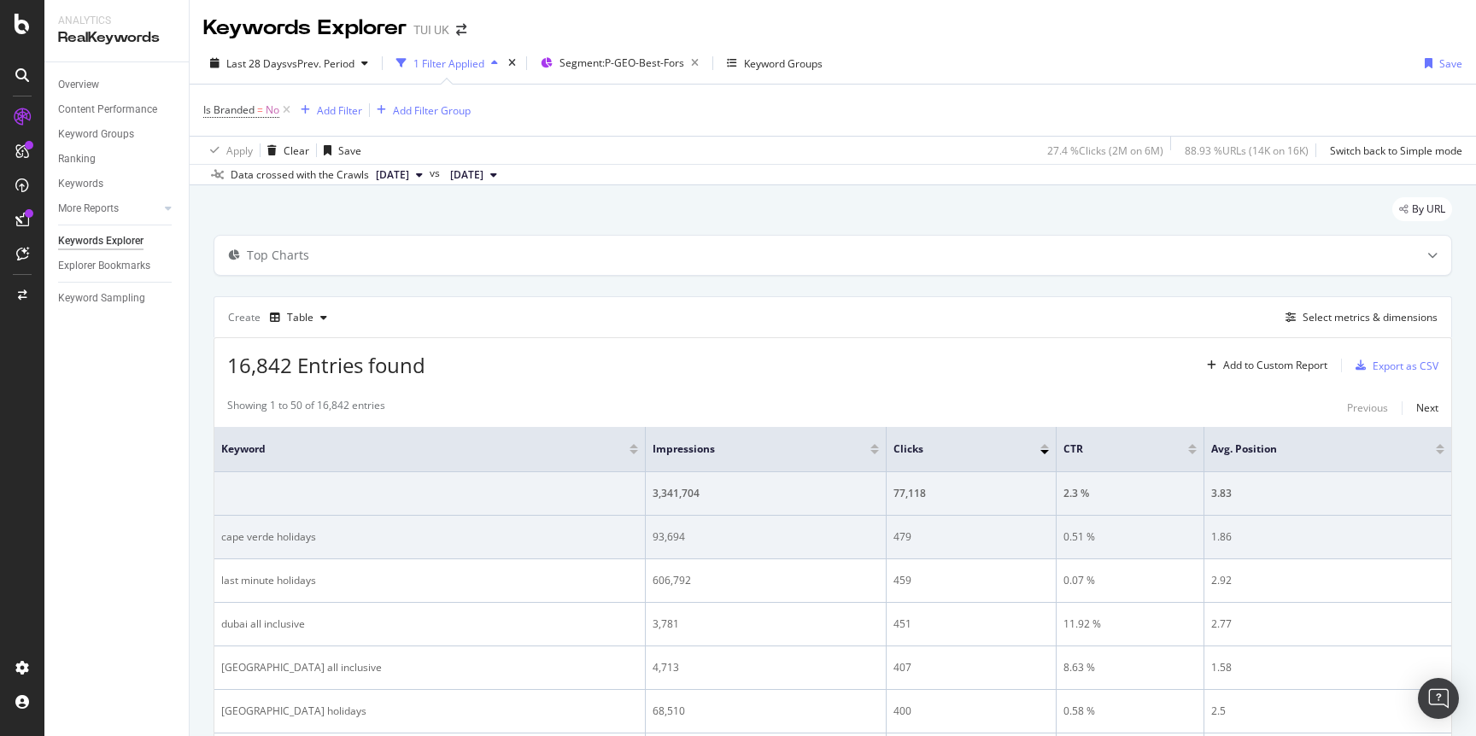
drag, startPoint x: 319, startPoint y: 541, endPoint x: 307, endPoint y: 540, distance: 12.0
click at [312, 540] on div "cape verde holidays" at bounding box center [429, 536] width 417 height 15
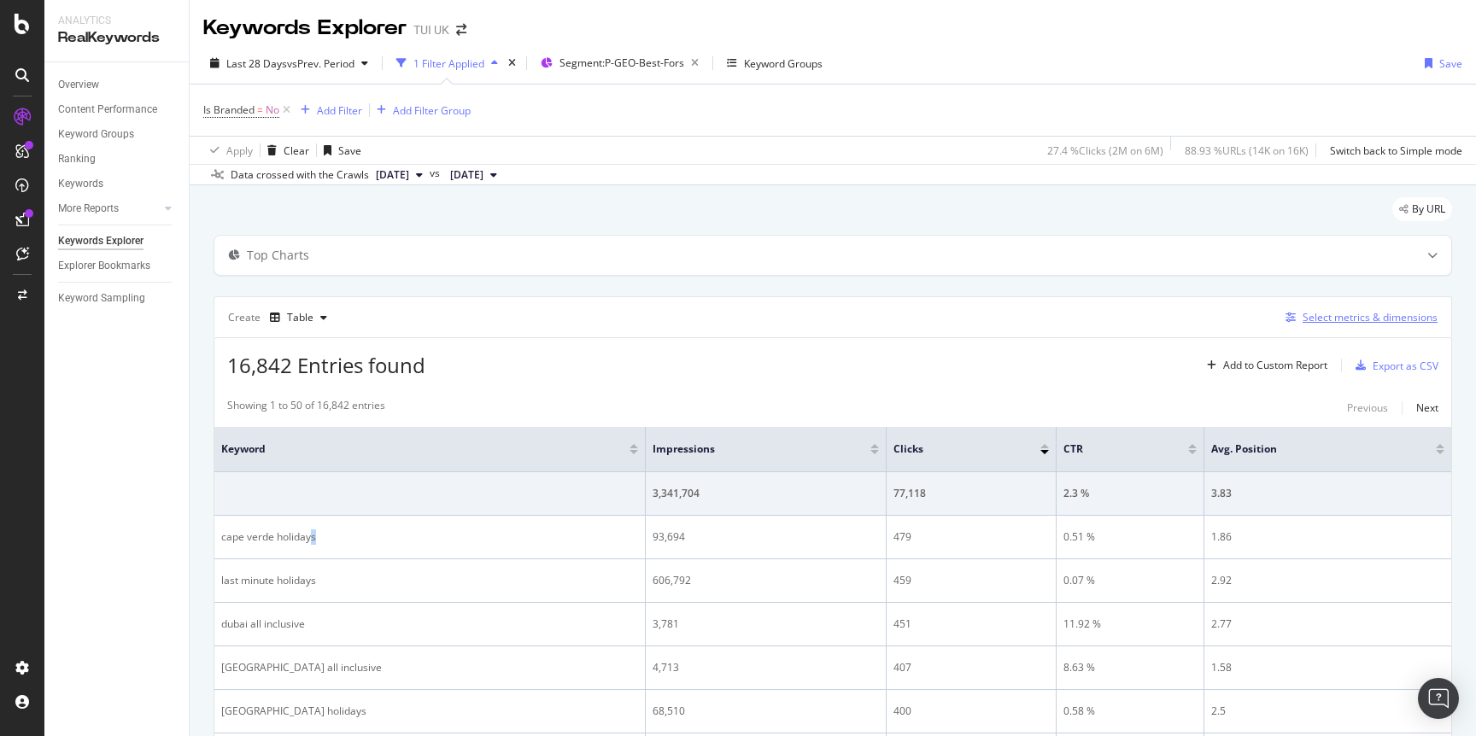
click at [1321, 323] on div "Select metrics & dimensions" at bounding box center [1369, 317] width 135 height 15
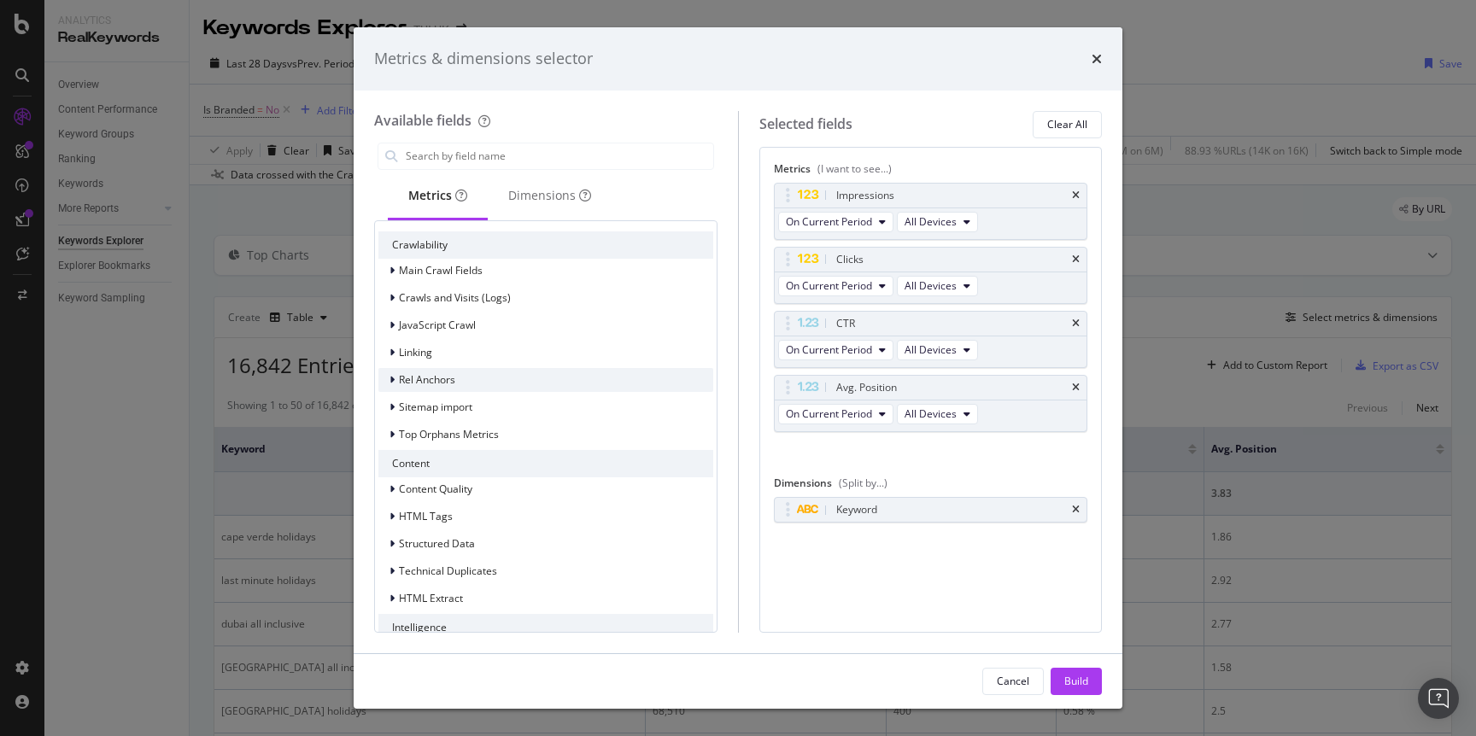
scroll to position [857, 0]
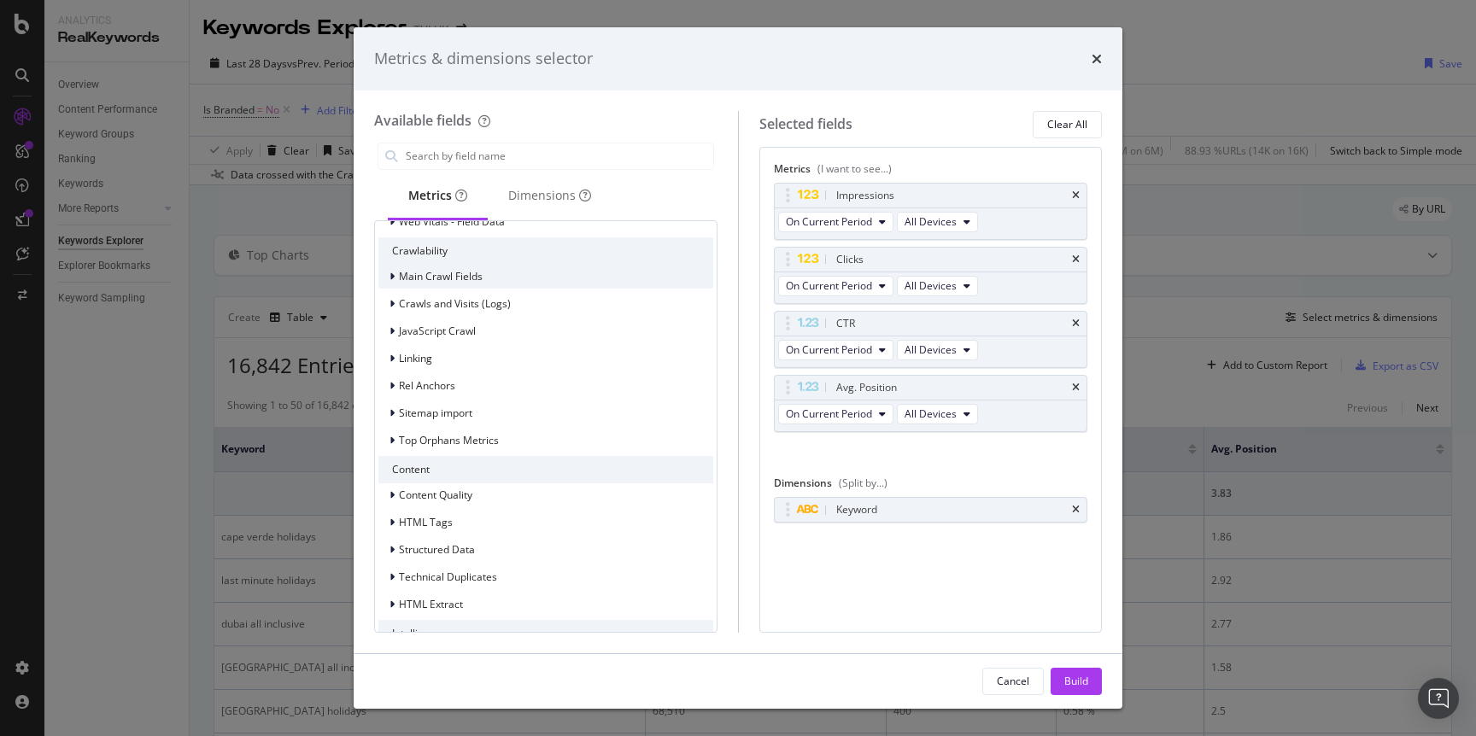
click at [390, 272] on icon "modal" at bounding box center [391, 277] width 5 height 10
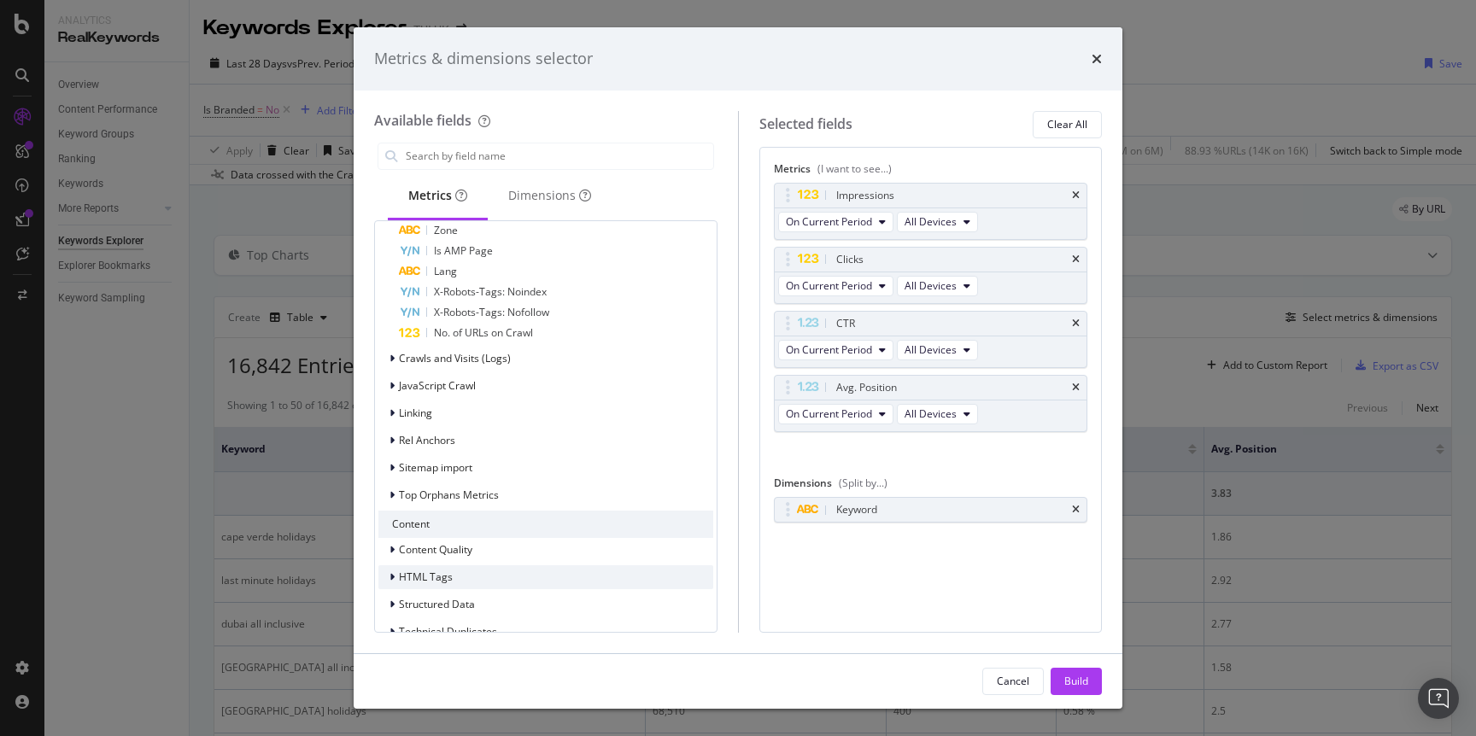
scroll to position [1361, 0]
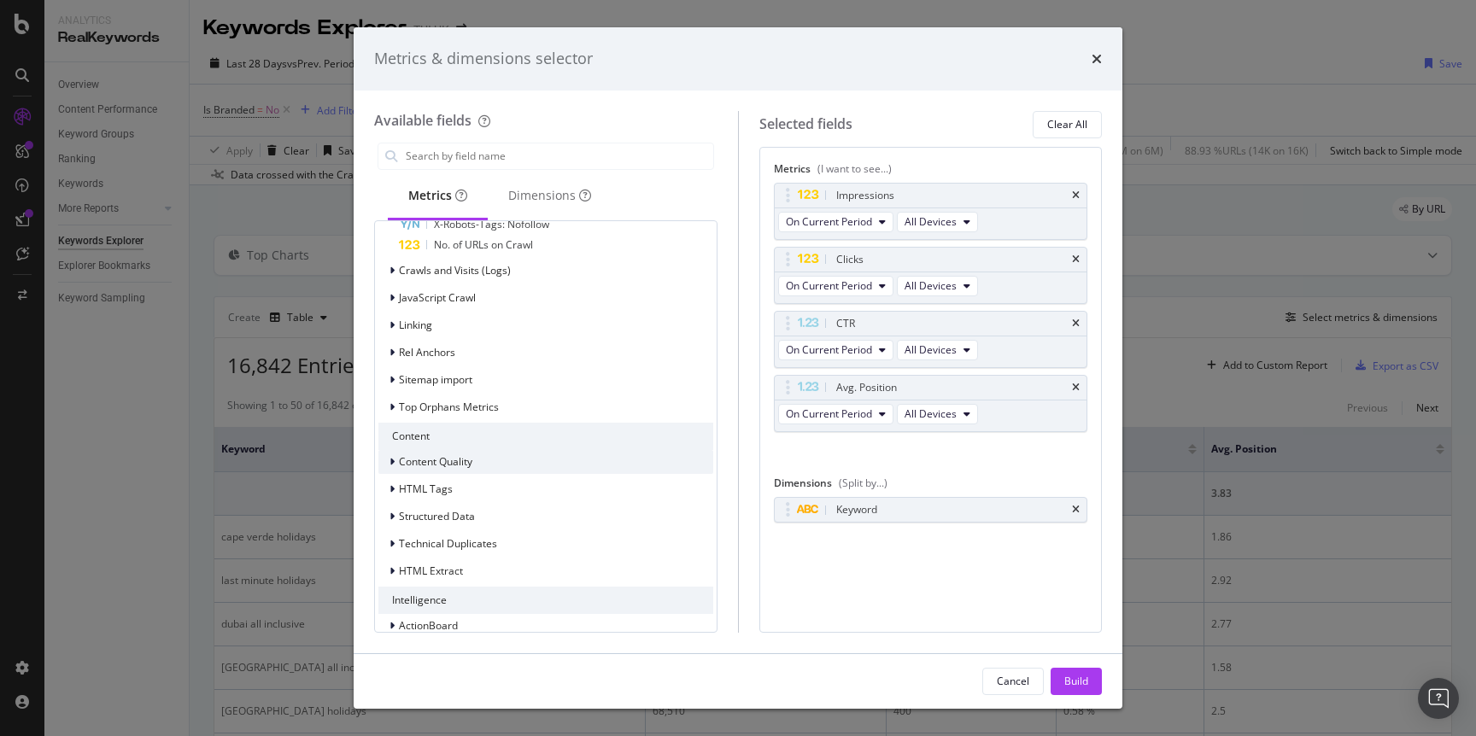
click at [392, 459] on icon "modal" at bounding box center [391, 462] width 5 height 10
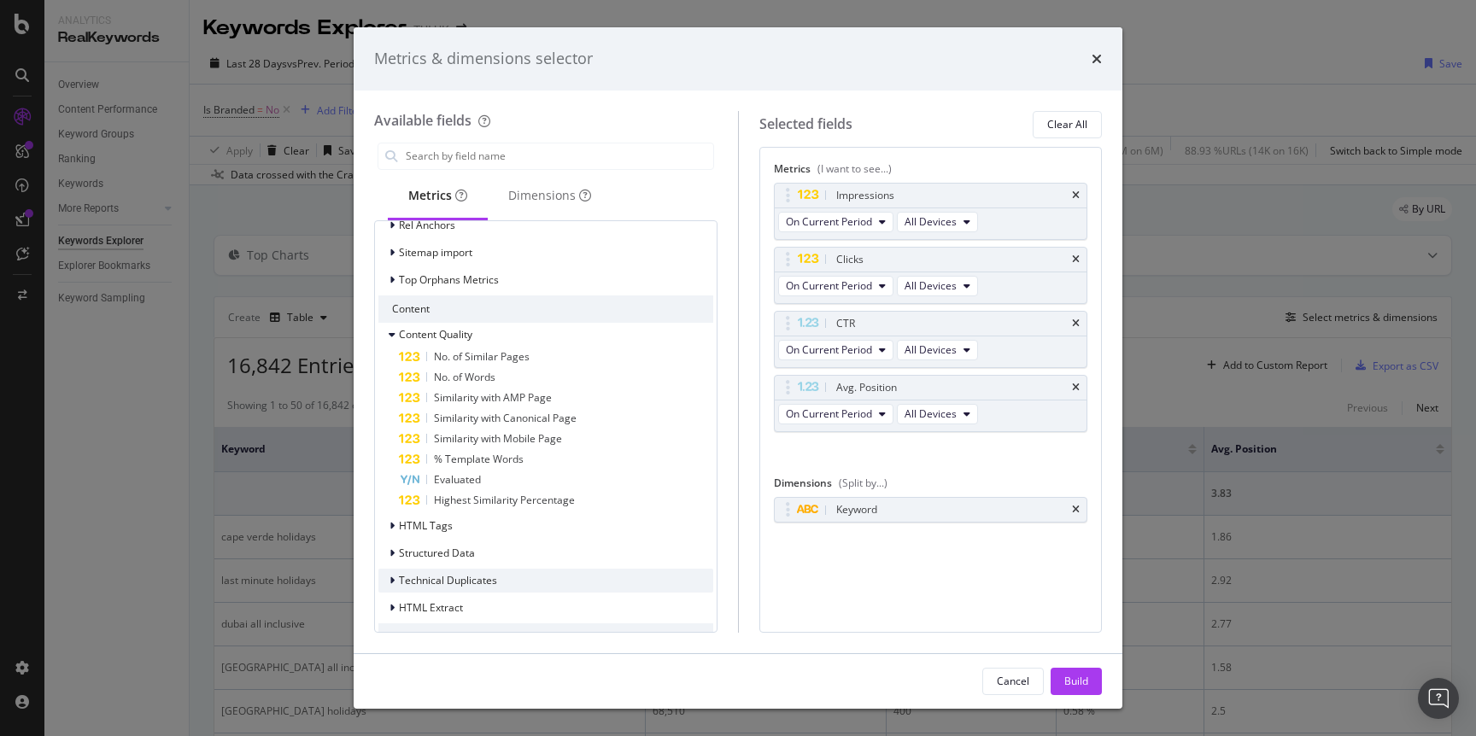
scroll to position [1544, 0]
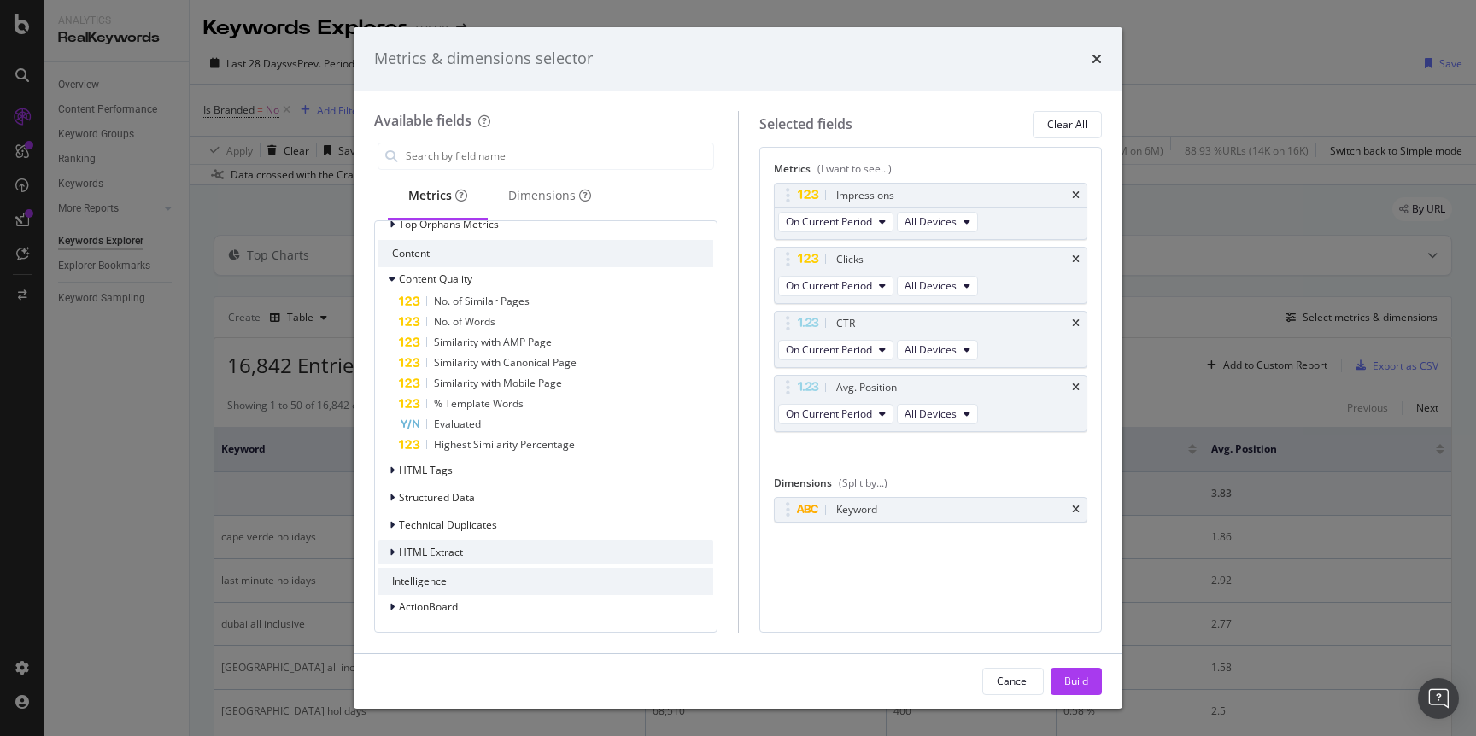
click at [395, 552] on div "modal" at bounding box center [394, 552] width 10 height 17
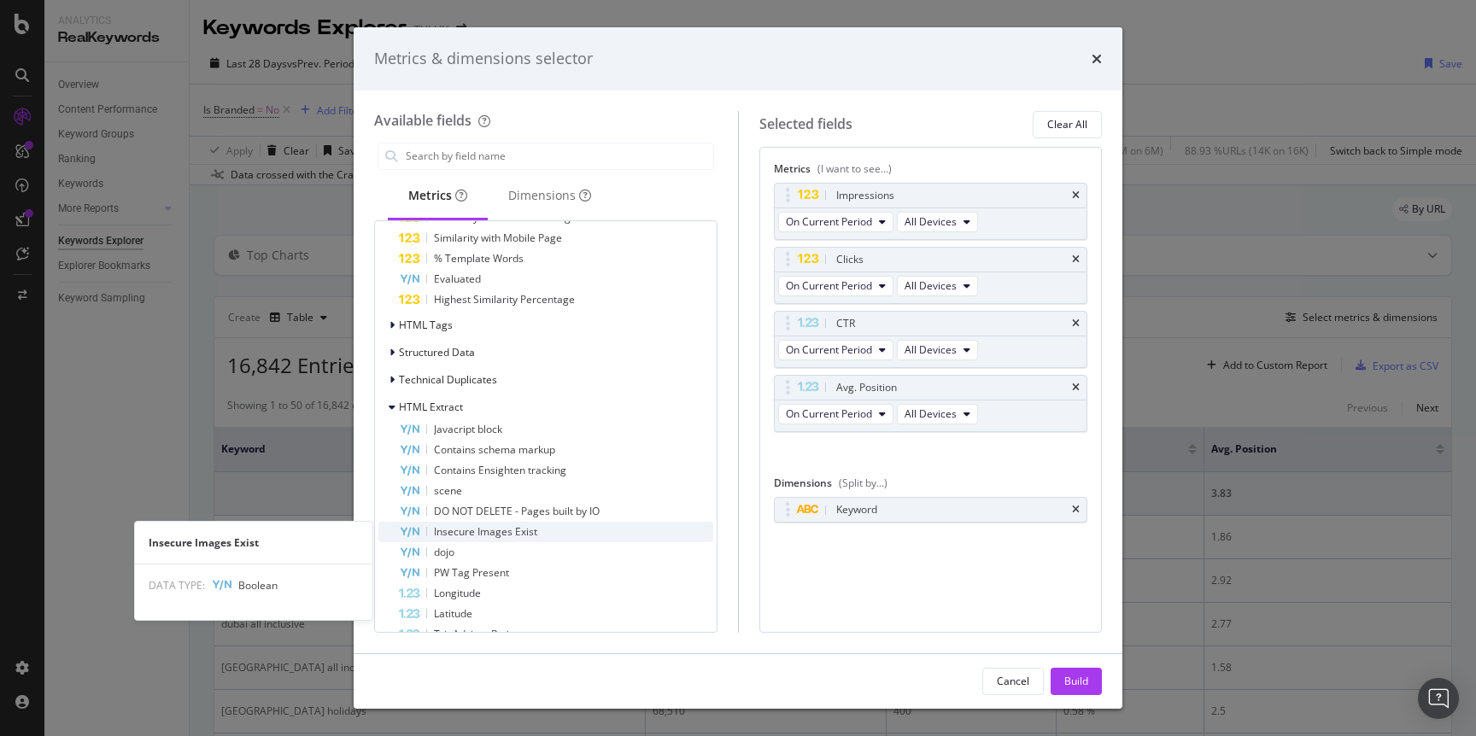
scroll to position [1810, 0]
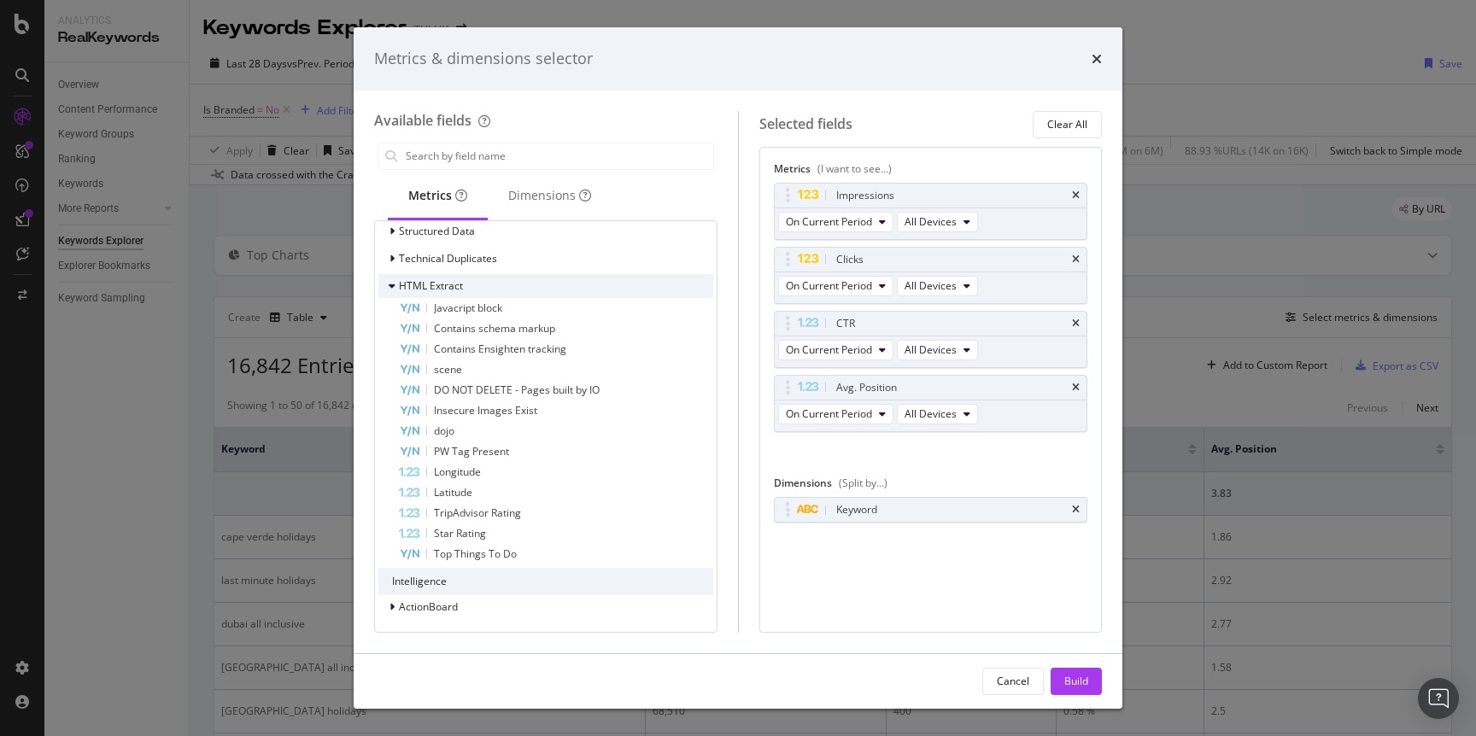
click at [388, 284] on div "HTML Extract" at bounding box center [420, 286] width 85 height 17
